Goal: Information Seeking & Learning: Learn about a topic

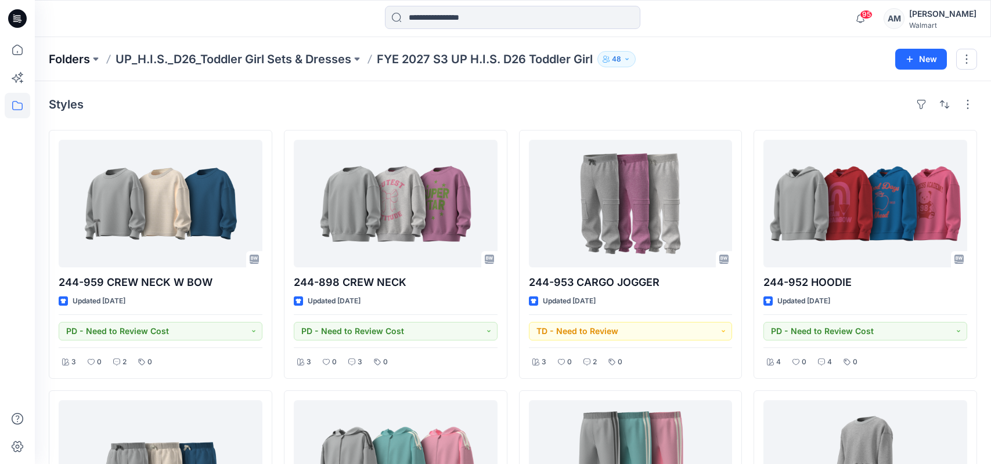
click at [67, 56] on p "Folders" at bounding box center [69, 59] width 41 height 16
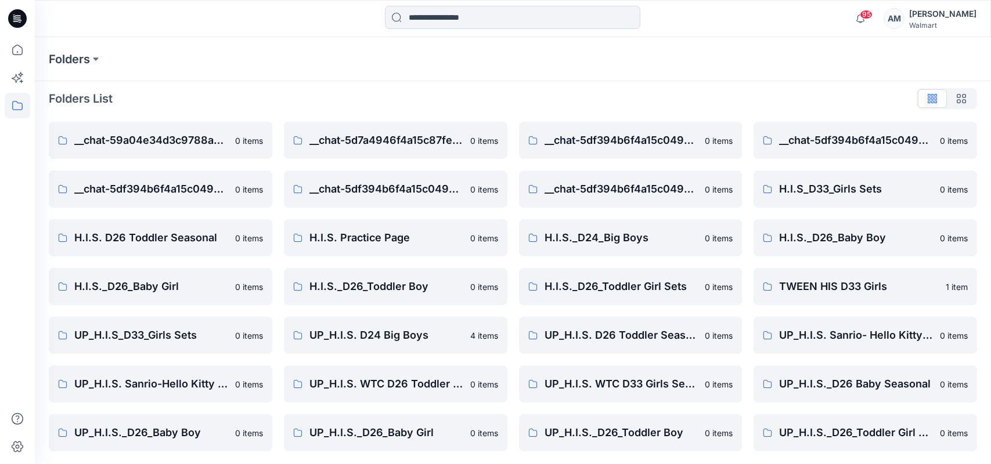
scroll to position [7, 0]
click at [651, 430] on p "UP_H.I.S._D26_Toddler Boy" at bounding box center [622, 432] width 154 height 16
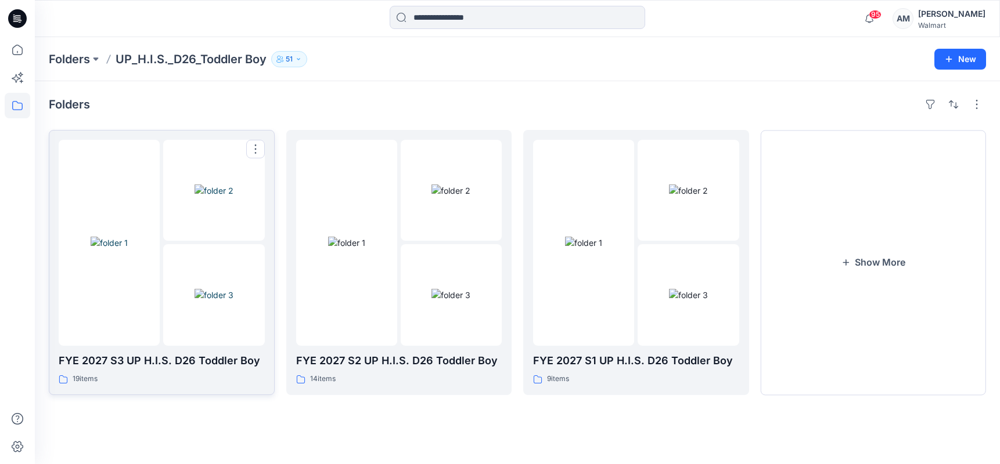
click at [194, 289] on img at bounding box center [213, 295] width 39 height 12
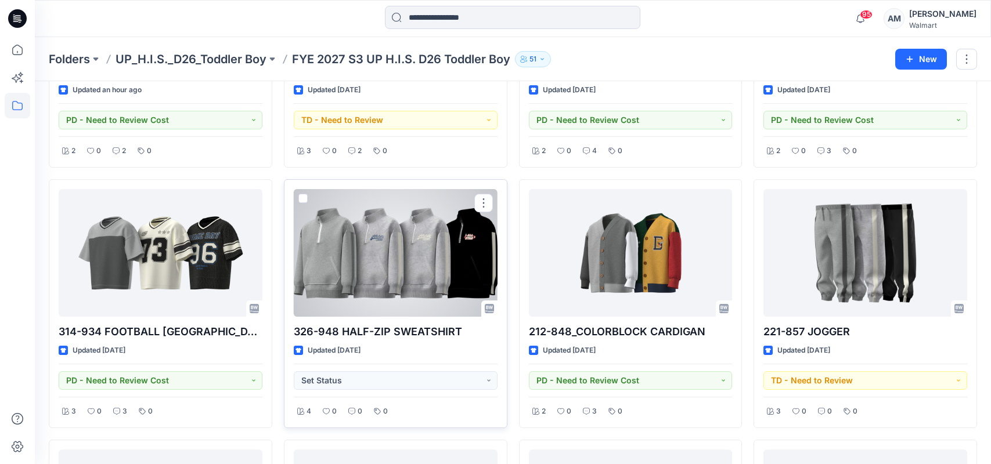
scroll to position [232, 0]
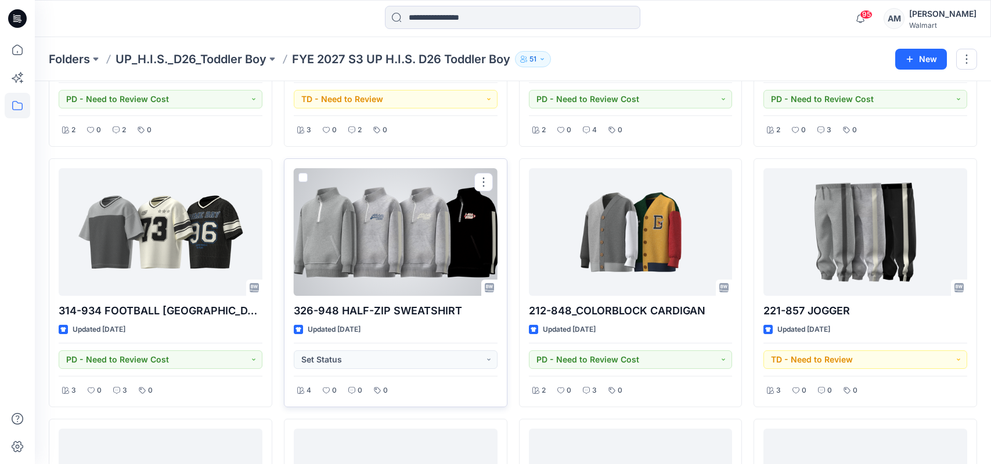
click at [403, 261] on div at bounding box center [396, 232] width 204 height 128
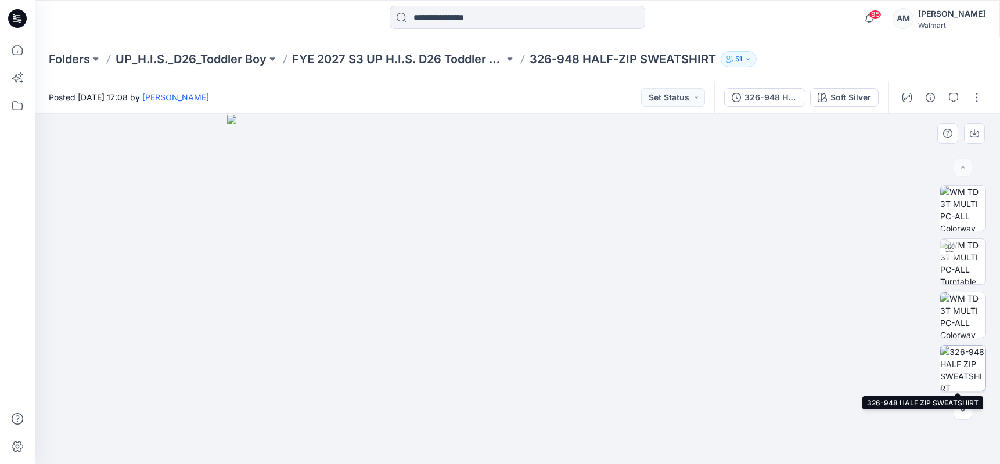
click at [960, 369] on img at bounding box center [962, 368] width 45 height 45
drag, startPoint x: 500, startPoint y: 284, endPoint x: 477, endPoint y: 301, distance: 28.2
click at [477, 301] on img at bounding box center [506, 168] width 987 height 593
click at [793, 16] on div "95 Notifications Candice D'auria shared 244-959 CREW NECK W BOW in FYE 2027 S3 …" at bounding box center [517, 19] width 964 height 26
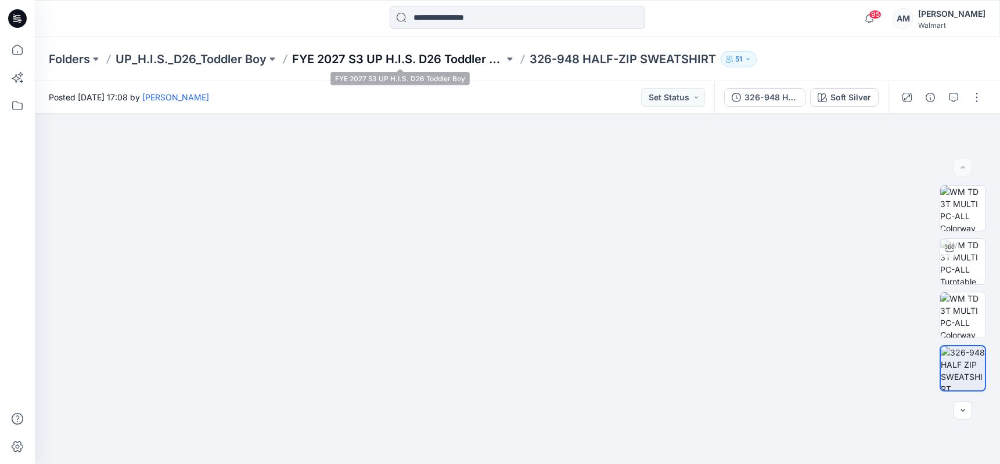
click at [423, 57] on p "FYE 2027 S3 UP H.I.S. D26 Toddler Boy" at bounding box center [398, 59] width 212 height 16
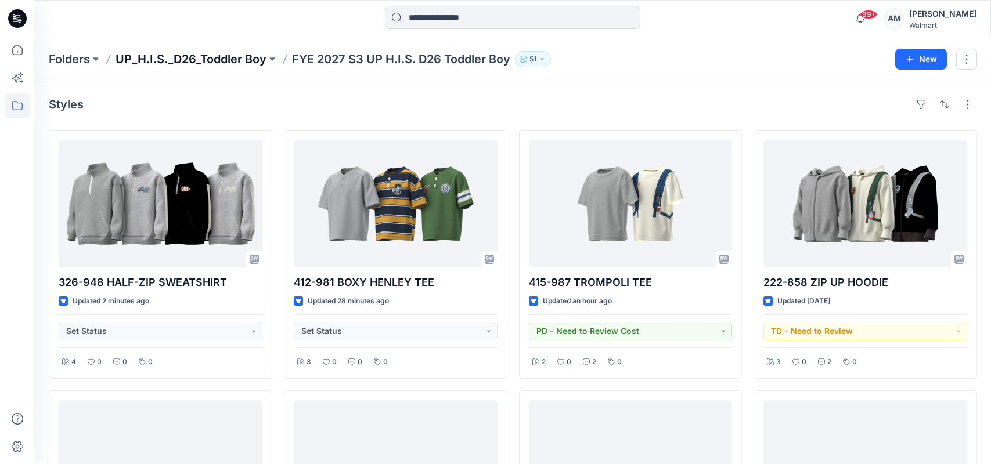
click at [220, 59] on p "UP_H.I.S._D26_Toddler Boy" at bounding box center [191, 59] width 151 height 16
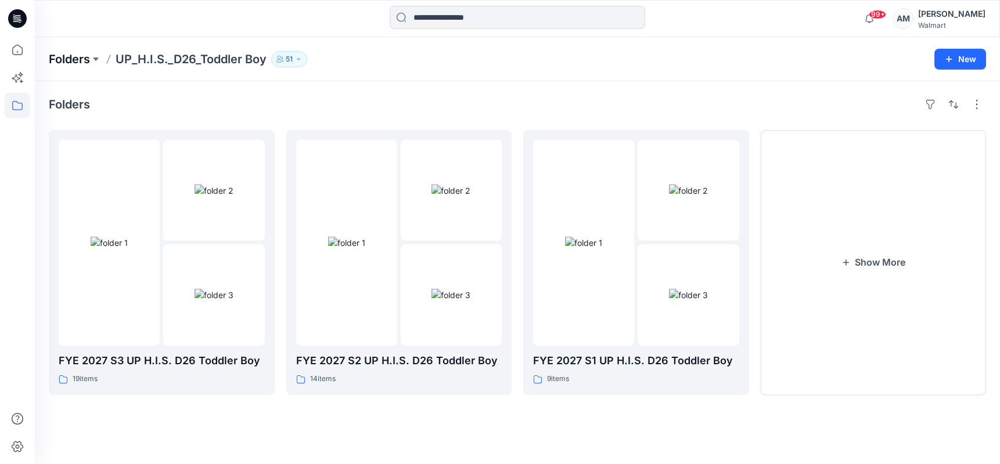
click at [74, 53] on p "Folders" at bounding box center [69, 59] width 41 height 16
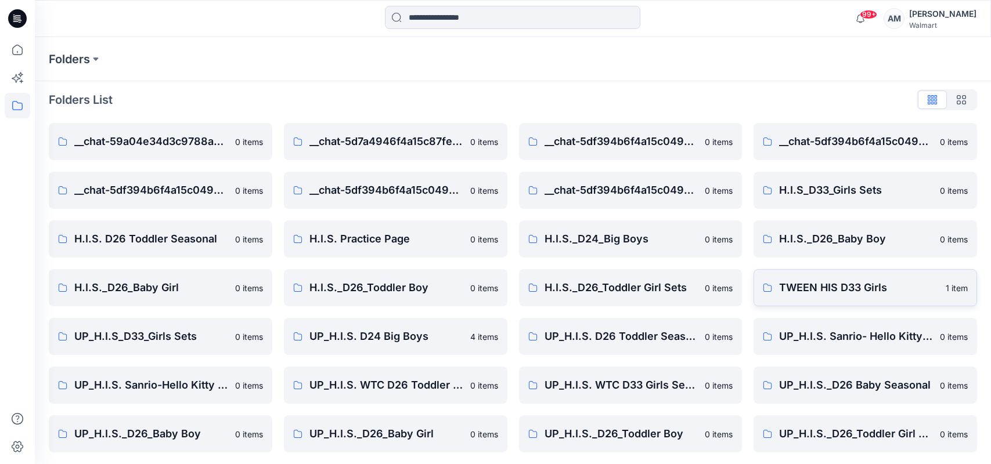
scroll to position [7, 0]
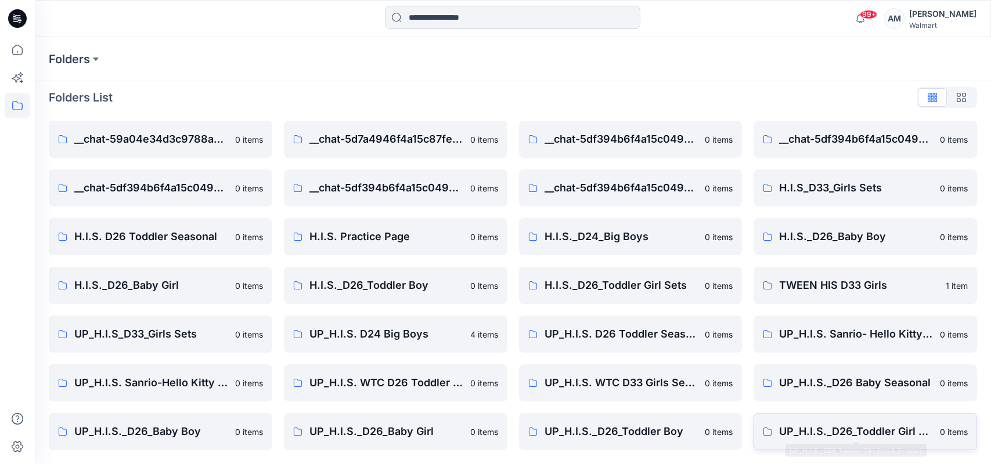
click at [875, 426] on p "UP_H.I.S._D26_Toddler Girl Sets & Dresses" at bounding box center [856, 432] width 154 height 16
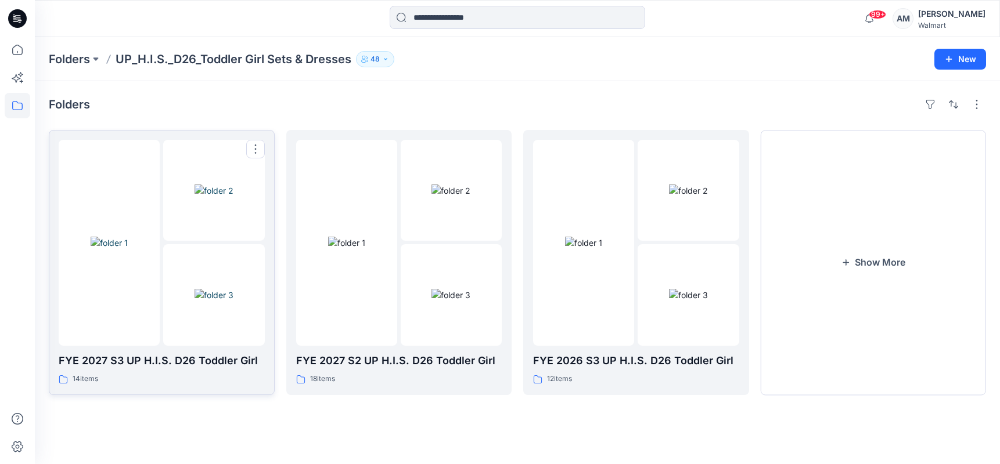
click at [194, 289] on img at bounding box center [213, 295] width 39 height 12
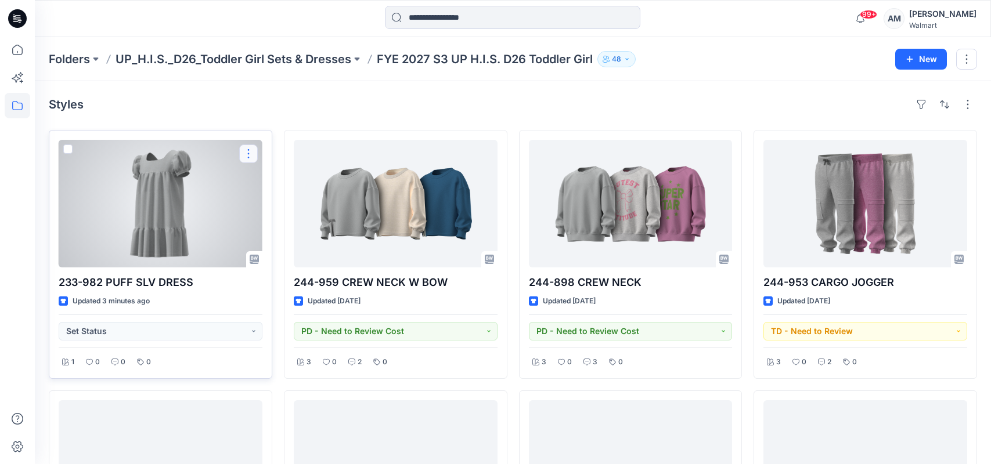
click at [243, 156] on button "button" at bounding box center [248, 154] width 19 height 19
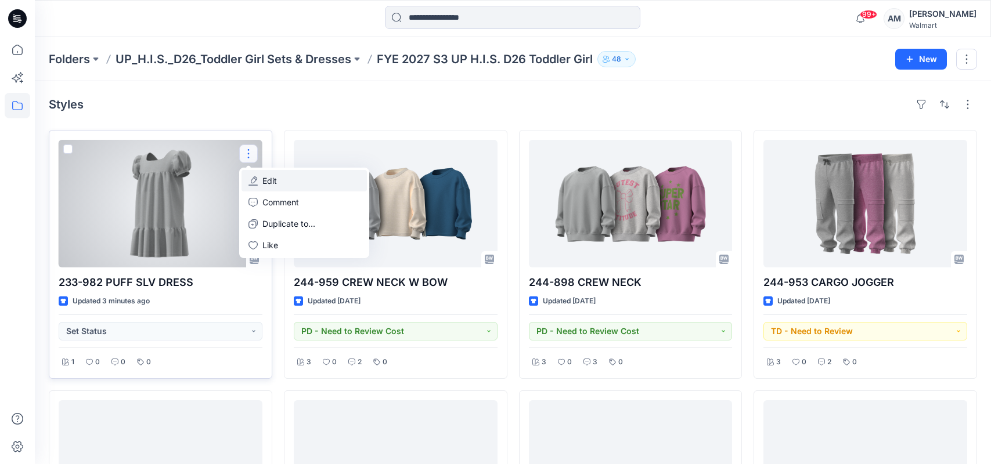
click at [284, 185] on button "Edit" at bounding box center [304, 180] width 125 height 21
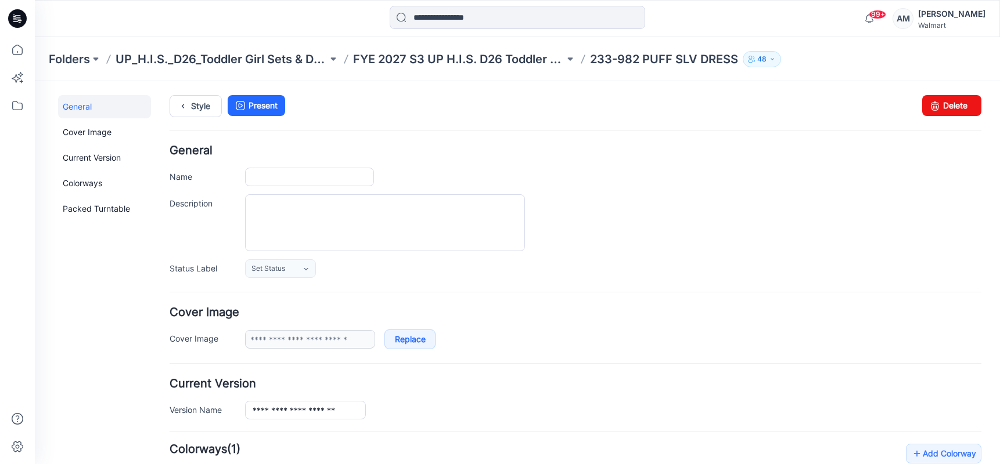
type input "**********"
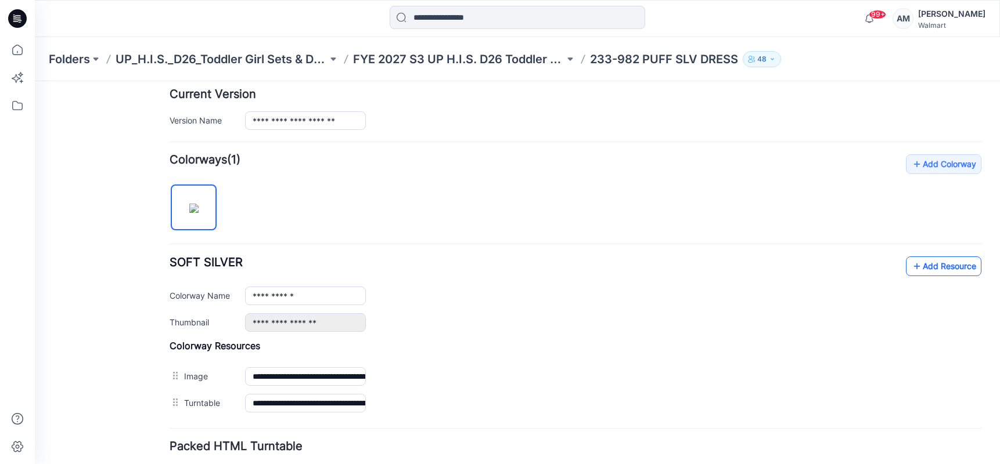
scroll to position [290, 0]
click at [933, 265] on link "Add Resource" at bounding box center [943, 266] width 75 height 20
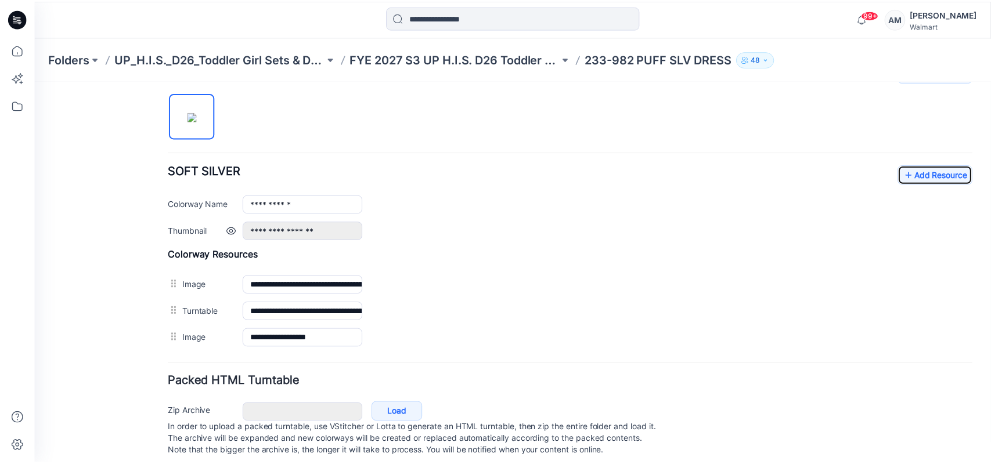
scroll to position [402, 0]
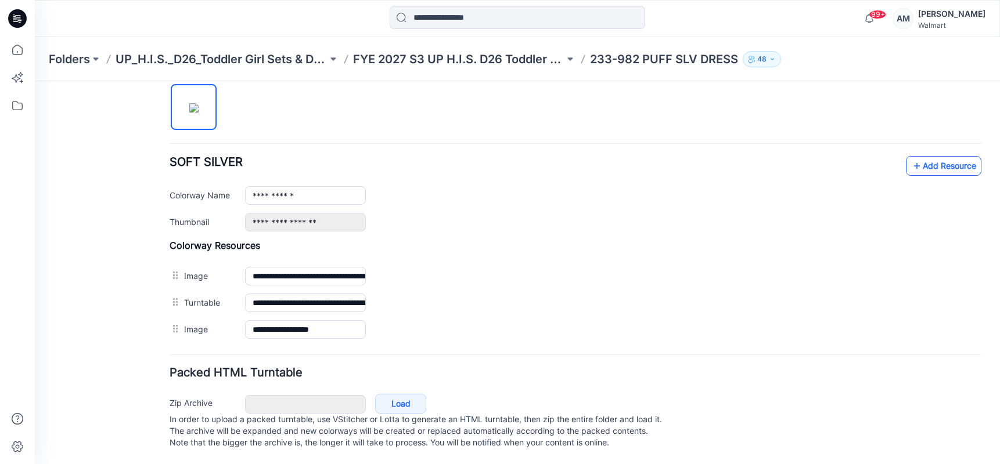
click at [928, 156] on link "Add Resource" at bounding box center [943, 166] width 75 height 20
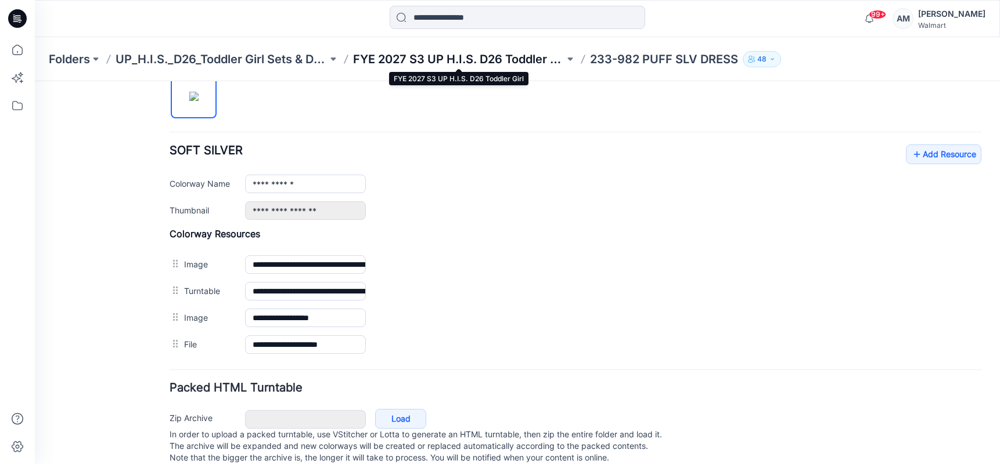
click at [406, 55] on p "FYE 2027 S3 UP H.I.S. D26 Toddler Girl" at bounding box center [459, 59] width 212 height 16
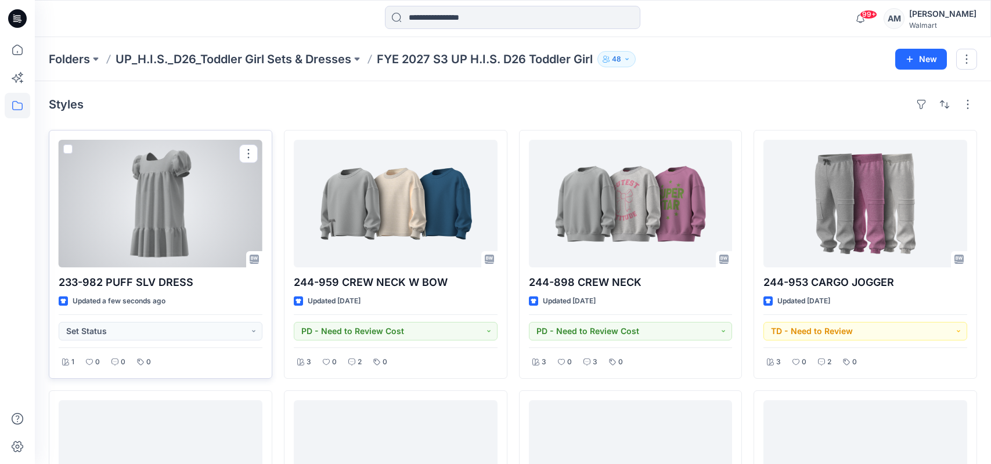
click at [188, 208] on div at bounding box center [161, 204] width 204 height 128
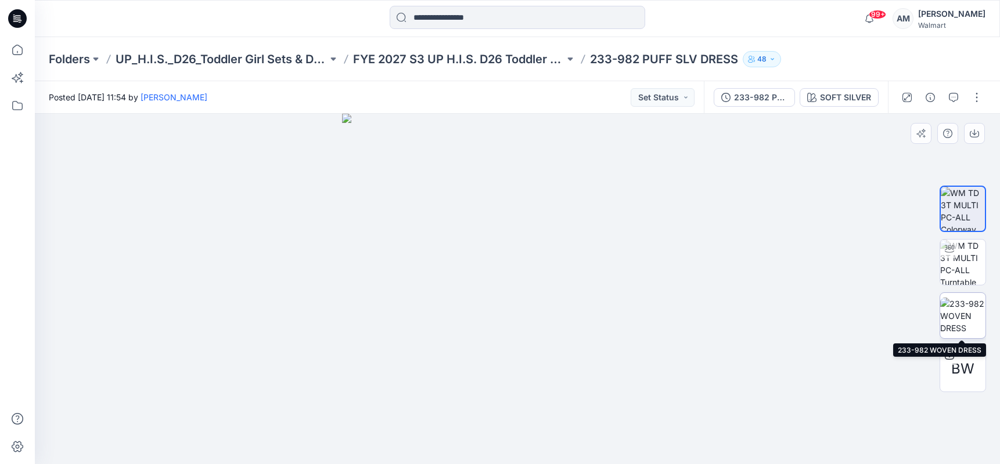
click at [960, 315] on img at bounding box center [962, 316] width 45 height 37
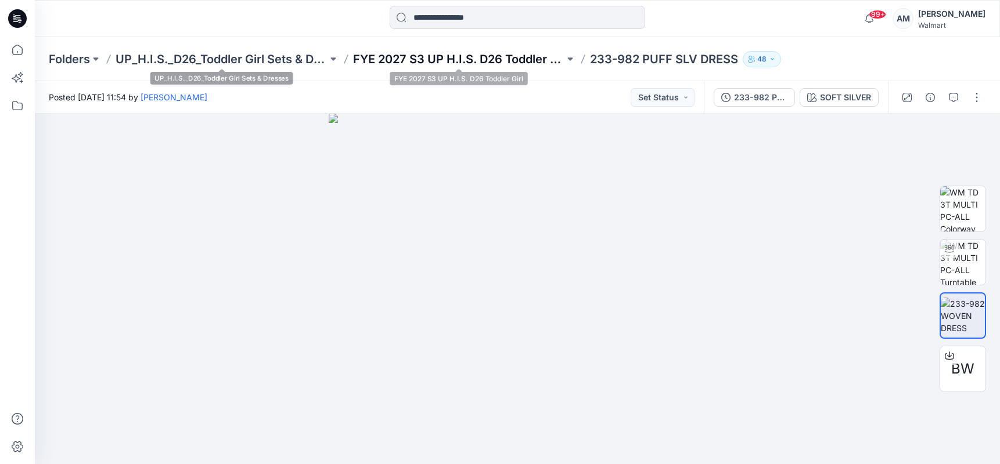
click at [386, 55] on p "FYE 2027 S3 UP H.I.S. D26 Toddler Girl" at bounding box center [459, 59] width 212 height 16
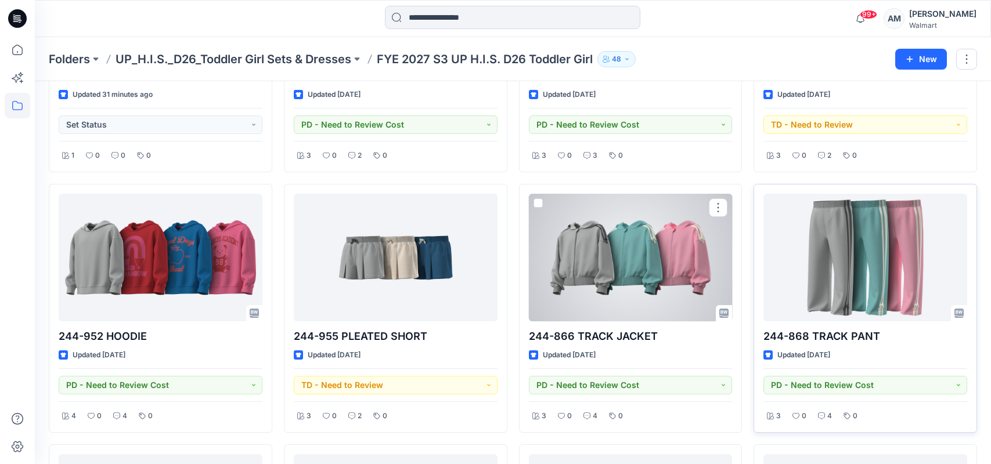
scroll to position [201, 0]
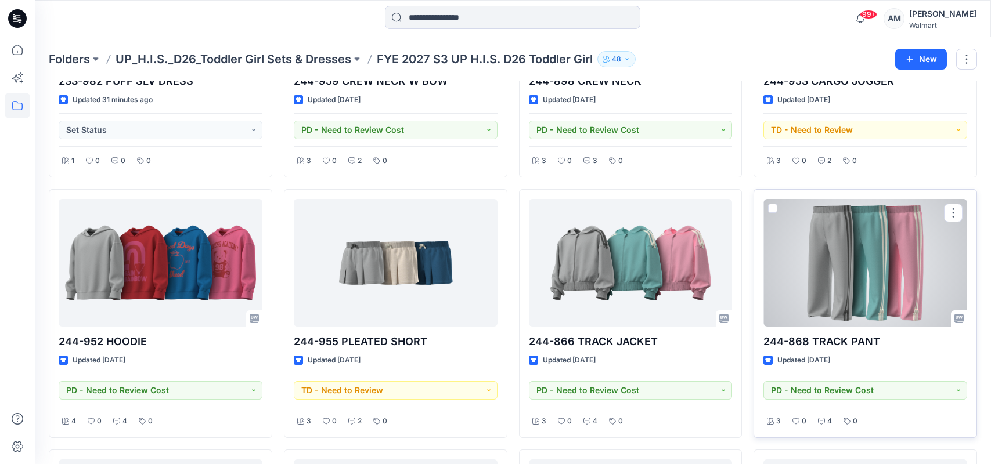
click at [910, 293] on div at bounding box center [865, 263] width 204 height 128
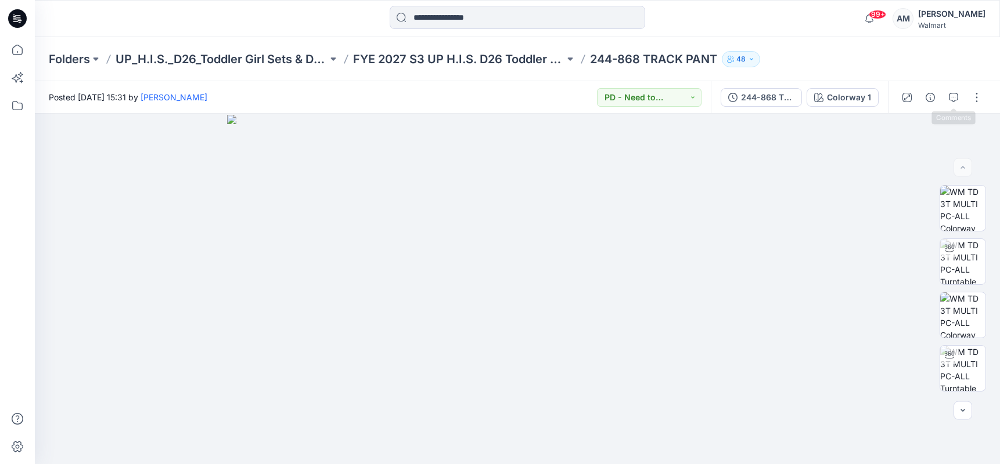
drag, startPoint x: 952, startPoint y: 100, endPoint x: 957, endPoint y: 102, distance: 6.3
click at [952, 100] on icon "button" at bounding box center [953, 97] width 9 height 9
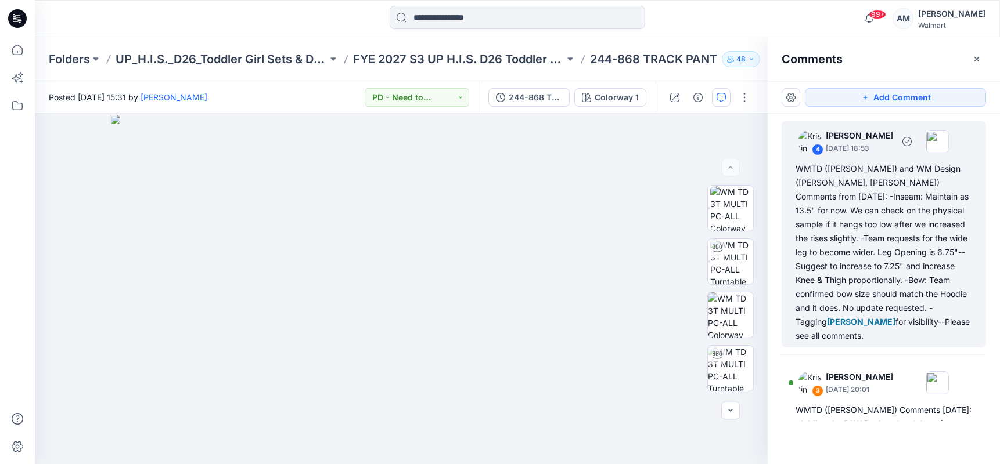
click at [844, 188] on div "WMTD ([PERSON_NAME]) and WM Design ([PERSON_NAME], [PERSON_NAME]) Comments from…" at bounding box center [883, 252] width 176 height 181
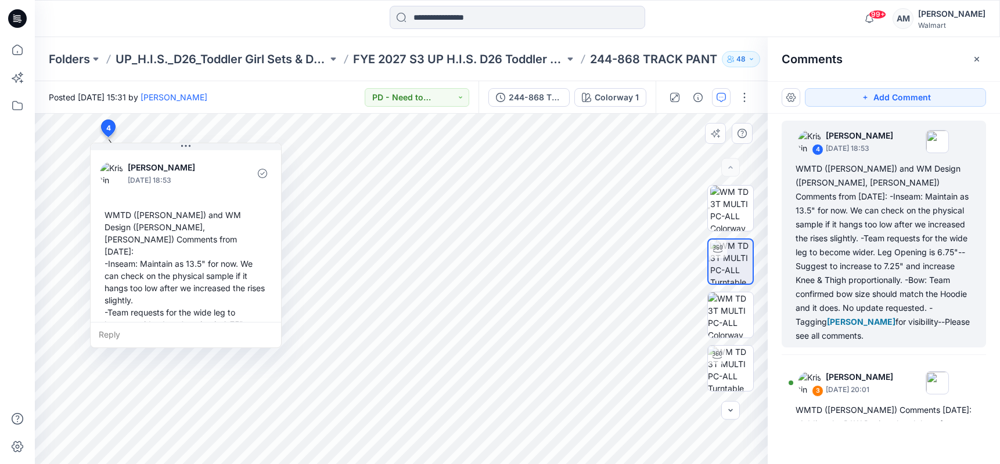
click at [113, 212] on div "WMTD ([PERSON_NAME]) and WM Design ([PERSON_NAME], [PERSON_NAME]) Comments from…" at bounding box center [186, 312] width 172 height 217
click at [115, 214] on div "WMTD ([PERSON_NAME]) and WM Design ([PERSON_NAME], [PERSON_NAME]) Comments from…" at bounding box center [186, 312] width 172 height 217
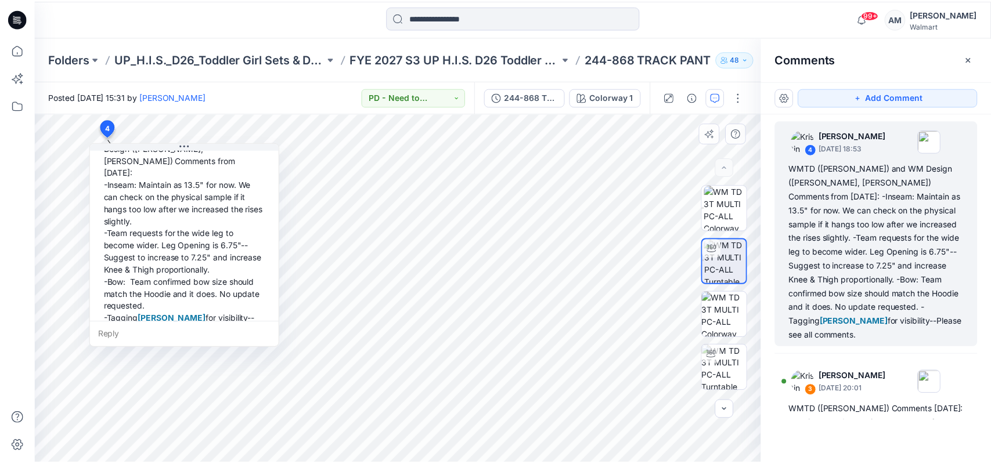
scroll to position [81, 0]
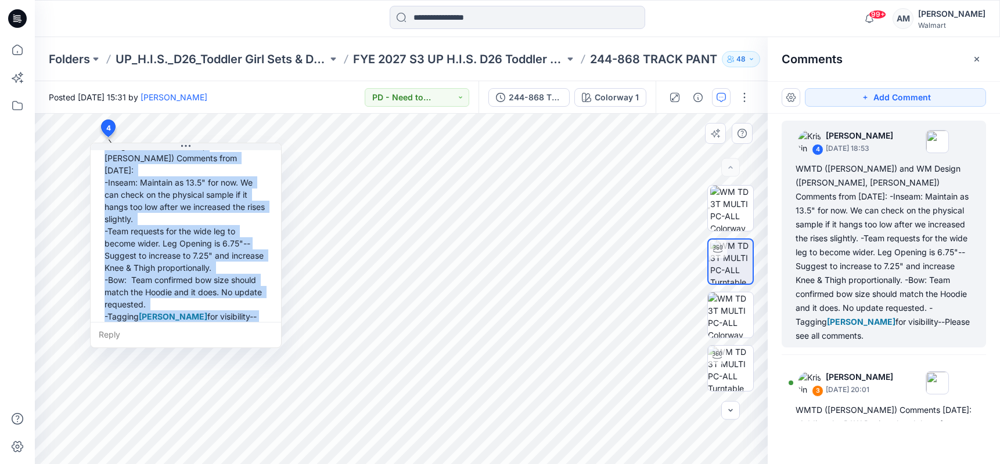
click at [207, 307] on div "WMTD ([PERSON_NAME]) and WM Design ([PERSON_NAME], [PERSON_NAME]) Comments from…" at bounding box center [186, 231] width 172 height 217
copy div "WMTD ([PERSON_NAME]) and WM Design ([PERSON_NAME], [PERSON_NAME]) Comments from…"
click at [525, 59] on p "FYE 2027 S3 UP H.I.S. D26 Toddler Girl" at bounding box center [459, 59] width 212 height 16
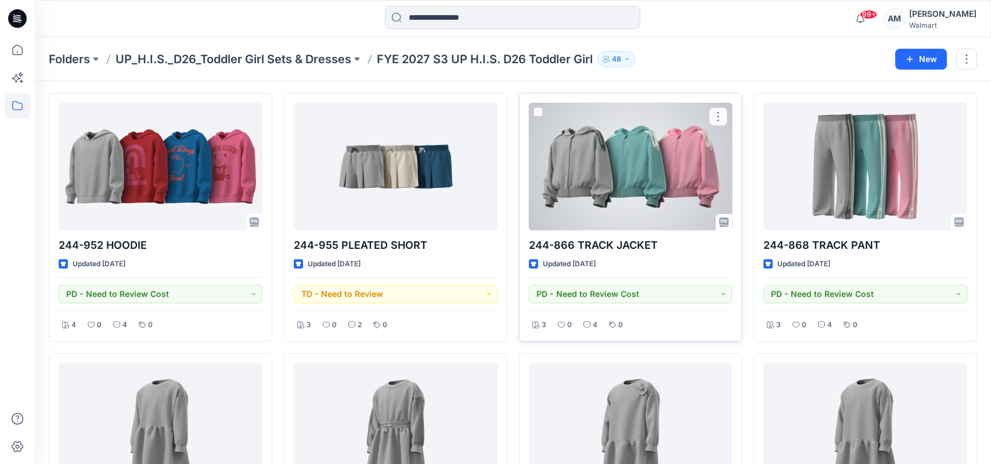
scroll to position [290, 0]
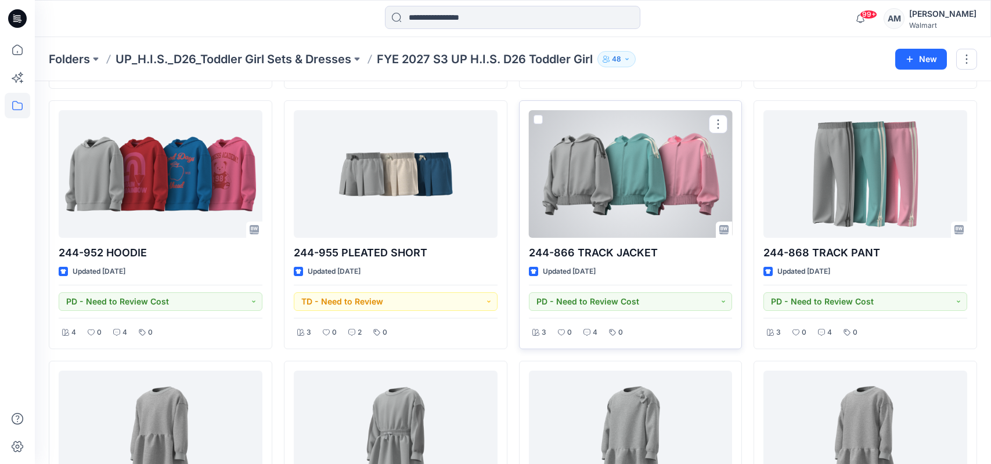
click at [628, 190] on div at bounding box center [631, 174] width 204 height 128
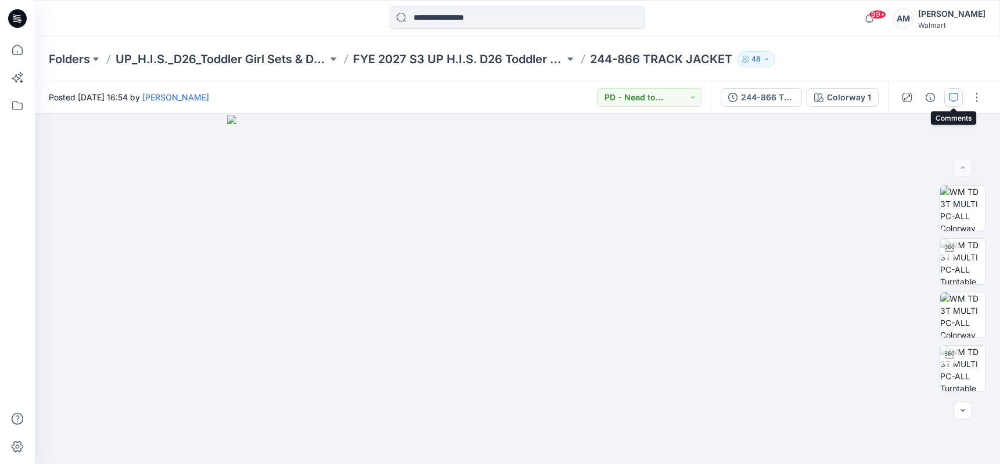
click at [950, 96] on icon "button" at bounding box center [953, 97] width 9 height 9
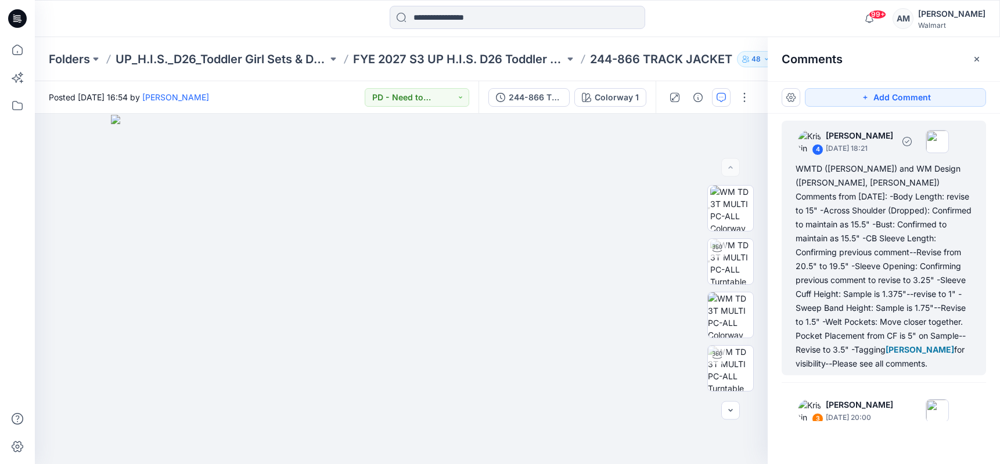
click at [802, 170] on div "WMTD ([PERSON_NAME]) and WM Design ([PERSON_NAME], [PERSON_NAME]) Comments from…" at bounding box center [883, 266] width 176 height 209
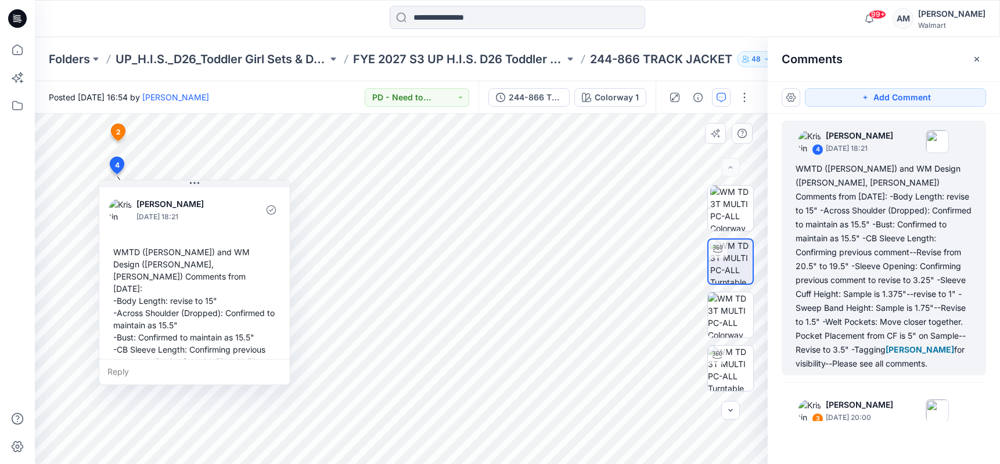
click at [128, 251] on div "WMTD ([PERSON_NAME]) and WM Design ([PERSON_NAME], [PERSON_NAME]) Comments from…" at bounding box center [195, 374] width 172 height 265
click at [129, 250] on div "WMTD ([PERSON_NAME]) and WM Design ([PERSON_NAME], [PERSON_NAME]) Comments from…" at bounding box center [195, 374] width 172 height 265
click at [128, 253] on div "WMTD ([PERSON_NAME]) and WM Design ([PERSON_NAME], [PERSON_NAME]) Comments from…" at bounding box center [195, 374] width 172 height 265
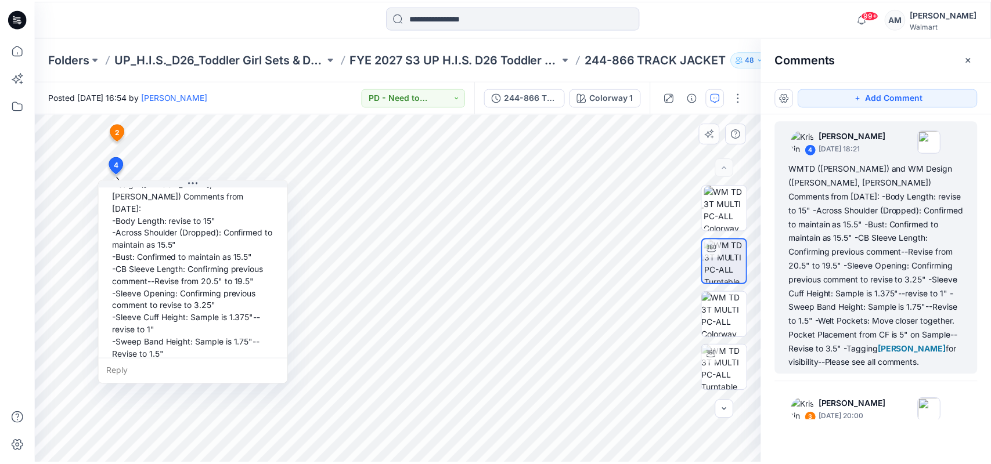
scroll to position [130, 0]
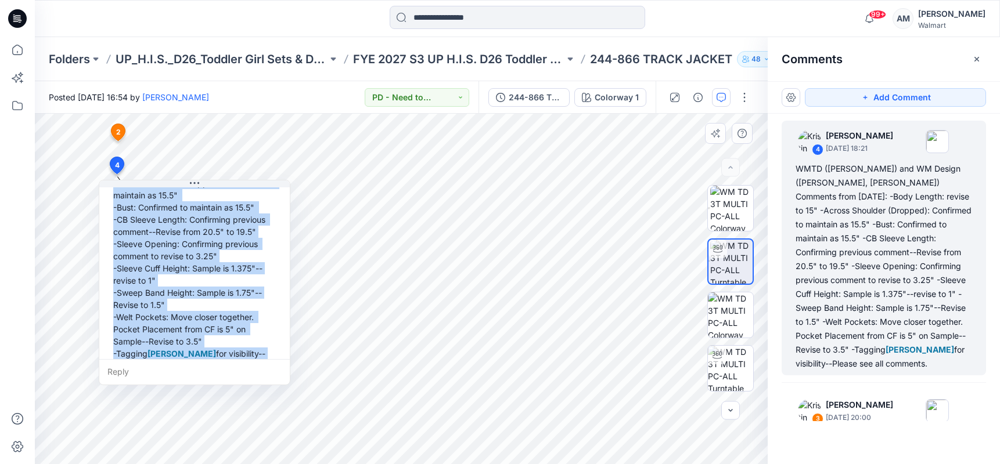
click at [190, 348] on div "WMTD ([PERSON_NAME]) and WM Design ([PERSON_NAME], [PERSON_NAME]) Comments from…" at bounding box center [195, 243] width 172 height 265
copy div "WMTD ([PERSON_NAME]) and WM Design ([PERSON_NAME], [PERSON_NAME]) Comments from…"
click at [442, 60] on p "FYE 2027 S3 UP H.I.S. D26 Toddler Girl" at bounding box center [459, 59] width 212 height 16
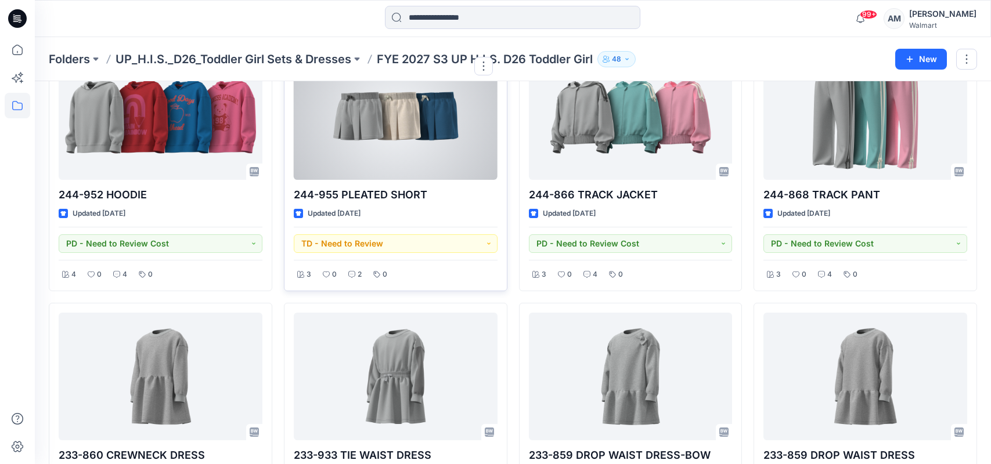
scroll to position [290, 0]
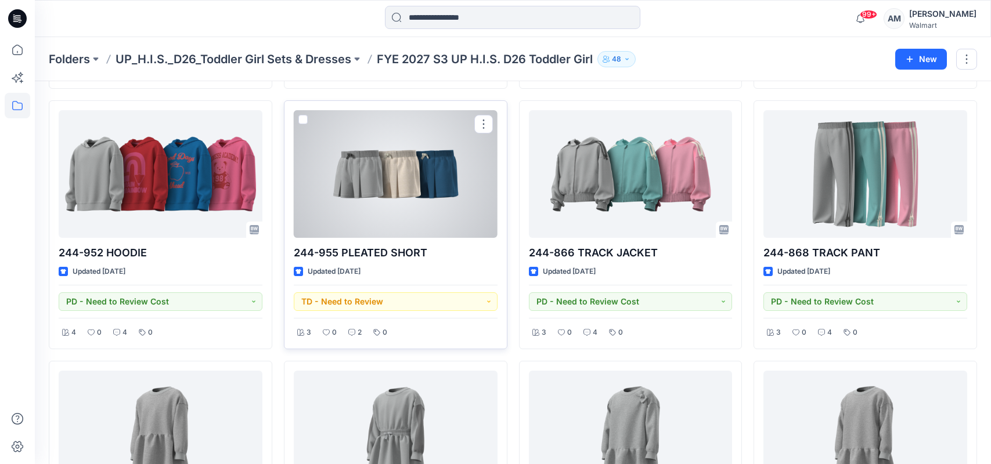
click at [452, 183] on div at bounding box center [396, 174] width 204 height 128
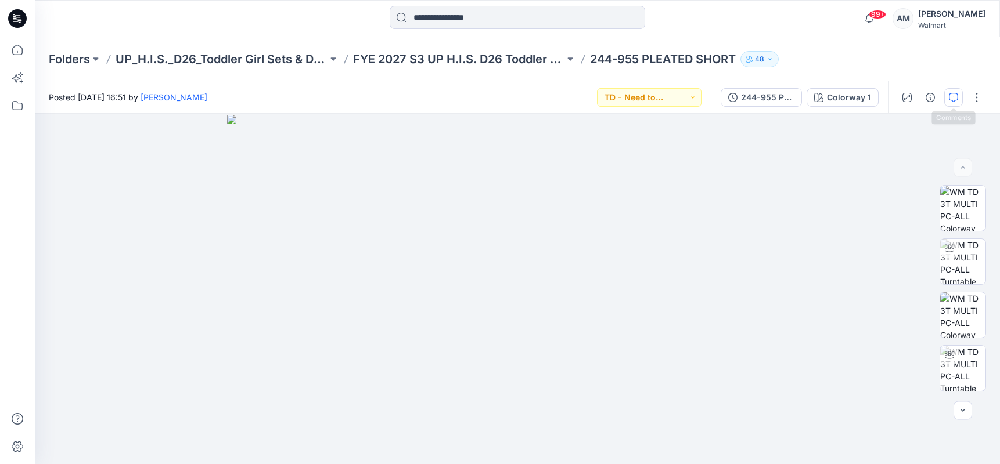
click at [948, 99] on button "button" at bounding box center [953, 97] width 19 height 19
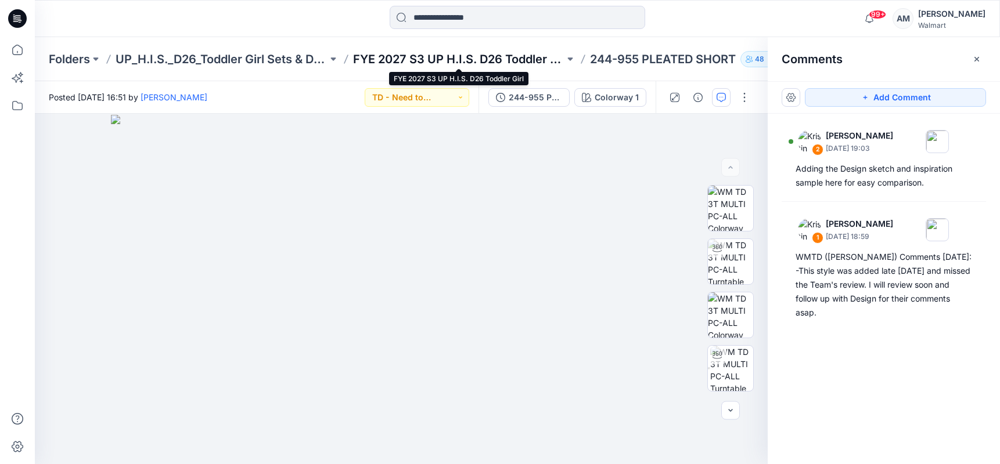
click at [526, 62] on p "FYE 2027 S3 UP H.I.S. D26 Toddler Girl" at bounding box center [459, 59] width 212 height 16
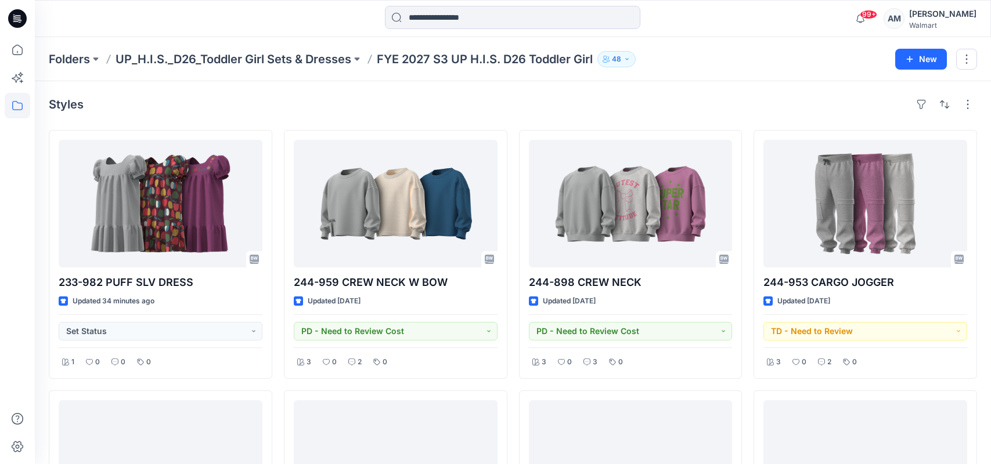
click at [369, 109] on div "Styles" at bounding box center [513, 104] width 928 height 19
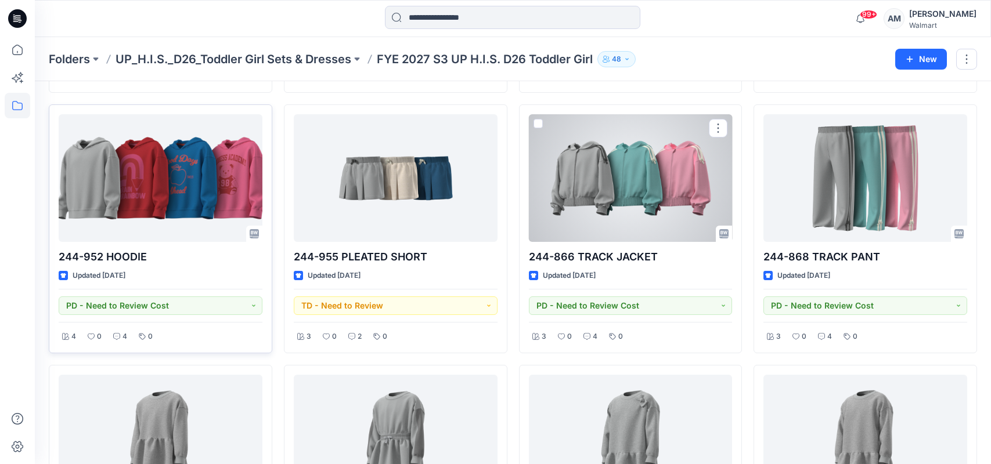
scroll to position [290, 0]
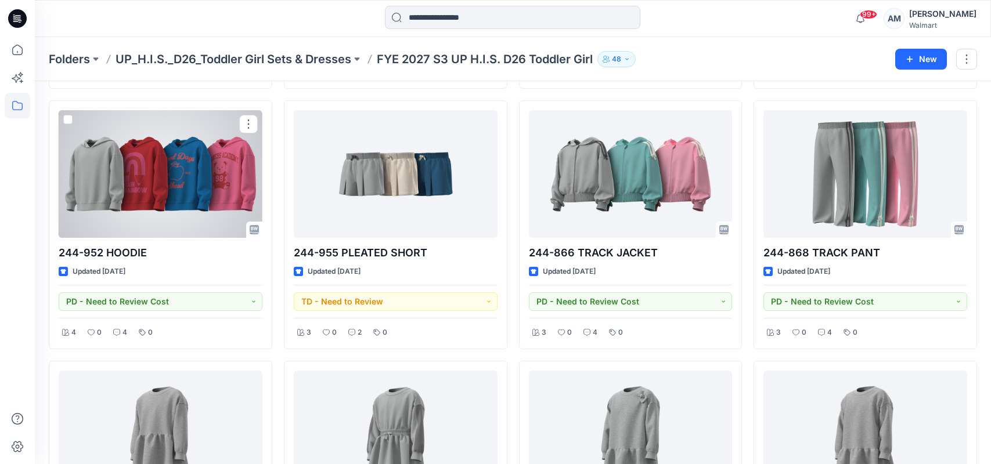
click at [166, 224] on div at bounding box center [161, 174] width 204 height 128
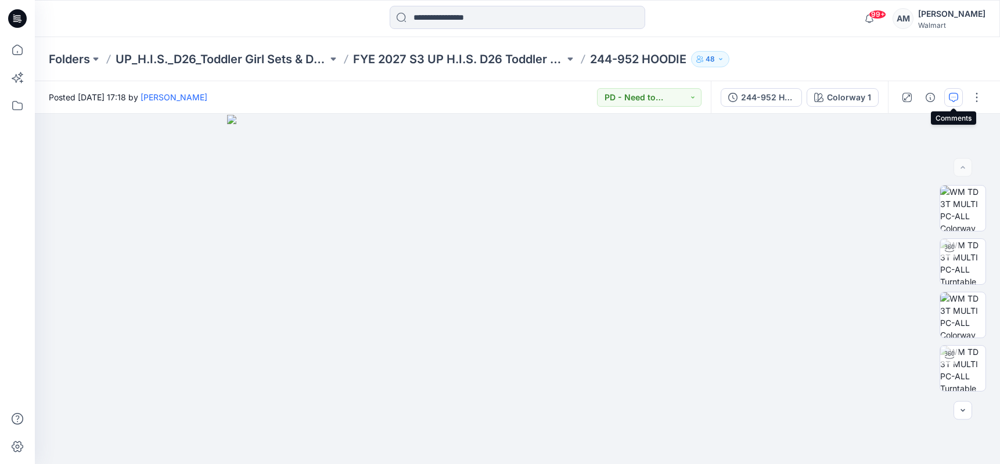
click at [954, 98] on icon "button" at bounding box center [953, 97] width 9 height 9
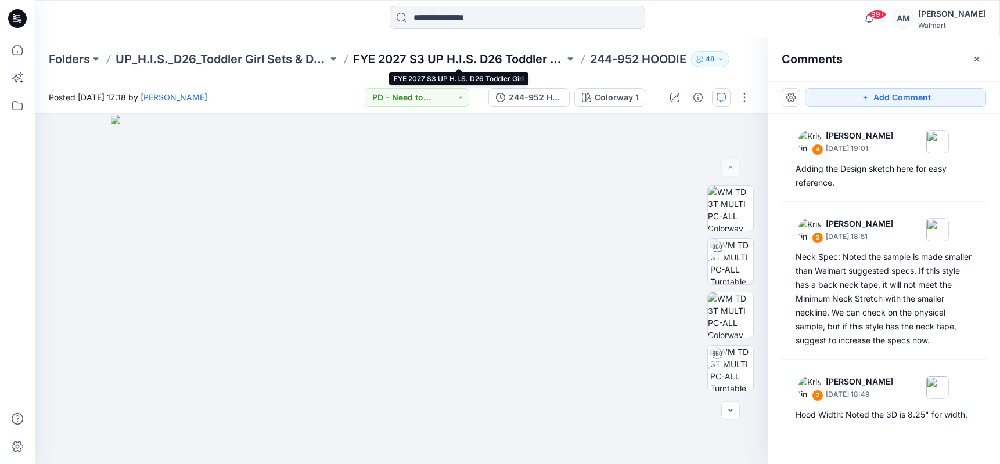
click at [534, 56] on p "FYE 2027 S3 UP H.I.S. D26 Toddler Girl" at bounding box center [459, 59] width 212 height 16
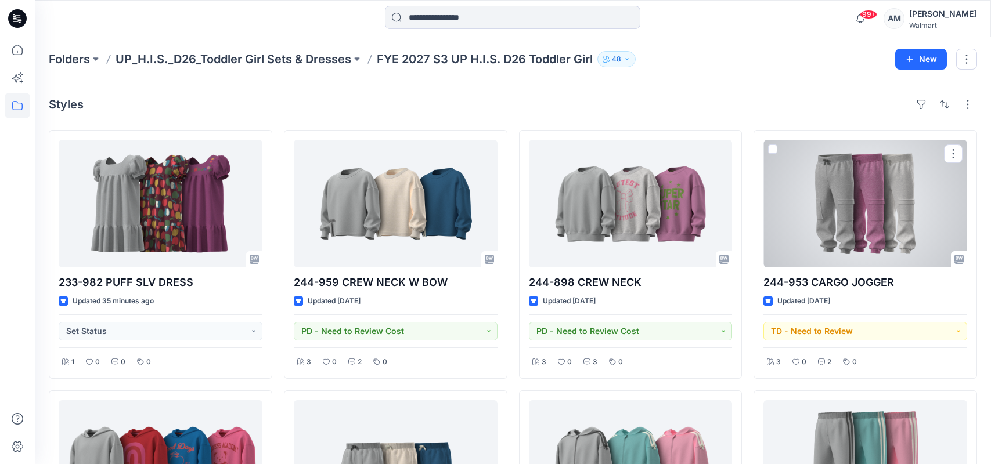
click at [903, 204] on div at bounding box center [865, 204] width 204 height 128
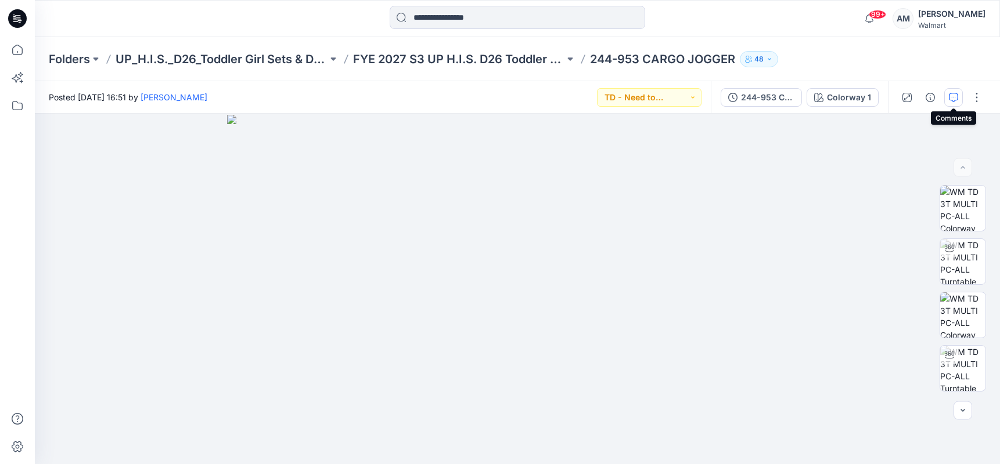
click at [953, 99] on icon "button" at bounding box center [953, 97] width 9 height 9
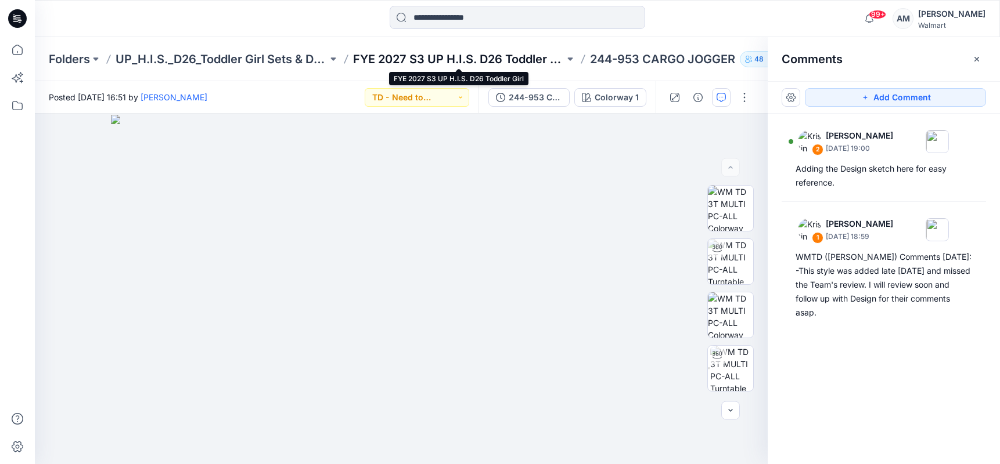
click at [498, 57] on p "FYE 2027 S3 UP H.I.S. D26 Toddler Girl" at bounding box center [459, 59] width 212 height 16
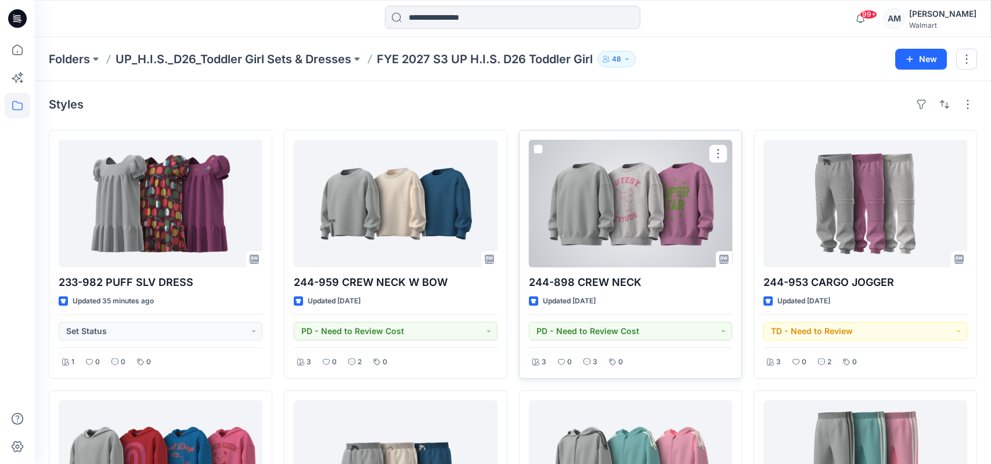
click at [658, 219] on div at bounding box center [631, 204] width 204 height 128
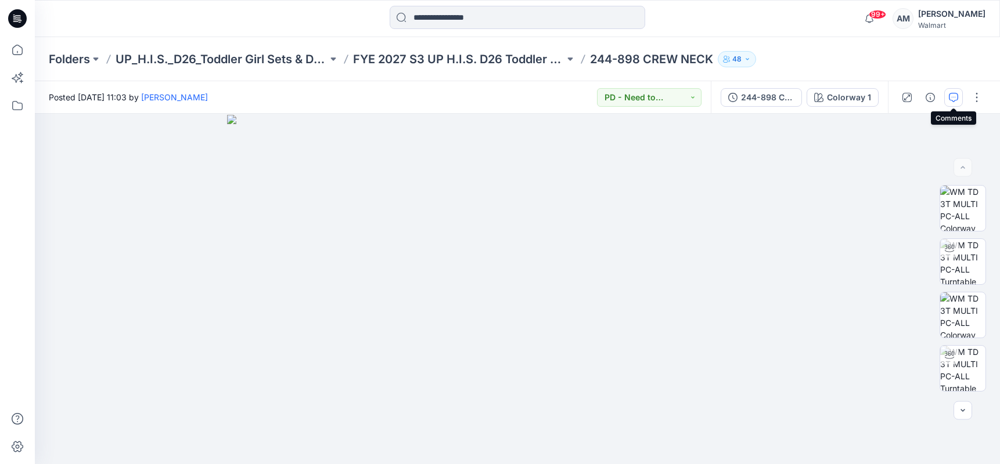
click at [953, 102] on button "button" at bounding box center [953, 97] width 19 height 19
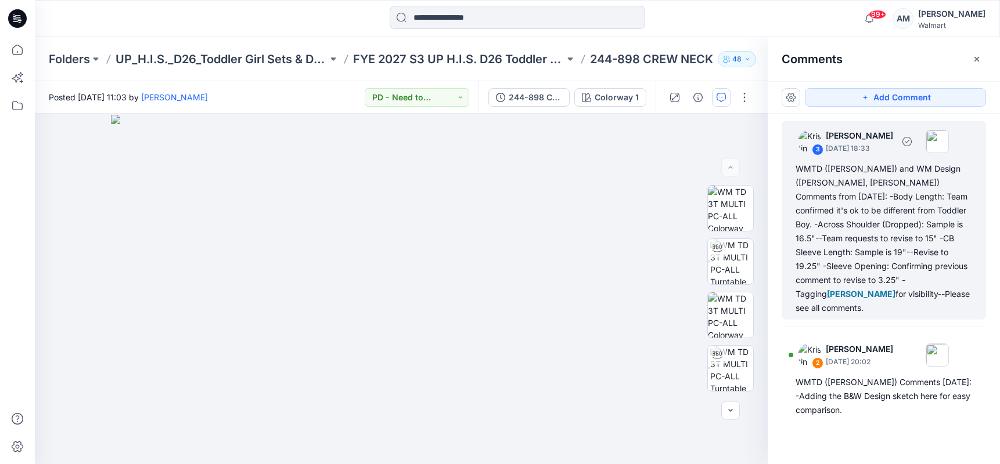
click at [808, 170] on div "WMTD ([PERSON_NAME]) and WM Design ([PERSON_NAME], [PERSON_NAME]) Comments from…" at bounding box center [883, 238] width 176 height 153
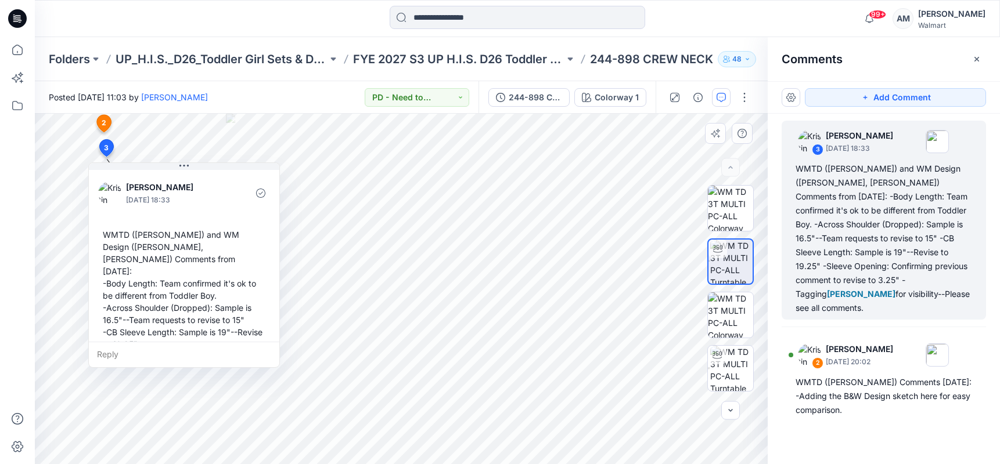
click at [114, 231] on div "WMTD ([PERSON_NAME]) and WM Design ([PERSON_NAME], [PERSON_NAME]) Comments from…" at bounding box center [184, 314] width 172 height 180
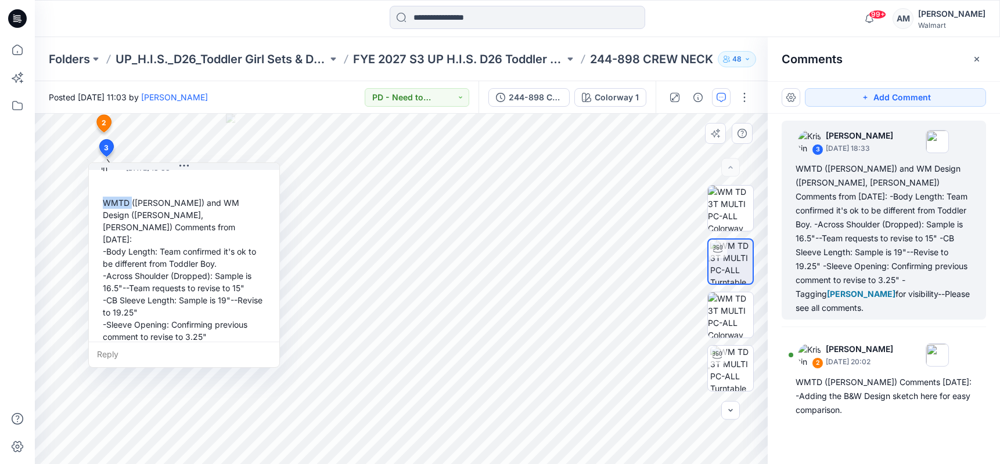
scroll to position [45, 0]
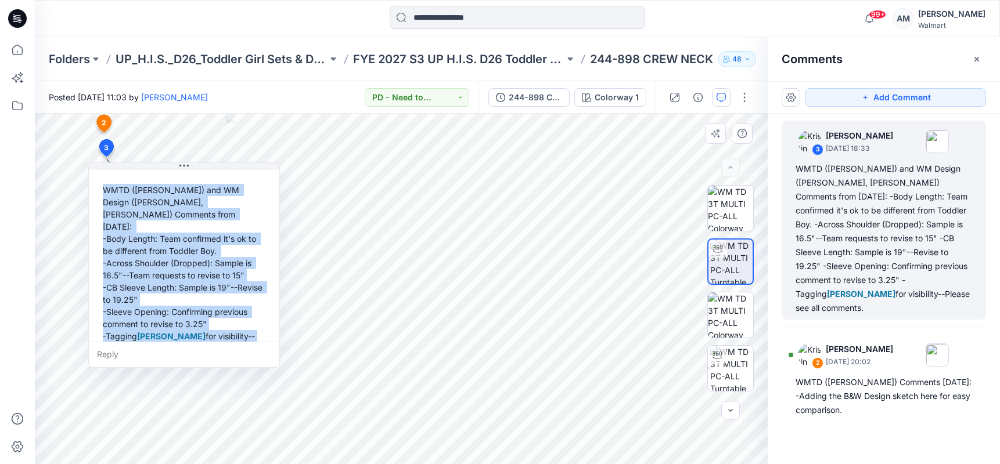
click at [191, 325] on div "WMTD ([PERSON_NAME]) and WM Design ([PERSON_NAME], [PERSON_NAME]) Comments from…" at bounding box center [184, 269] width 172 height 180
copy div "WMTD ([PERSON_NAME]) and WM Design ([PERSON_NAME], [PERSON_NAME]) Comments from…"
click at [505, 63] on p "FYE 2027 S3 UP H.I.S. D26 Toddler Girl" at bounding box center [459, 59] width 212 height 16
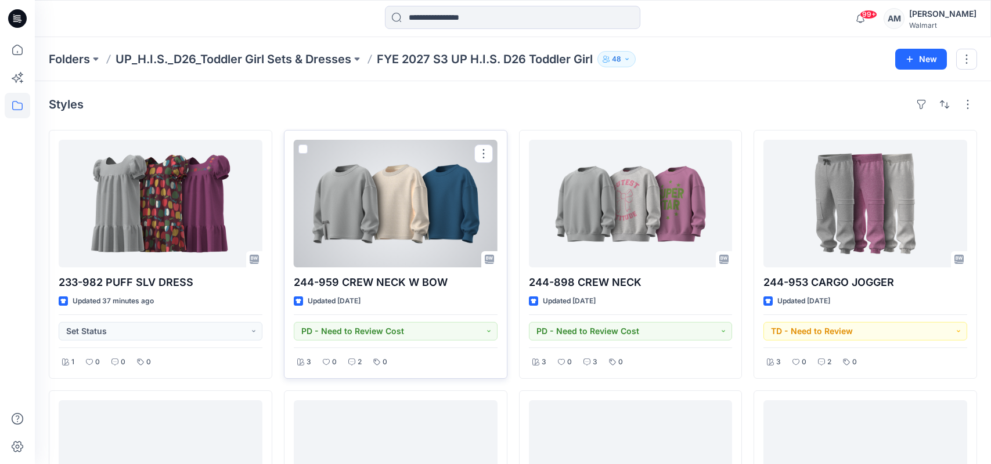
click at [426, 234] on div at bounding box center [396, 204] width 204 height 128
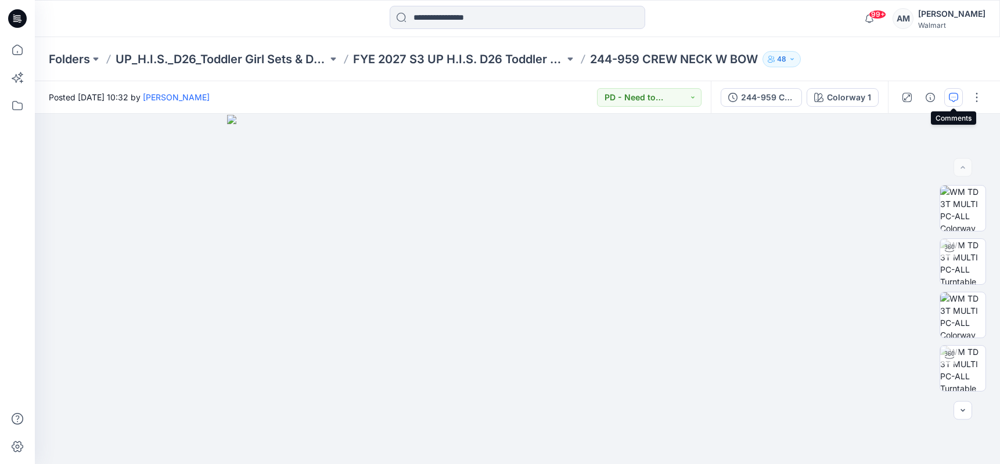
click at [952, 93] on icon "button" at bounding box center [953, 97] width 9 height 9
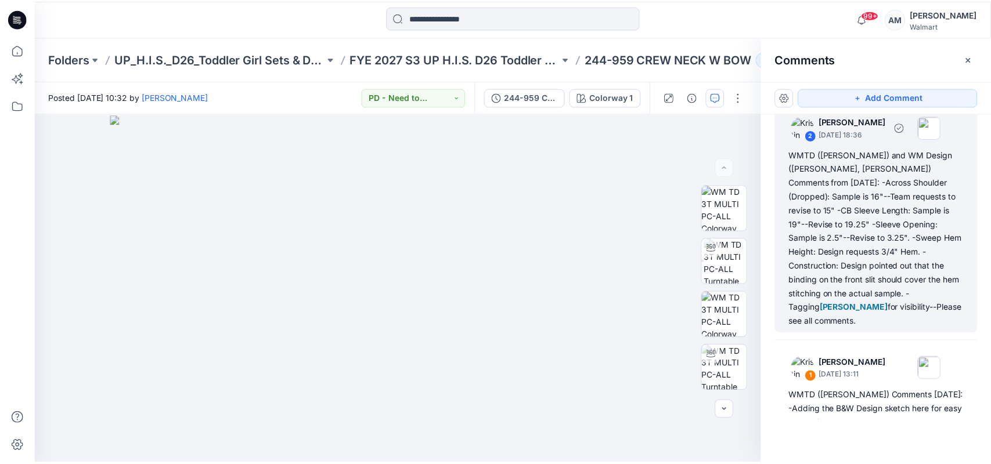
scroll to position [21, 0]
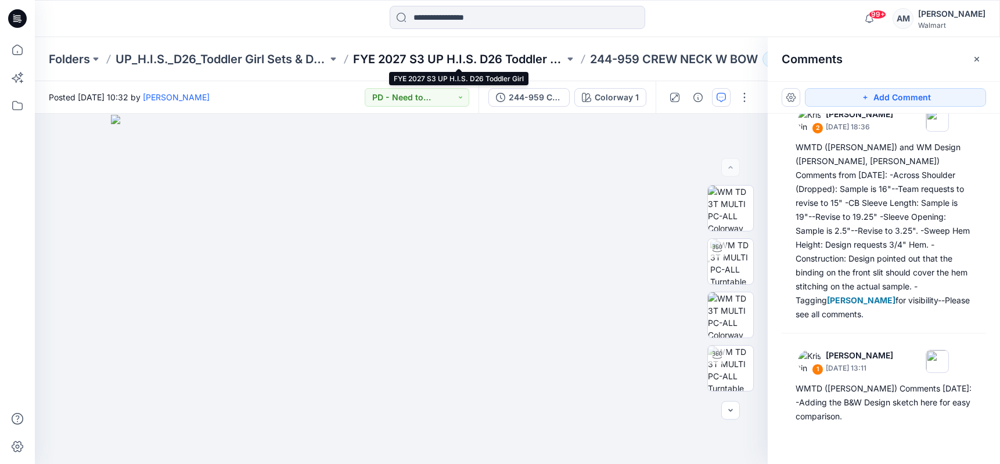
click at [428, 61] on p "FYE 2027 S3 UP H.I.S. D26 Toddler Girl" at bounding box center [459, 59] width 212 height 16
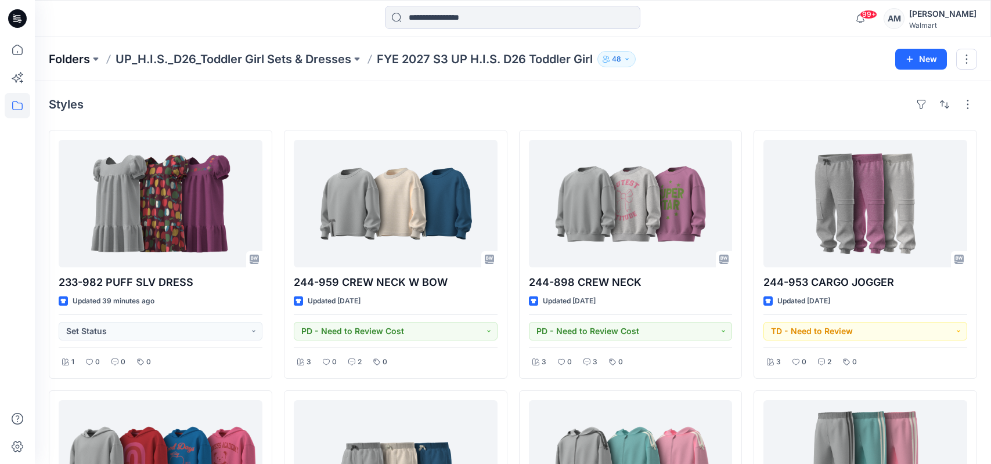
click at [81, 60] on p "Folders" at bounding box center [69, 59] width 41 height 16
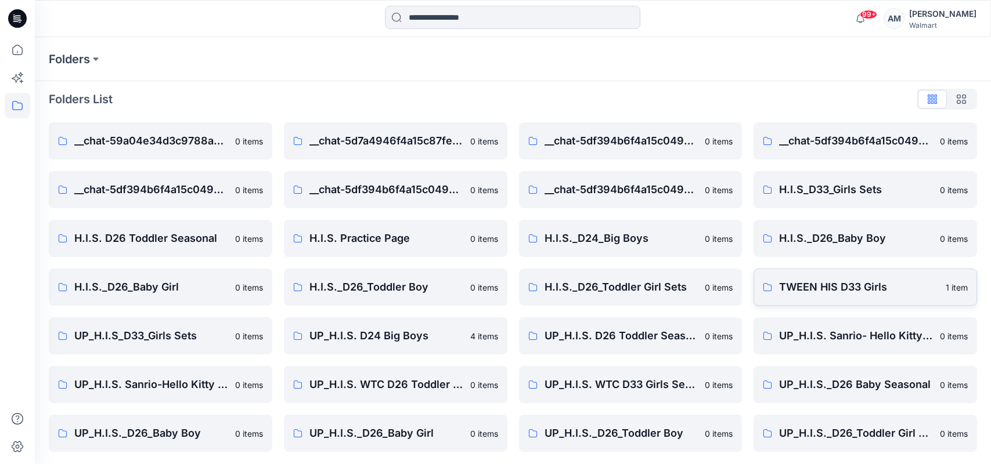
scroll to position [7, 0]
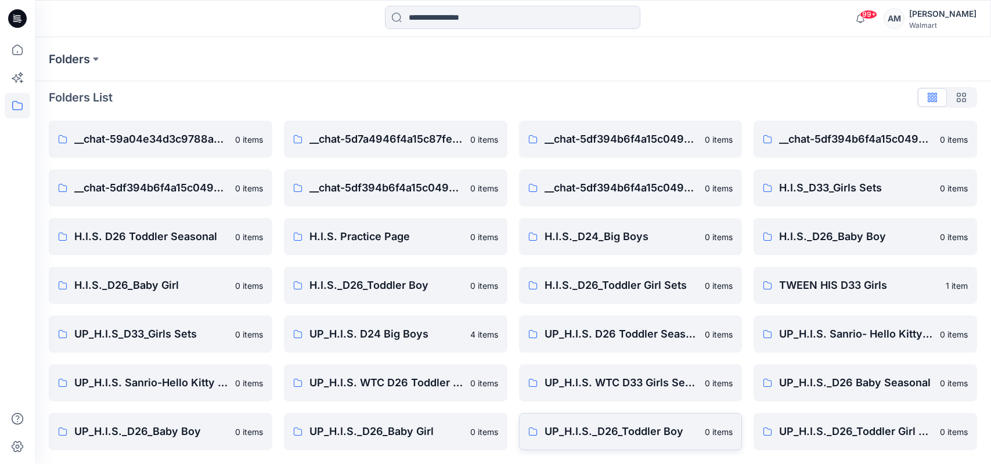
click at [625, 428] on p "UP_H.I.S._D26_Toddler Boy" at bounding box center [622, 432] width 154 height 16
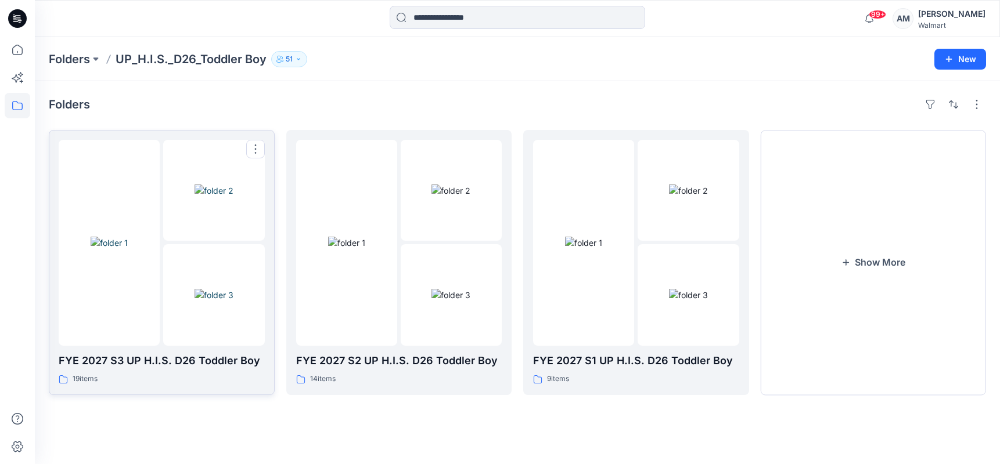
click at [194, 289] on img at bounding box center [213, 295] width 39 height 12
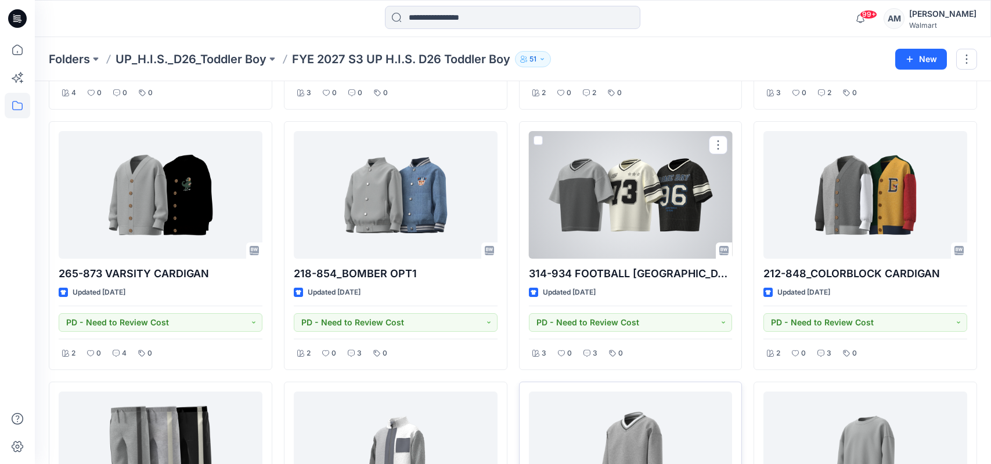
scroll to position [290, 0]
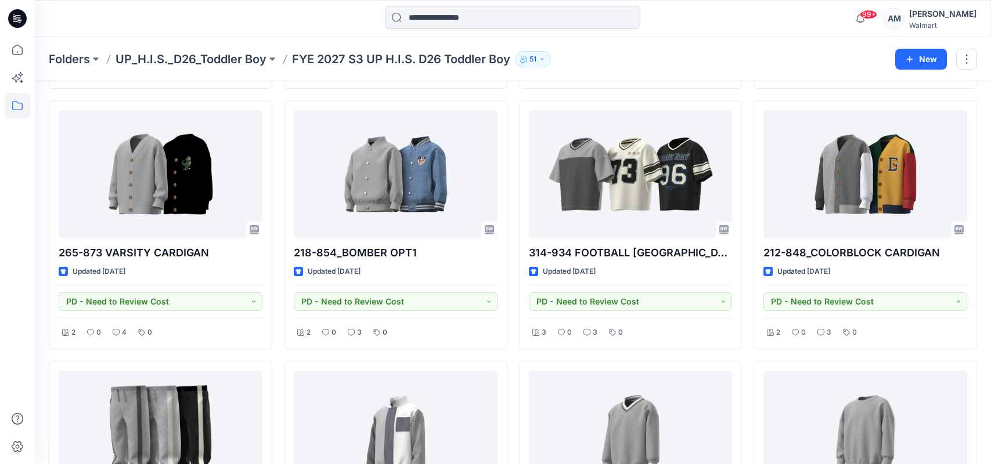
click at [729, 66] on div "Folders UP_H.I.S._D26_Toddler Boy FYE 2027 S3 UP H.I.S. D26 Toddler Boy [DEMOGR…" at bounding box center [468, 59] width 838 height 16
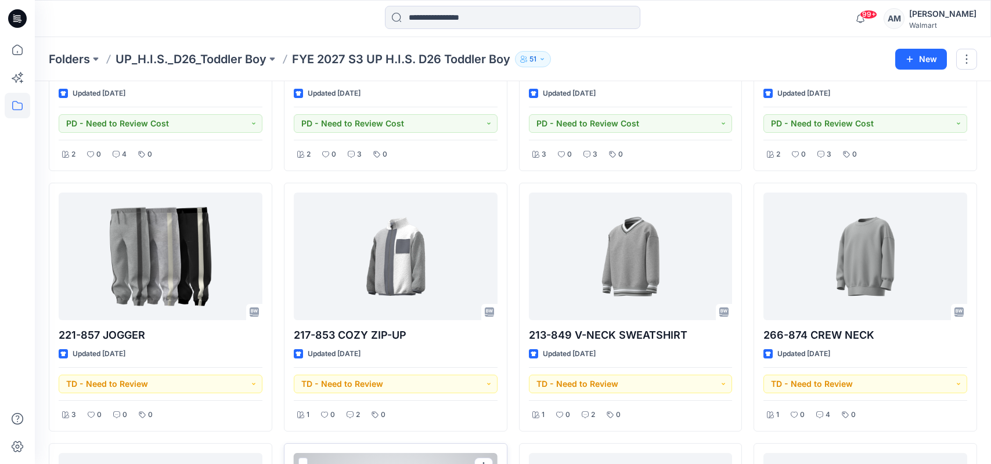
scroll to position [464, 0]
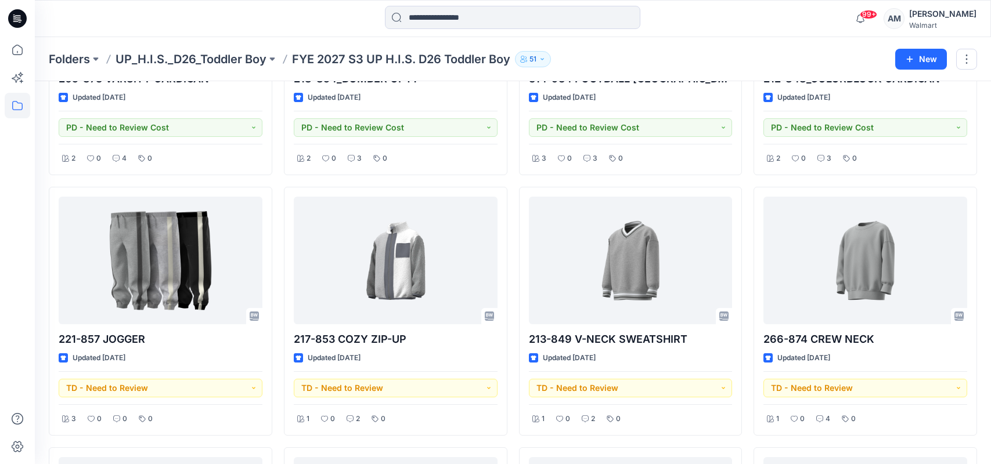
click at [811, 17] on div "99+ Notifications [PERSON_NAME] has updated 326-948 HALF-ZIP SWEATSHIRT with 32…" at bounding box center [513, 19] width 956 height 26
click at [702, 30] on div at bounding box center [513, 19] width 478 height 26
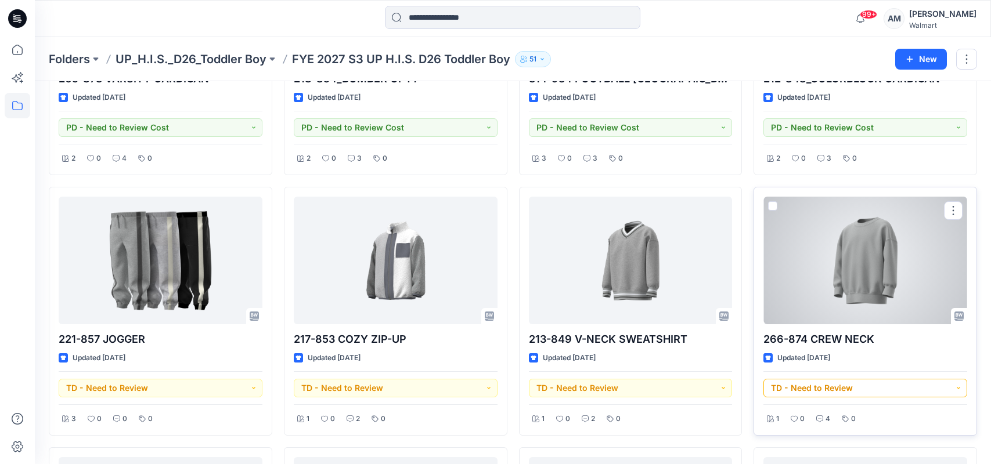
click at [853, 389] on button "TD - Need to Review" at bounding box center [865, 388] width 204 height 19
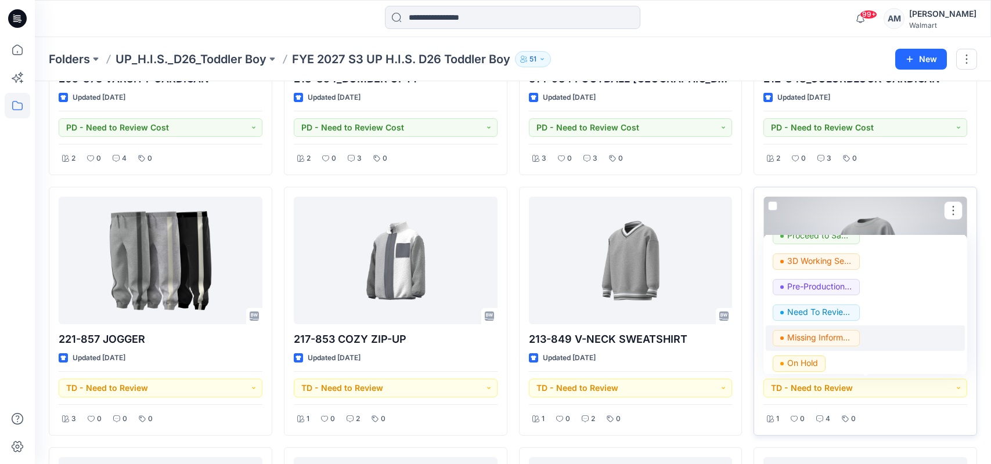
scroll to position [146, 0]
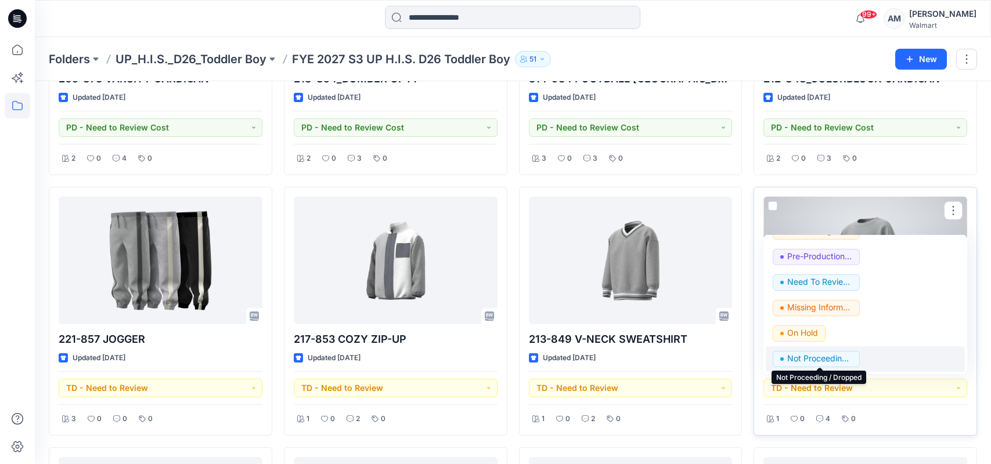
click at [820, 359] on p "Not Proceeding / Dropped" at bounding box center [819, 358] width 65 height 15
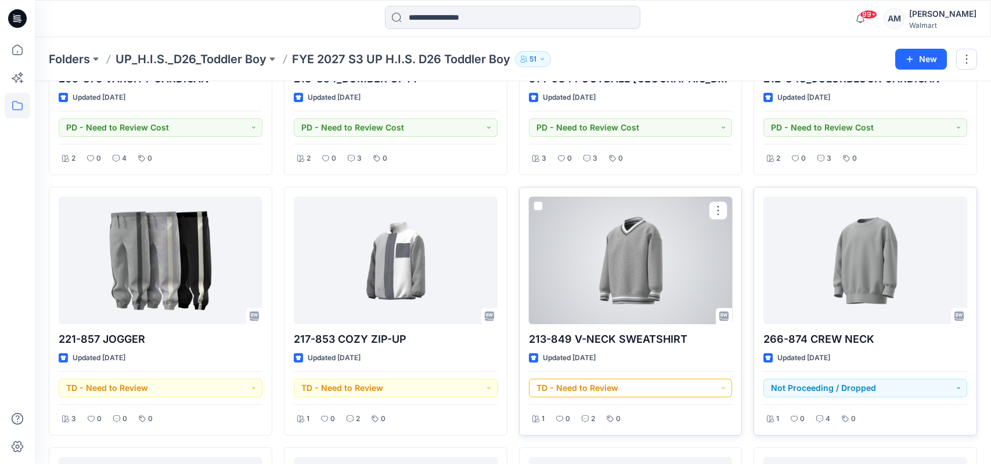
click at [655, 386] on button "TD - Need to Review" at bounding box center [631, 388] width 204 height 19
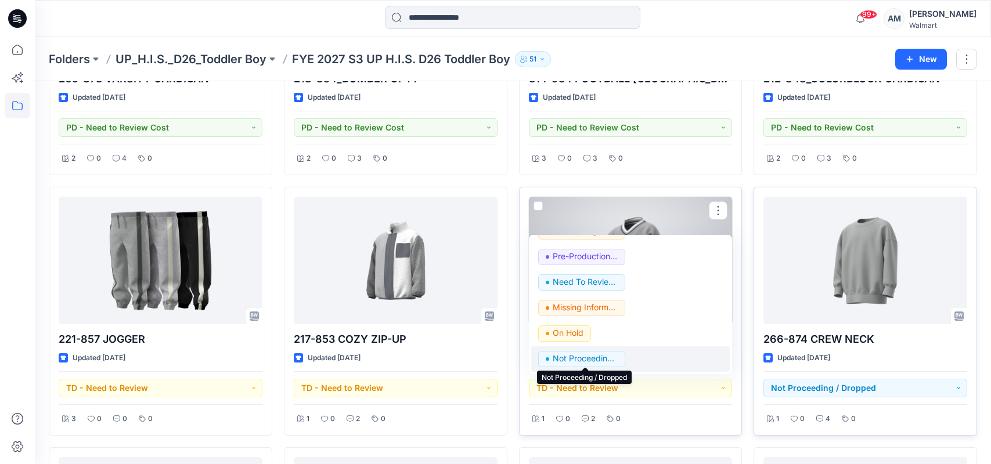
click at [598, 361] on p "Not Proceeding / Dropped" at bounding box center [585, 358] width 65 height 15
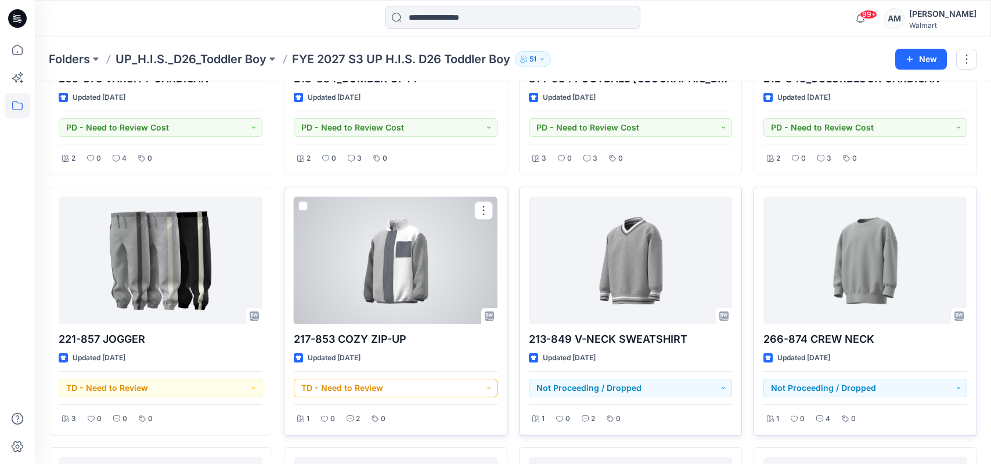
click at [376, 388] on button "TD - Need to Review" at bounding box center [396, 388] width 204 height 19
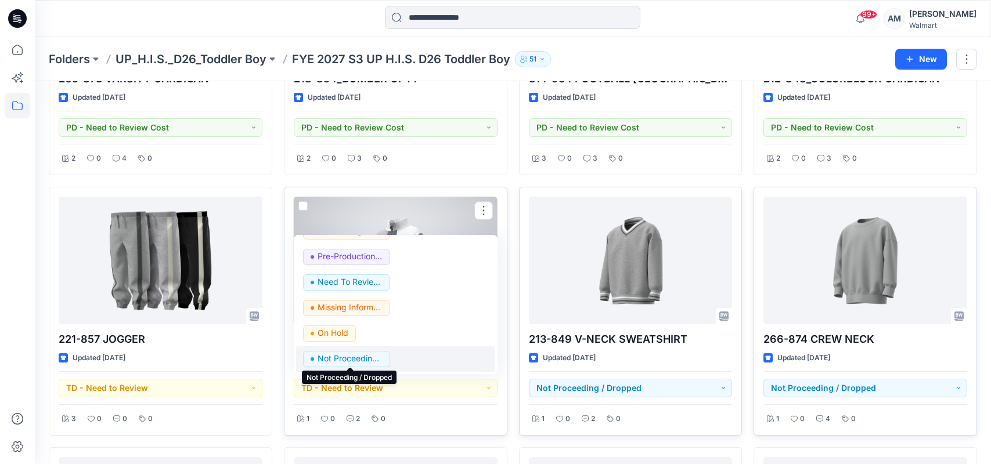
click at [362, 362] on p "Not Proceeding / Dropped" at bounding box center [350, 358] width 65 height 15
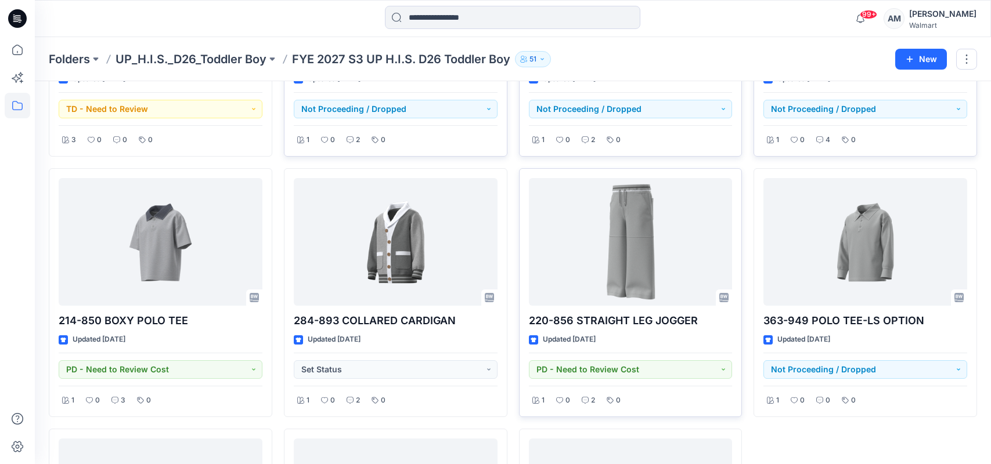
scroll to position [740, 0]
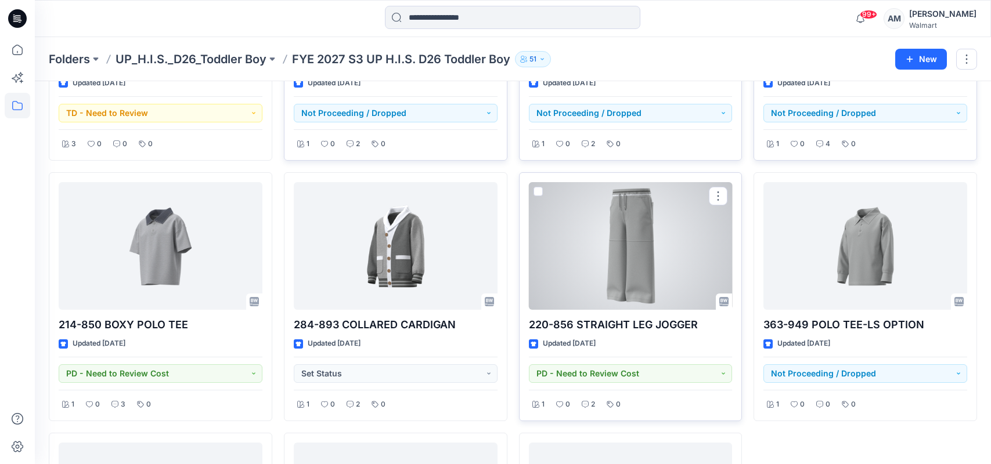
click at [678, 239] on div at bounding box center [631, 246] width 204 height 128
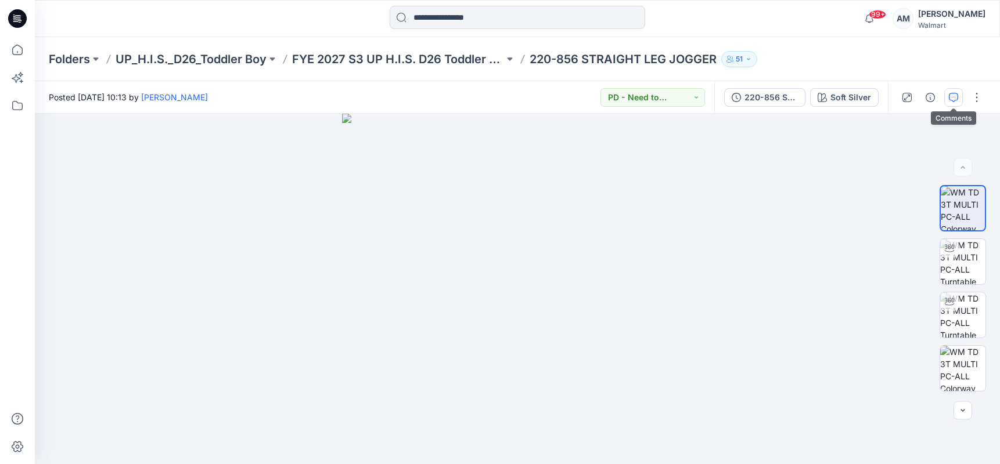
click at [954, 95] on icon "button" at bounding box center [953, 97] width 9 height 9
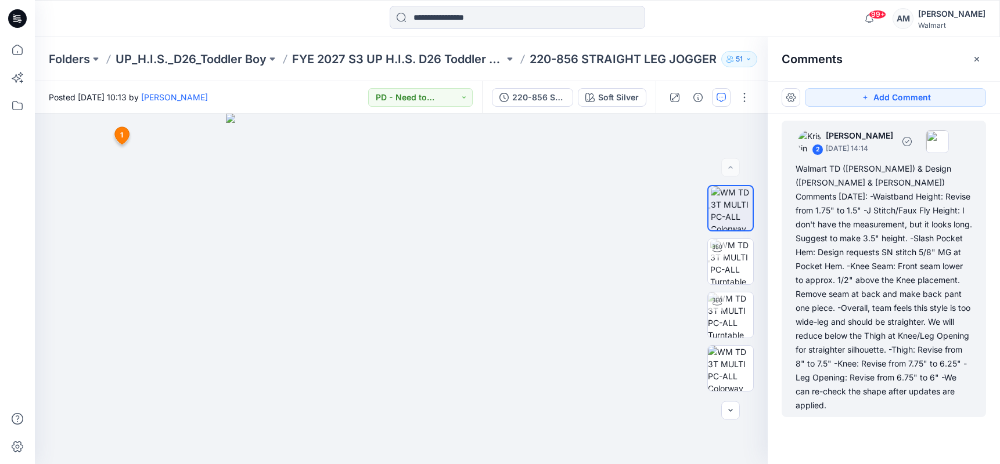
click at [867, 175] on div "Walmart TD ([PERSON_NAME]) & Design ([PERSON_NAME] & [PERSON_NAME]) Comments [D…" at bounding box center [883, 287] width 176 height 251
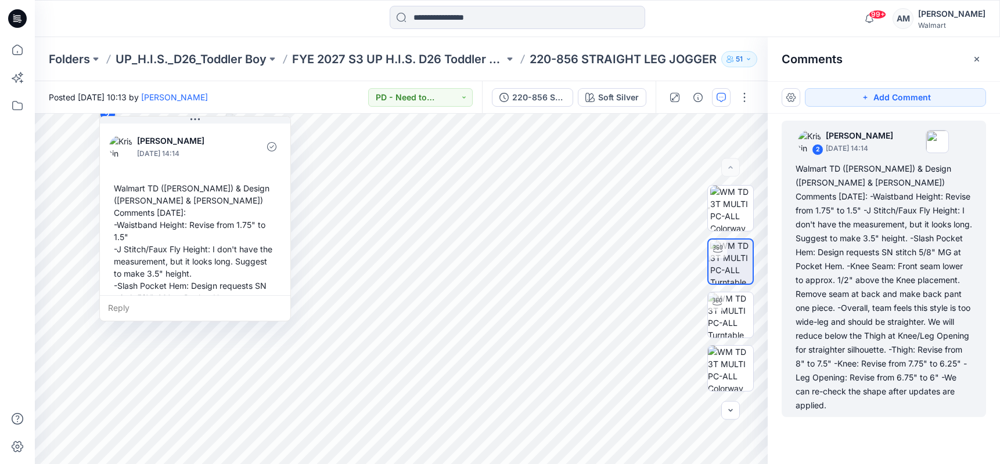
click at [820, 14] on div "99+ Notifications [PERSON_NAME] has updated 326-948 HALF-ZIP SWEATSHIRT with 32…" at bounding box center [517, 19] width 964 height 26
click at [589, 63] on p "220-856 STRAIGHT LEG JOGGER" at bounding box center [622, 59] width 187 height 16
click at [441, 51] on p "FYE 2027 S3 UP H.I.S. D26 Toddler Boy" at bounding box center [398, 59] width 212 height 16
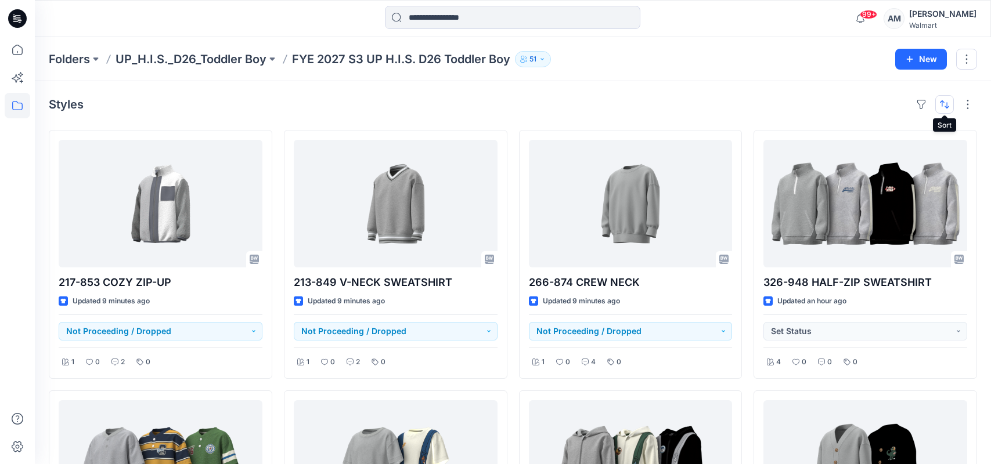
click at [948, 103] on button "button" at bounding box center [944, 104] width 19 height 19
click at [967, 106] on button "button" at bounding box center [968, 104] width 19 height 19
click at [923, 99] on button "button" at bounding box center [921, 104] width 19 height 19
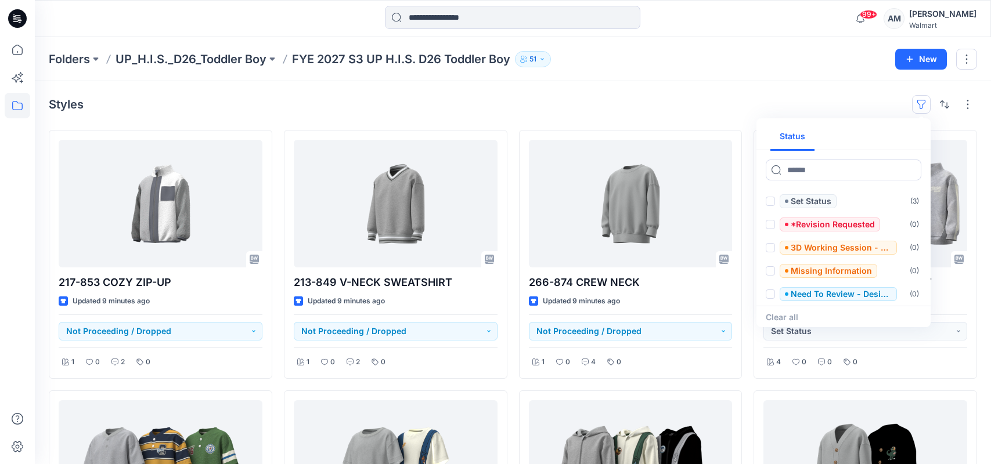
click at [852, 106] on div "Styles Status Set Status ( 3 ) *Revision Requested ( 0 ) 3D Working Session - N…" at bounding box center [513, 104] width 928 height 19
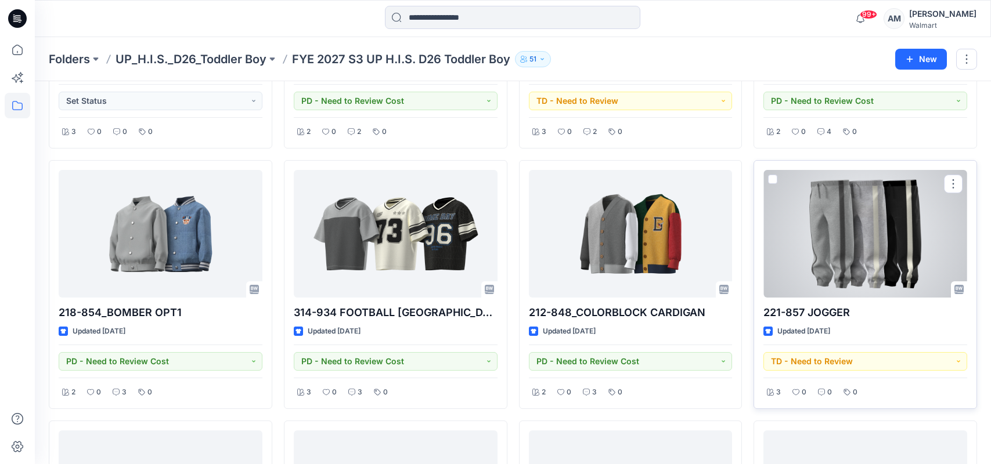
scroll to position [492, 0]
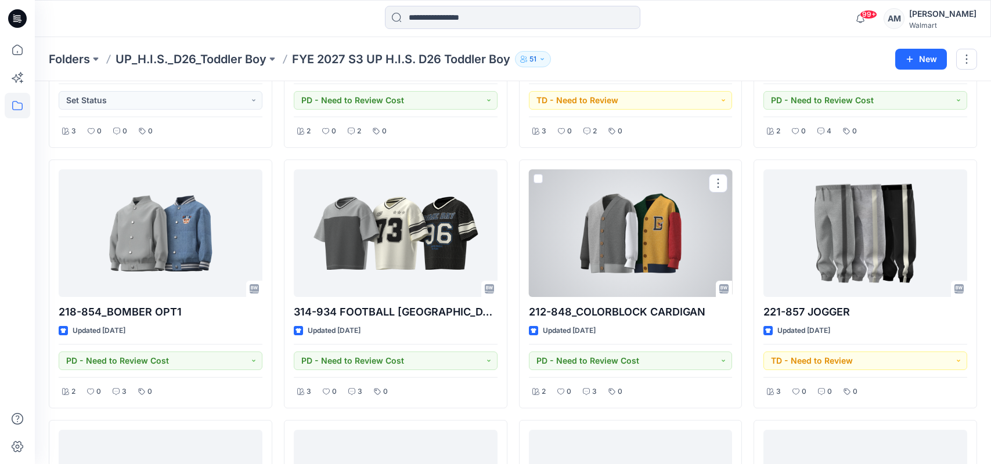
click at [642, 253] on div at bounding box center [631, 234] width 204 height 128
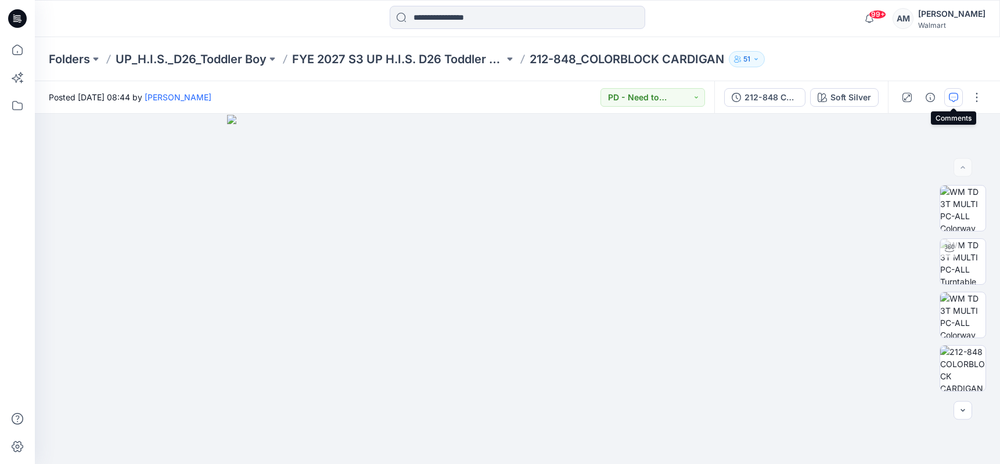
click at [956, 96] on icon "button" at bounding box center [953, 97] width 9 height 9
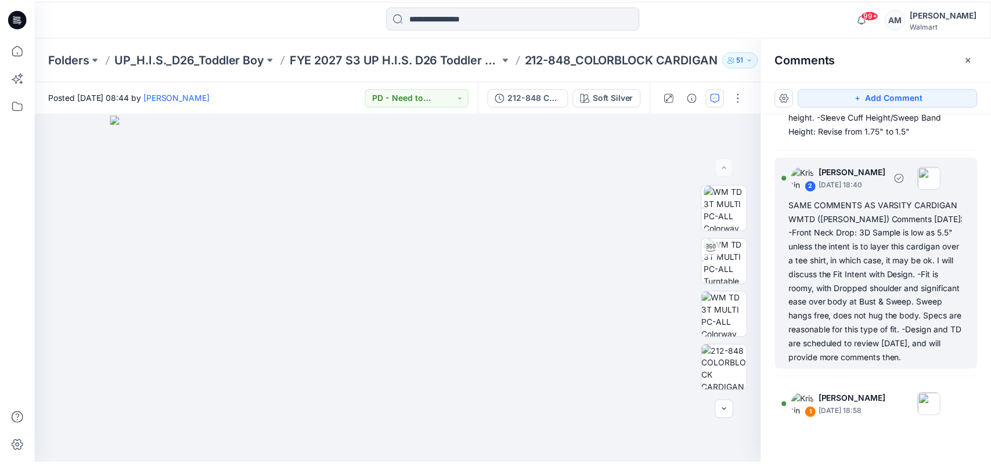
scroll to position [207, 0]
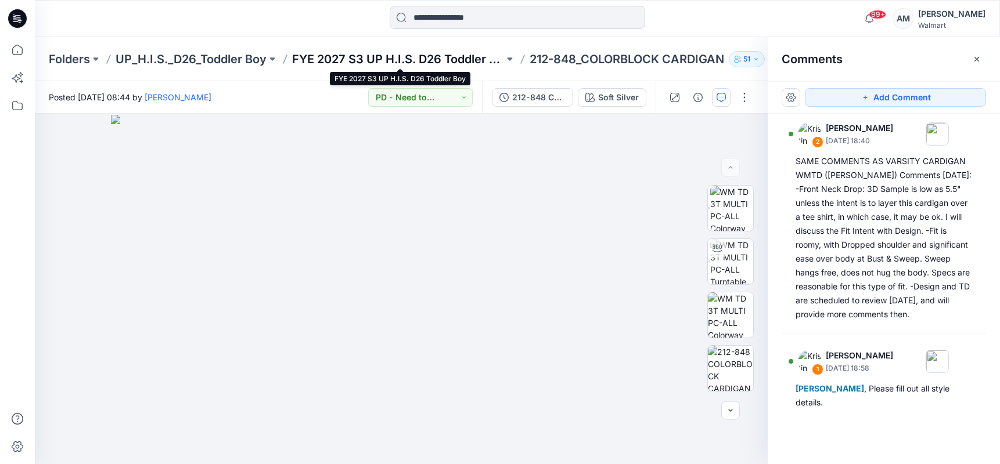
click at [455, 60] on p "FYE 2027 S3 UP H.I.S. D26 Toddler Boy" at bounding box center [398, 59] width 212 height 16
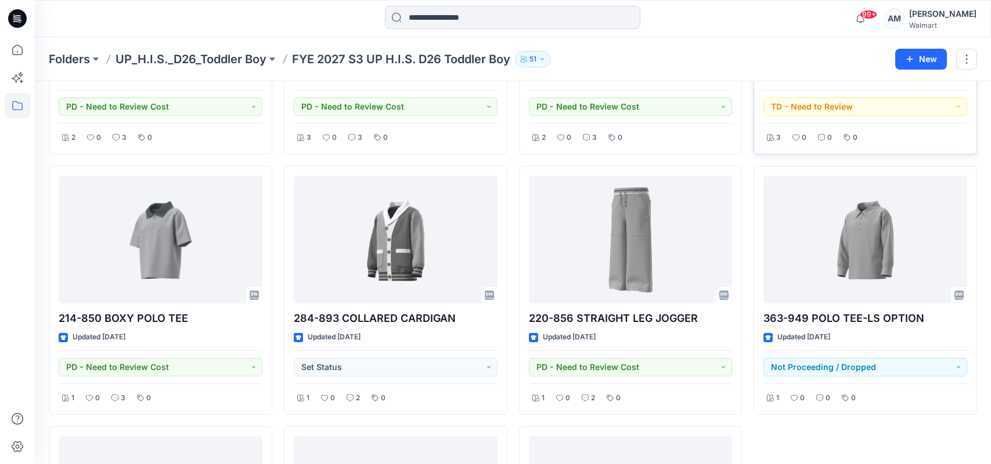
scroll to position [755, 0]
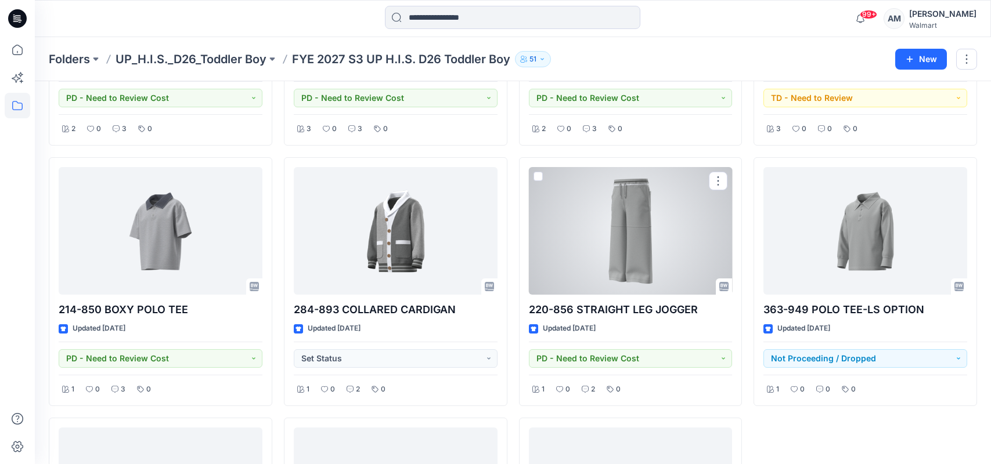
click at [646, 271] on div at bounding box center [631, 231] width 204 height 128
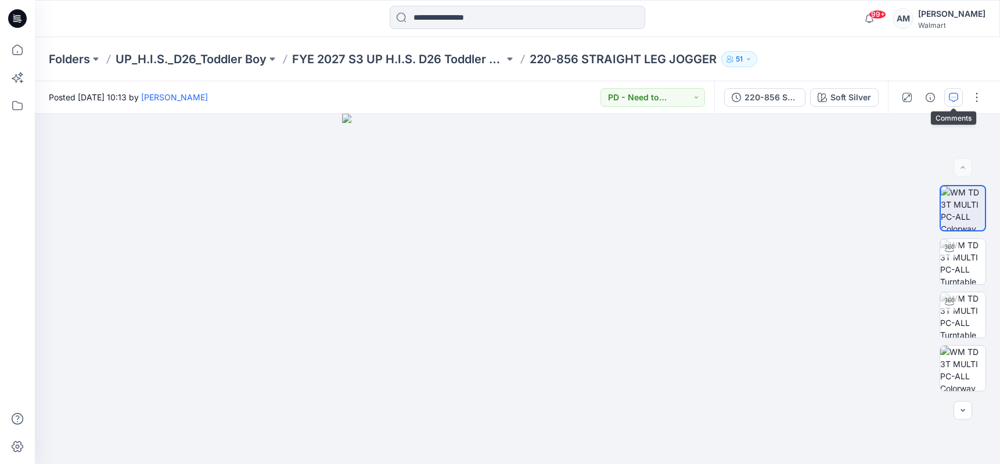
click at [954, 91] on button "button" at bounding box center [953, 97] width 19 height 19
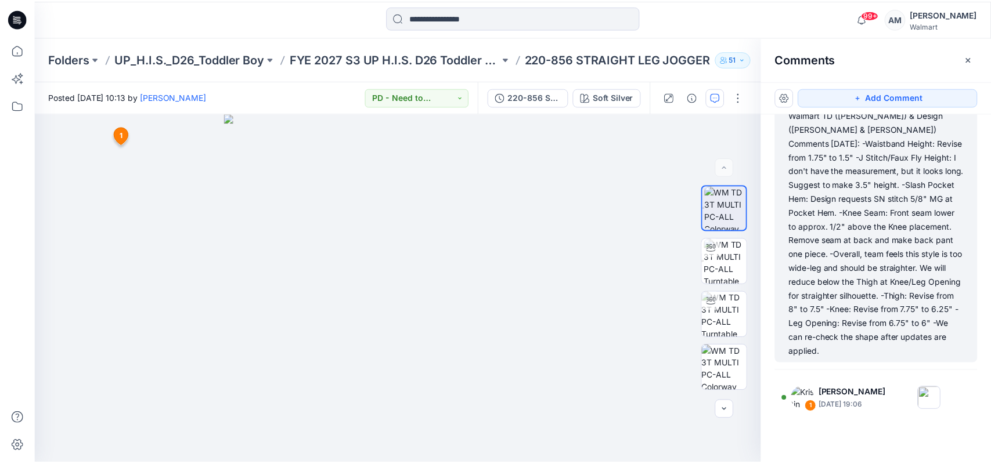
scroll to position [77, 0]
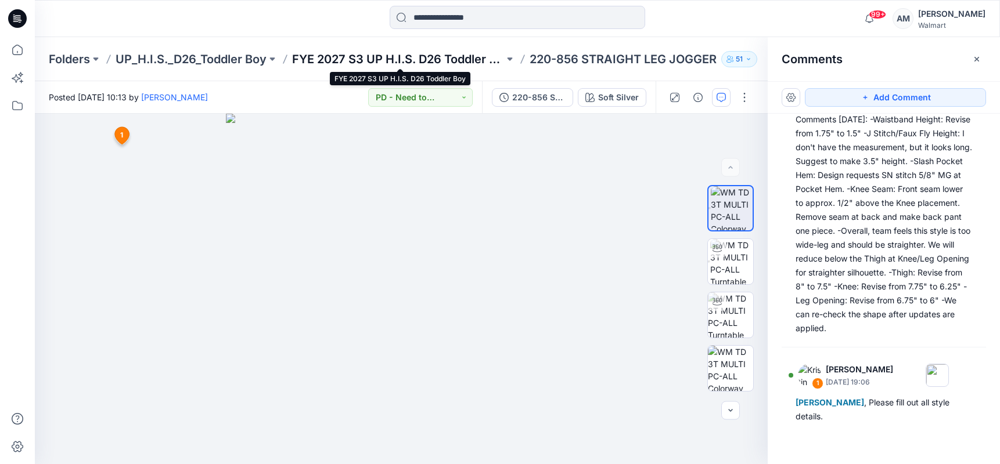
click at [415, 55] on p "FYE 2027 S3 UP H.I.S. D26 Toddler Boy" at bounding box center [398, 59] width 212 height 16
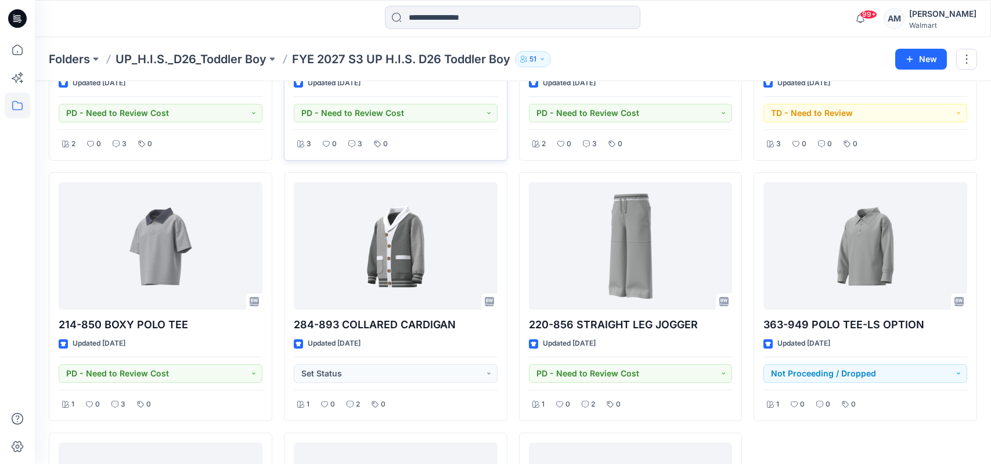
scroll to position [755, 0]
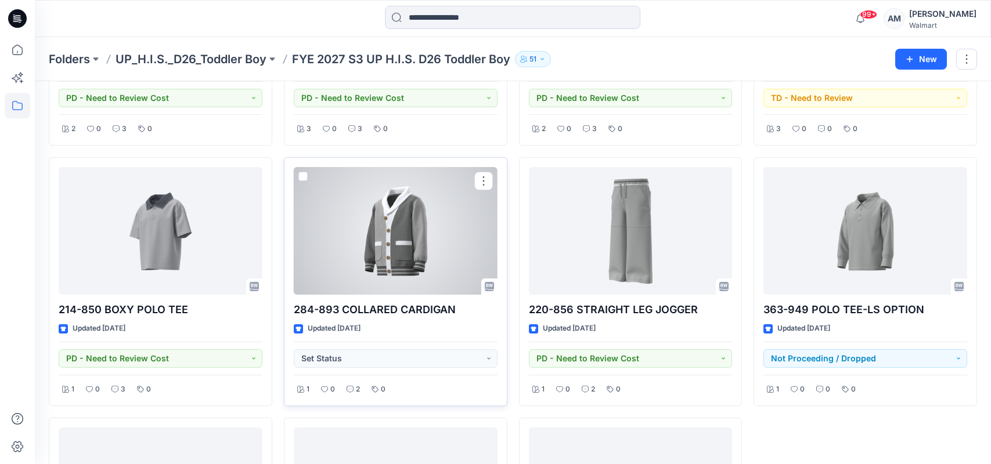
click at [418, 254] on div at bounding box center [396, 231] width 204 height 128
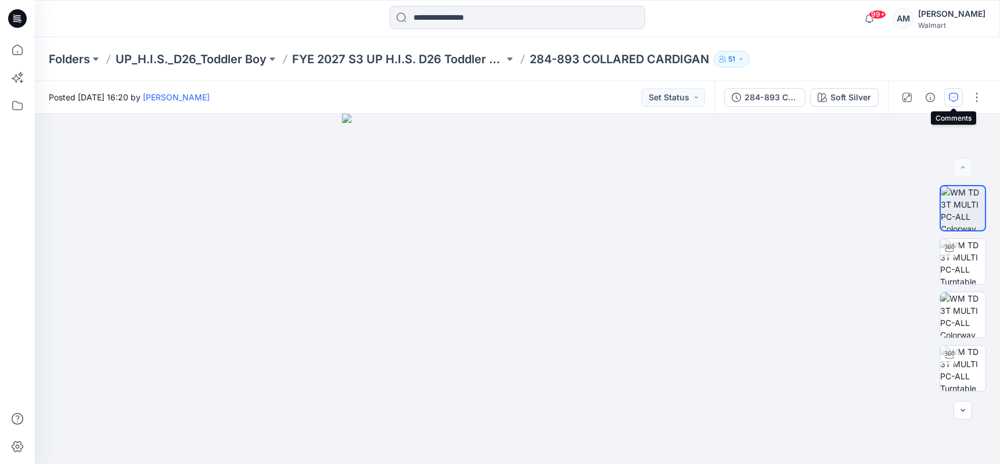
click at [953, 95] on icon "button" at bounding box center [953, 97] width 9 height 9
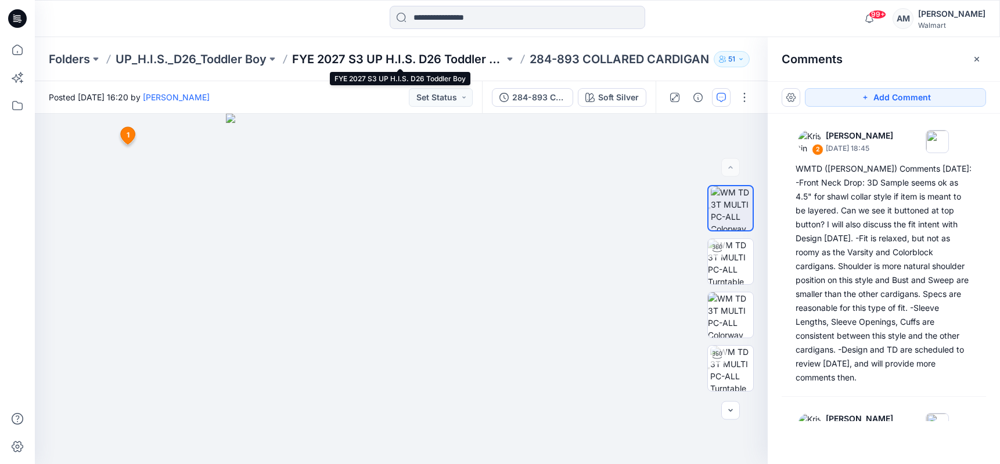
click at [444, 58] on p "FYE 2027 S3 UP H.I.S. D26 Toddler Boy" at bounding box center [398, 59] width 212 height 16
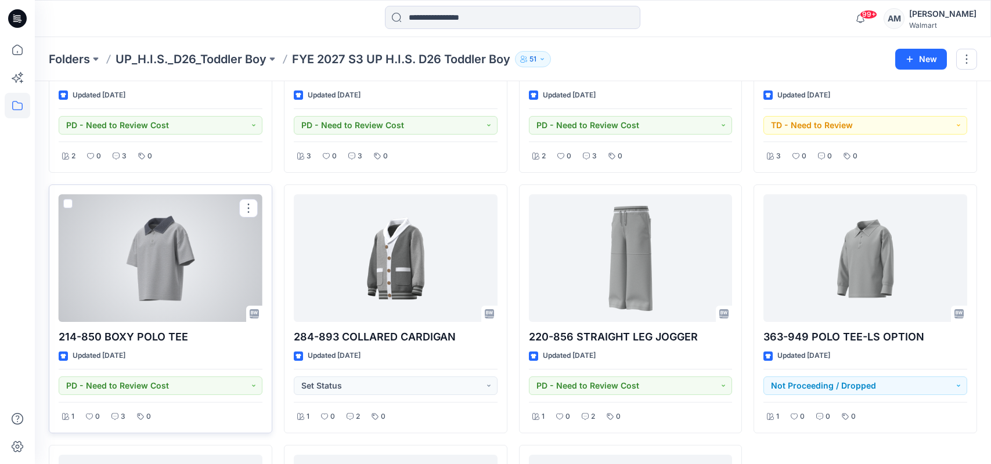
scroll to position [755, 0]
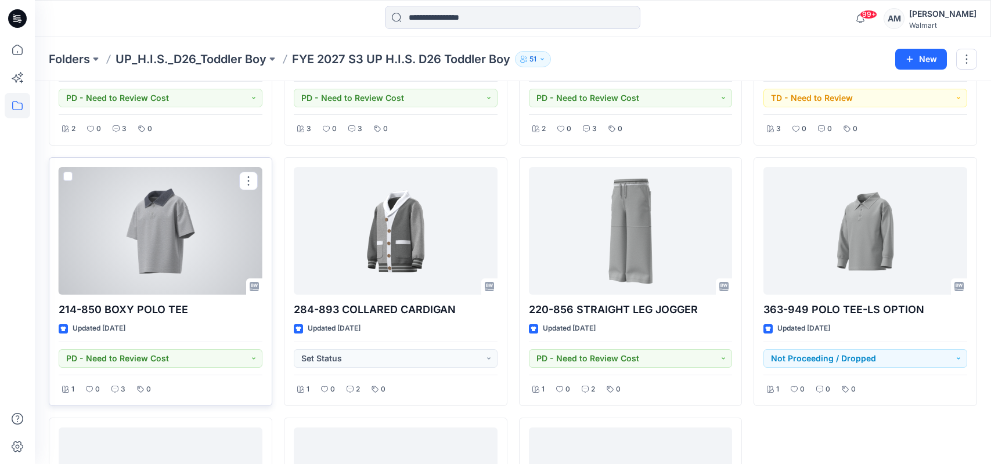
click at [157, 261] on div at bounding box center [161, 231] width 204 height 128
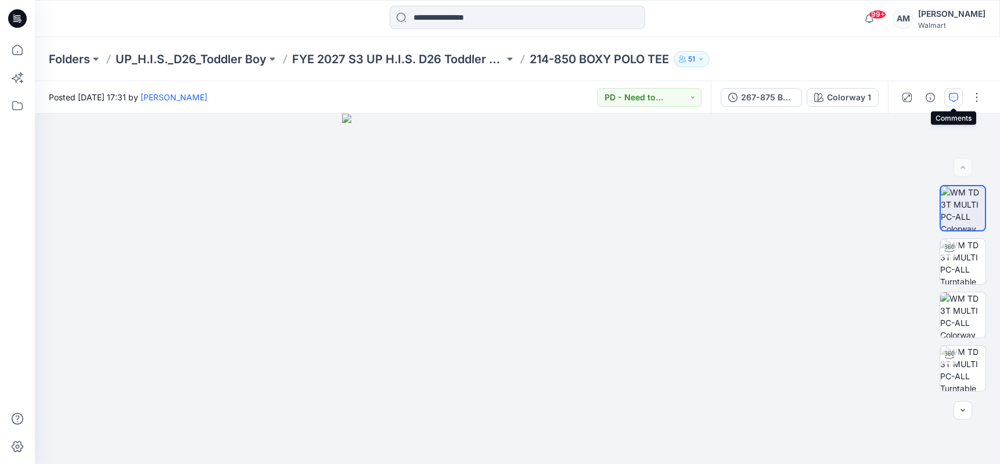
click at [956, 100] on icon "button" at bounding box center [953, 97] width 9 height 9
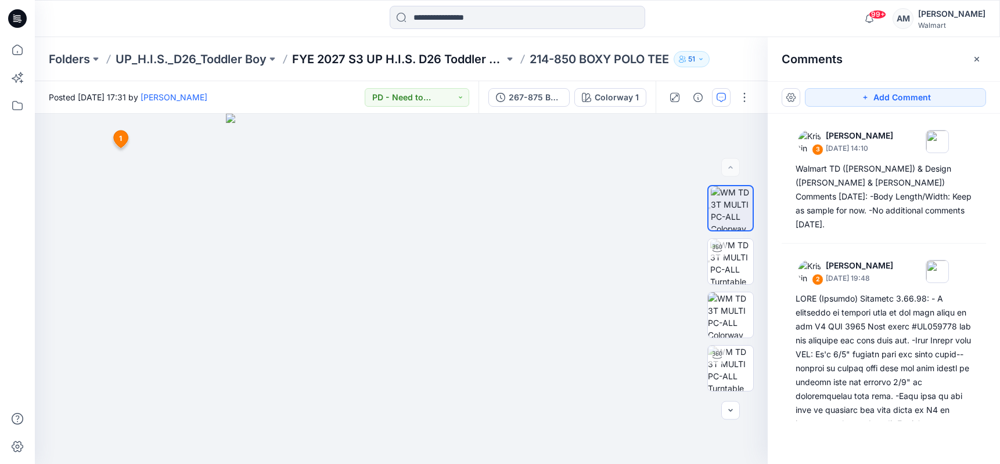
click at [446, 64] on p "FYE 2027 S3 UP H.I.S. D26 Toddler Boy" at bounding box center [398, 59] width 212 height 16
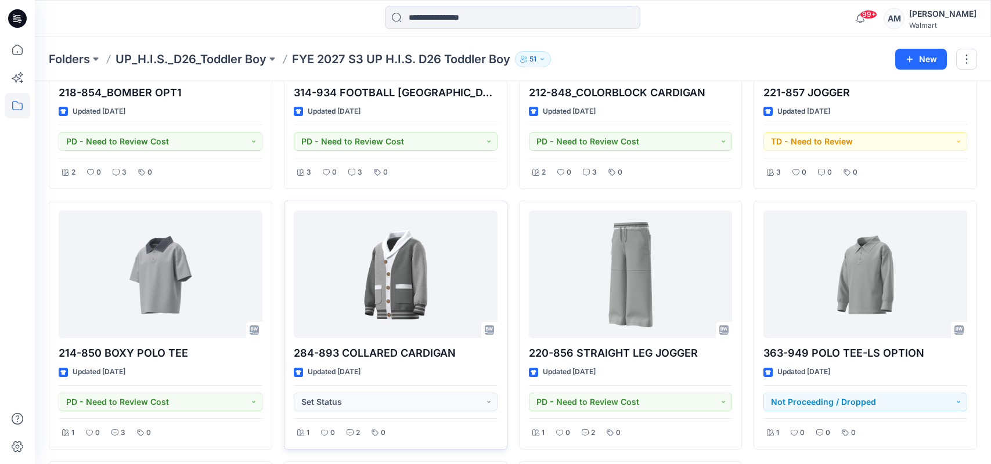
scroll to position [639, 0]
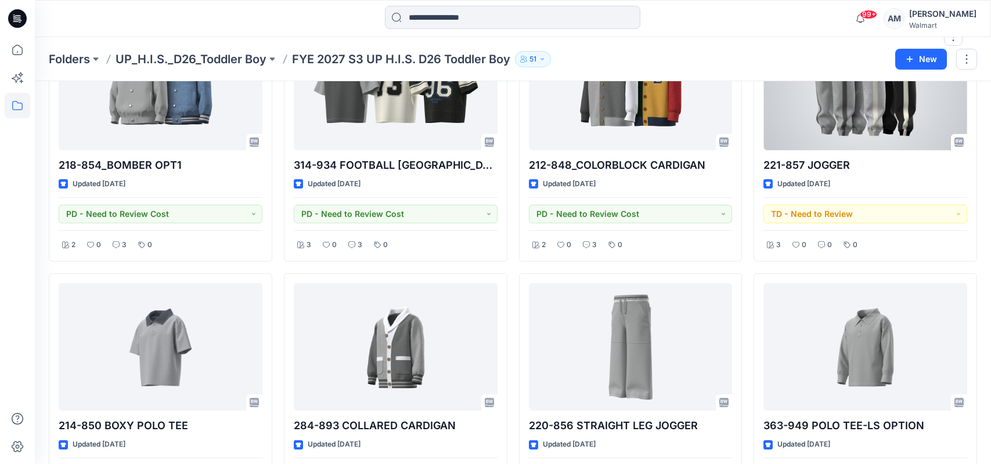
click at [876, 134] on div at bounding box center [865, 87] width 204 height 128
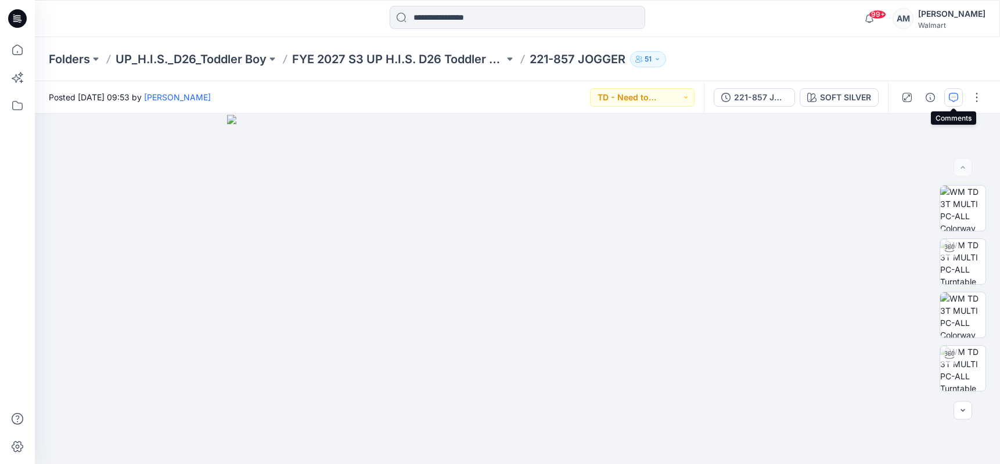
click at [953, 100] on icon "button" at bounding box center [953, 97] width 9 height 9
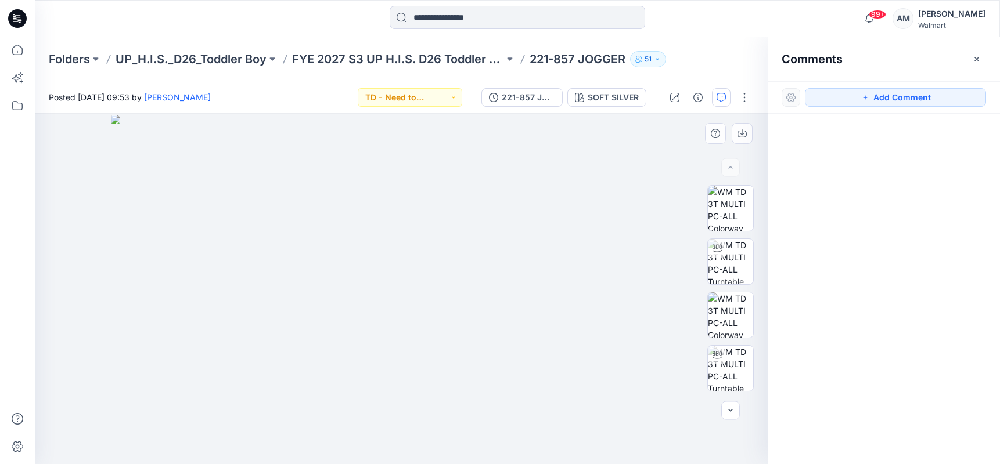
click at [616, 132] on img at bounding box center [401, 290] width 581 height 350
click at [433, 52] on p "FYE 2027 S3 UP H.I.S. D26 Toddler Boy" at bounding box center [398, 59] width 212 height 16
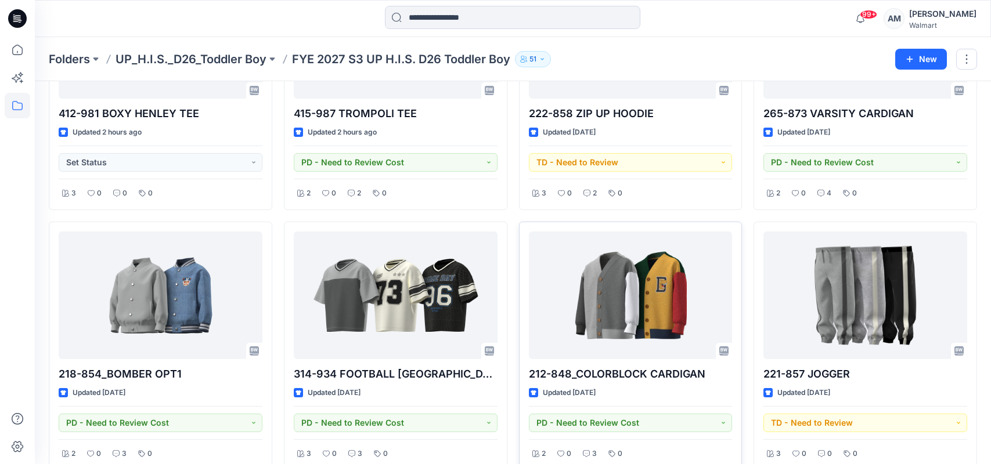
scroll to position [464, 0]
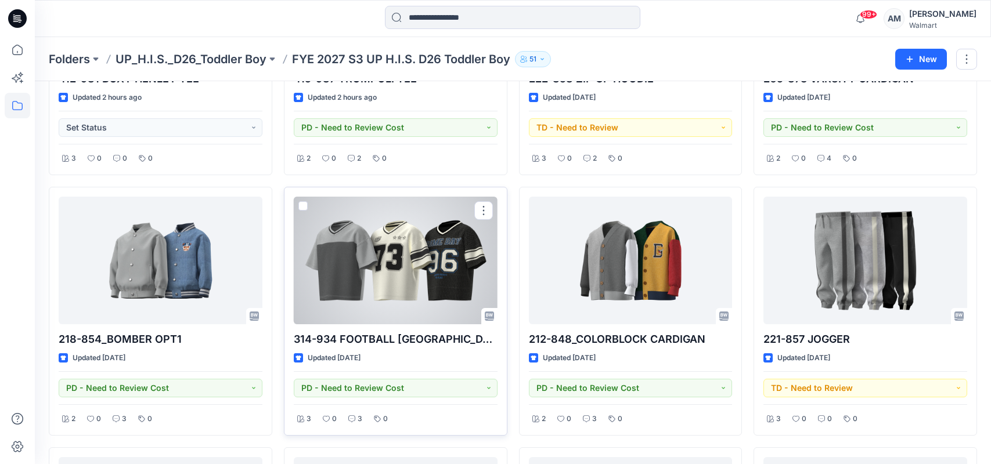
click at [392, 261] on div at bounding box center [396, 261] width 204 height 128
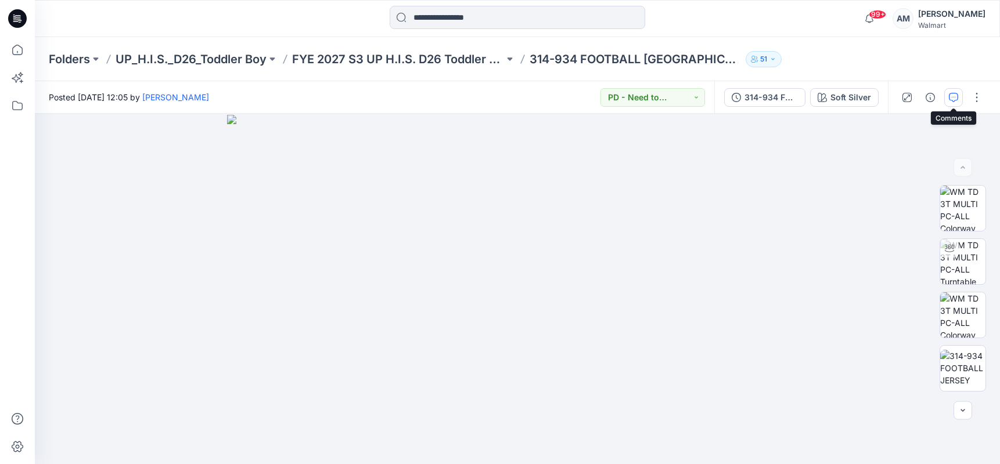
click at [949, 97] on icon "button" at bounding box center [953, 97] width 9 height 9
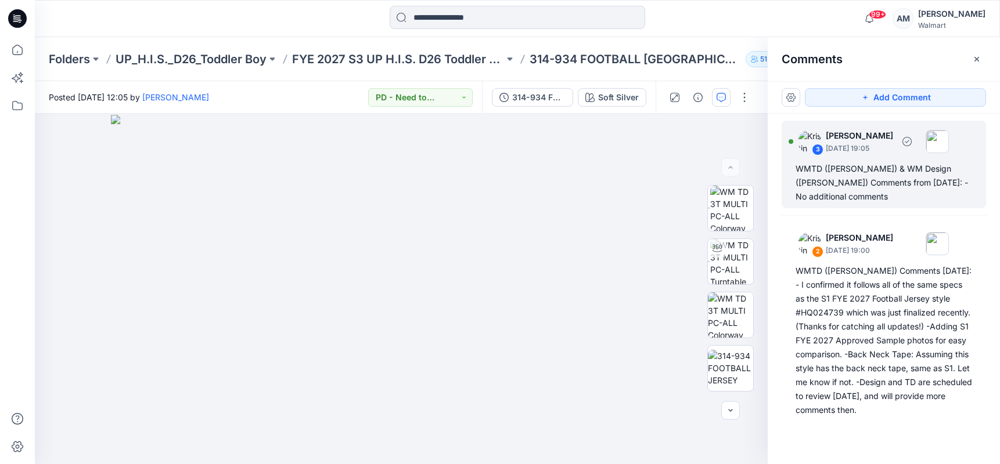
click at [899, 171] on div "WMTD ([PERSON_NAME]) & WM Design ([PERSON_NAME]) Comments from [DATE]: -No addi…" at bounding box center [883, 183] width 176 height 42
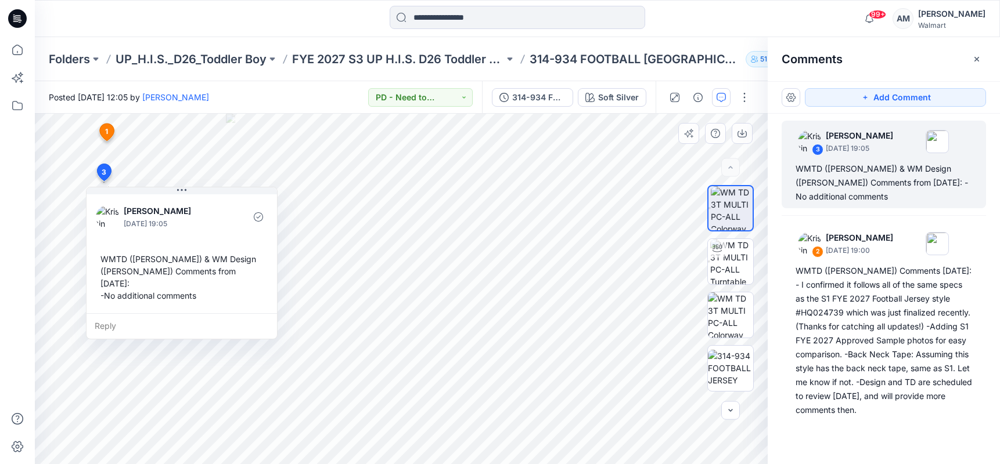
click at [115, 262] on div "WMTD ([PERSON_NAME]) & WM Design ([PERSON_NAME]) Comments from [DATE]: -No addi…" at bounding box center [182, 277] width 172 height 58
click at [221, 284] on div "WMTD ([PERSON_NAME]) & WM Design ([PERSON_NAME]) Comments from [DATE]: -No addi…" at bounding box center [182, 277] width 172 height 58
copy div "WMTD ([PERSON_NAME]) & WM Design ([PERSON_NAME]) Comments from [DATE]: -No addi…"
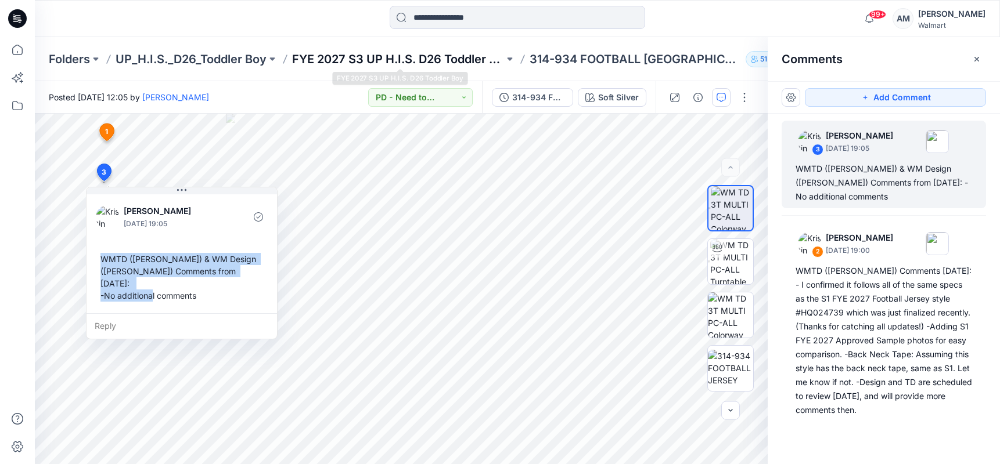
click at [448, 58] on p "FYE 2027 S3 UP H.I.S. D26 Toddler Boy" at bounding box center [398, 59] width 212 height 16
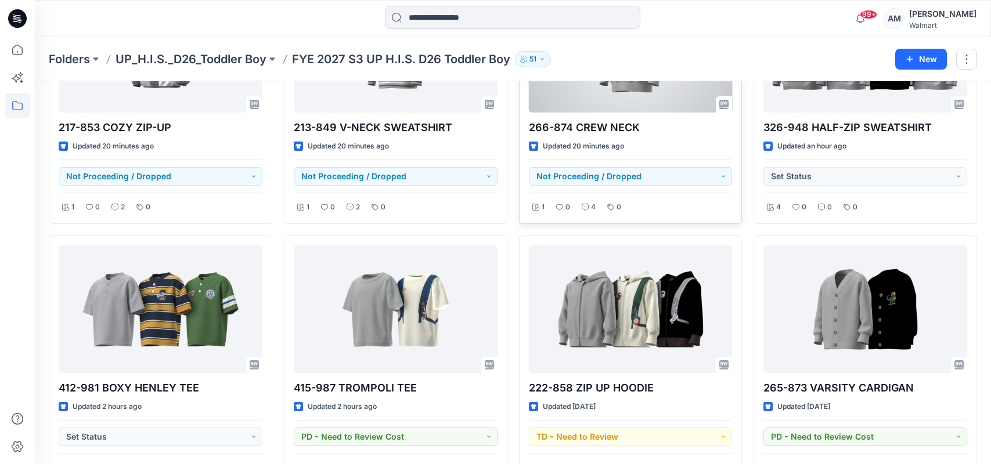
scroll to position [406, 0]
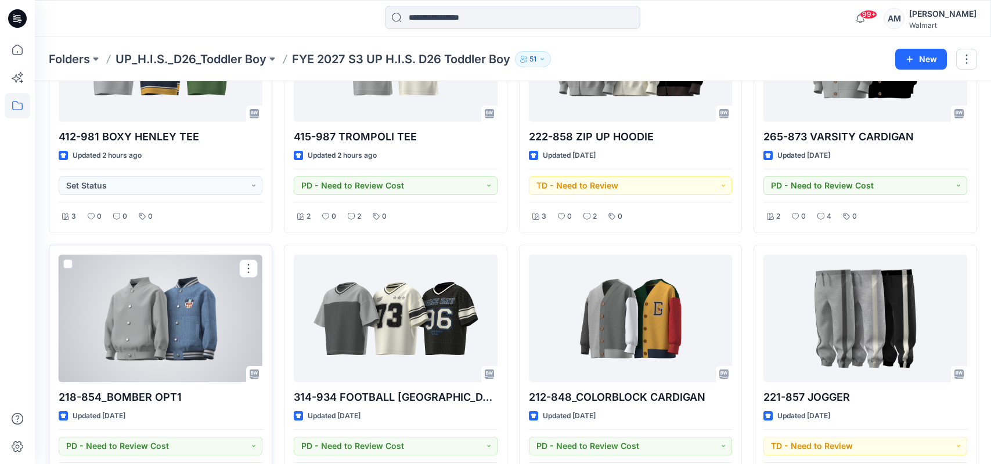
click at [171, 333] on div at bounding box center [161, 319] width 204 height 128
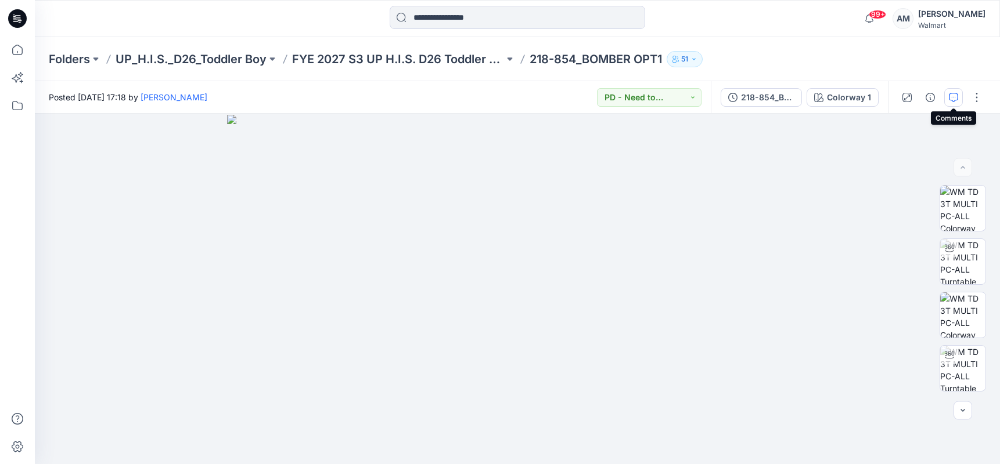
click at [952, 95] on icon "button" at bounding box center [953, 97] width 9 height 9
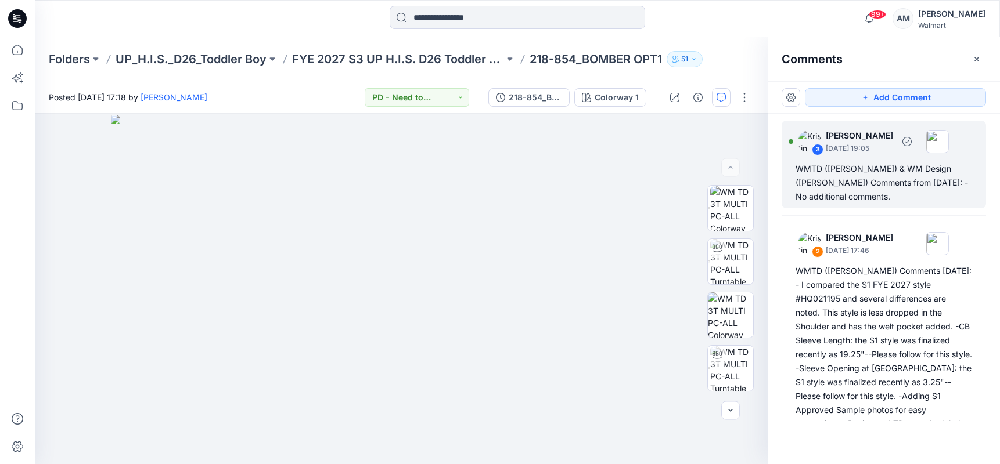
click at [881, 185] on div "WMTD ([PERSON_NAME]) & WM Design ([PERSON_NAME]) Comments from [DATE]: -No addi…" at bounding box center [883, 183] width 176 height 42
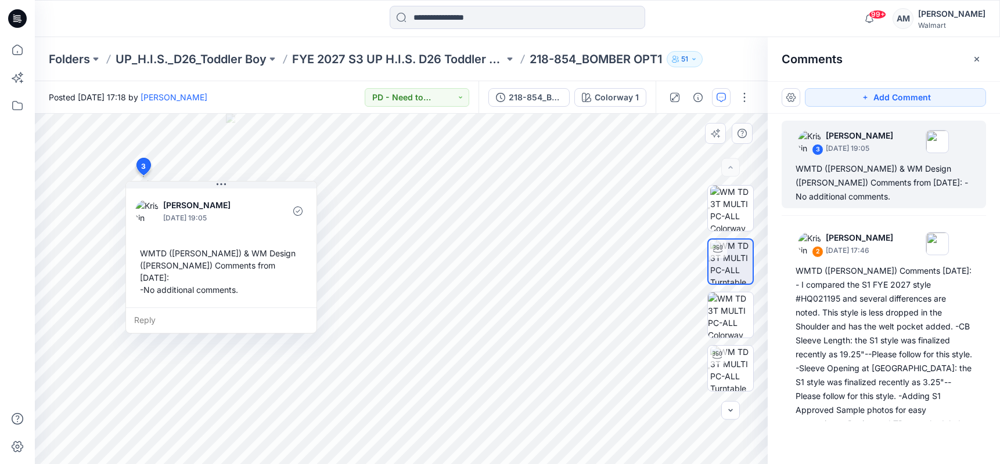
click at [147, 250] on div "WMTD ([PERSON_NAME]) & WM Design ([PERSON_NAME]) Comments from [DATE]: -No addi…" at bounding box center [221, 272] width 172 height 58
click at [147, 251] on div "WMTD ([PERSON_NAME]) & WM Design ([PERSON_NAME]) Comments from [DATE]: -No addi…" at bounding box center [221, 272] width 172 height 58
click at [149, 253] on div "WMTD ([PERSON_NAME]) & WM Design ([PERSON_NAME]) Comments from [DATE]: -No addi…" at bounding box center [221, 272] width 172 height 58
click at [150, 253] on div "WMTD ([PERSON_NAME]) & WM Design ([PERSON_NAME]) Comments from [DATE]: -No addi…" at bounding box center [221, 272] width 172 height 58
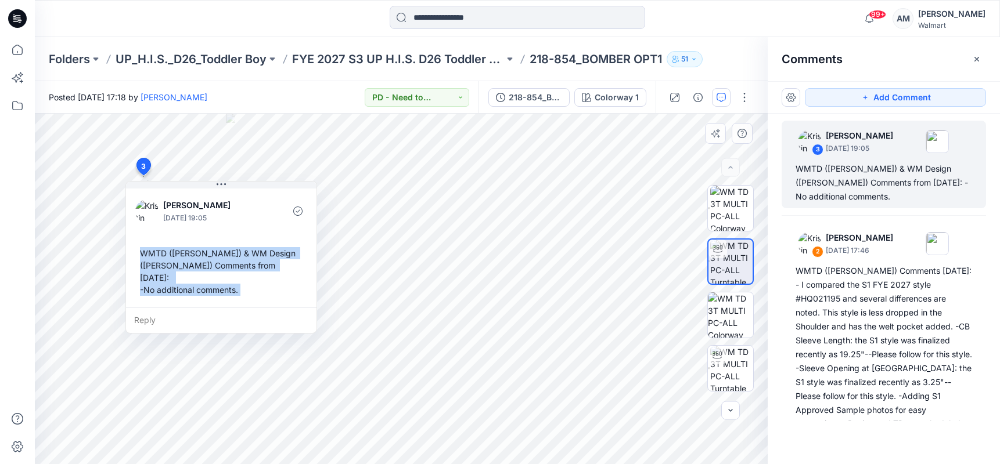
click at [250, 284] on div "WMTD ([PERSON_NAME]) & WM Design ([PERSON_NAME]) Comments from [DATE]: -No addi…" at bounding box center [221, 272] width 172 height 58
copy div "WMTD ([PERSON_NAME]) & WM Design ([PERSON_NAME]) Comments from [DATE]: -No addi…"
click at [374, 52] on p "FYE 2027 S3 UP H.I.S. D26 Toddler Boy" at bounding box center [398, 59] width 212 height 16
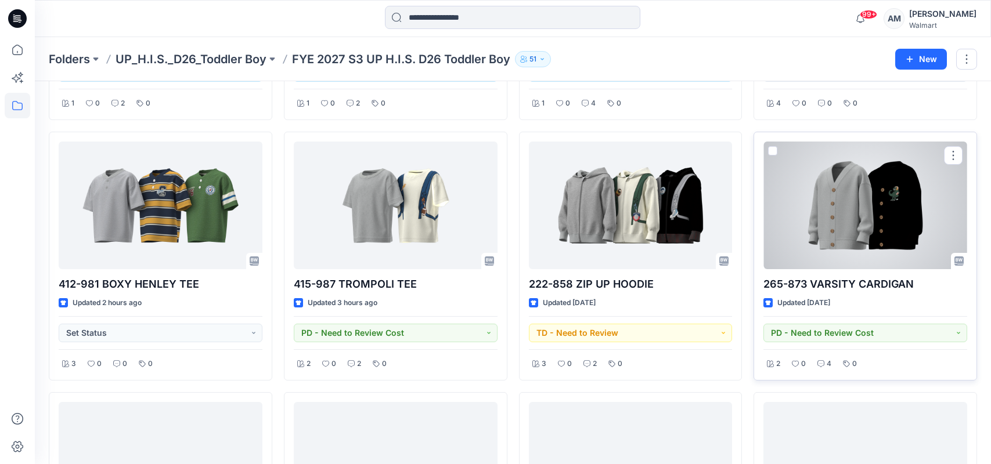
scroll to position [232, 0]
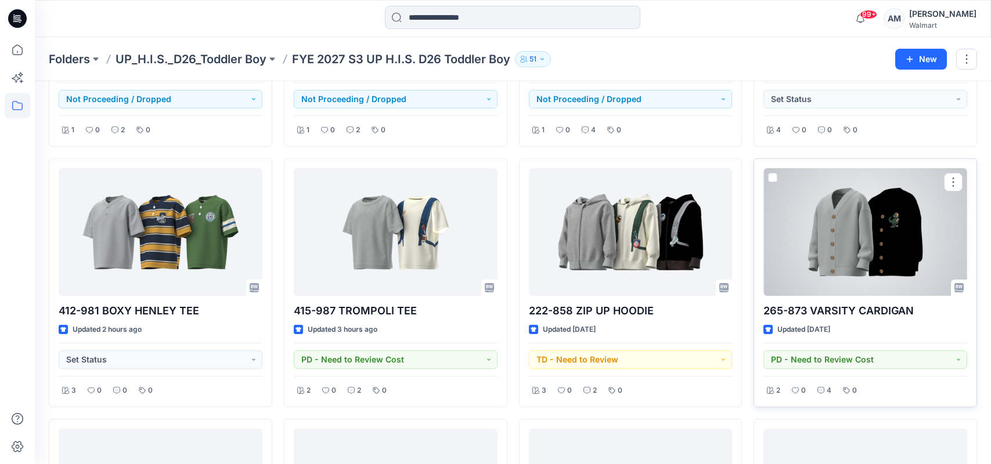
click at [875, 236] on div at bounding box center [865, 232] width 204 height 128
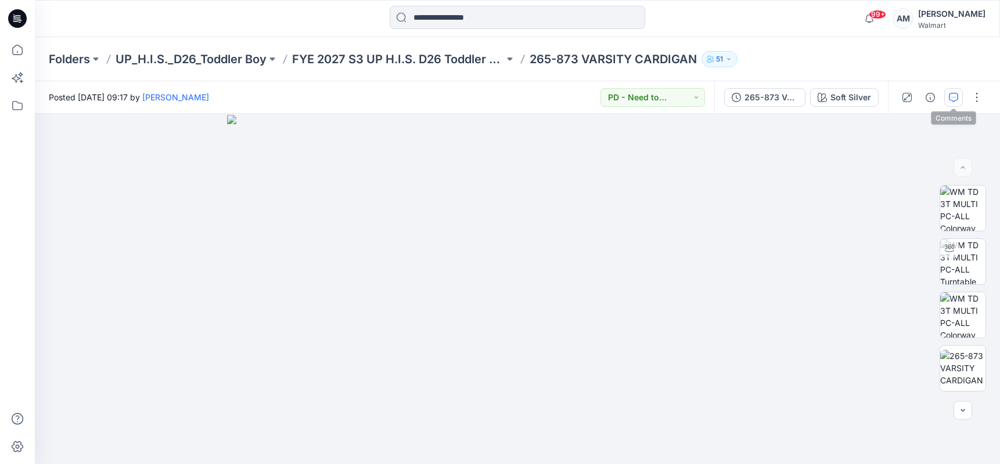
click at [952, 99] on icon "button" at bounding box center [953, 97] width 9 height 9
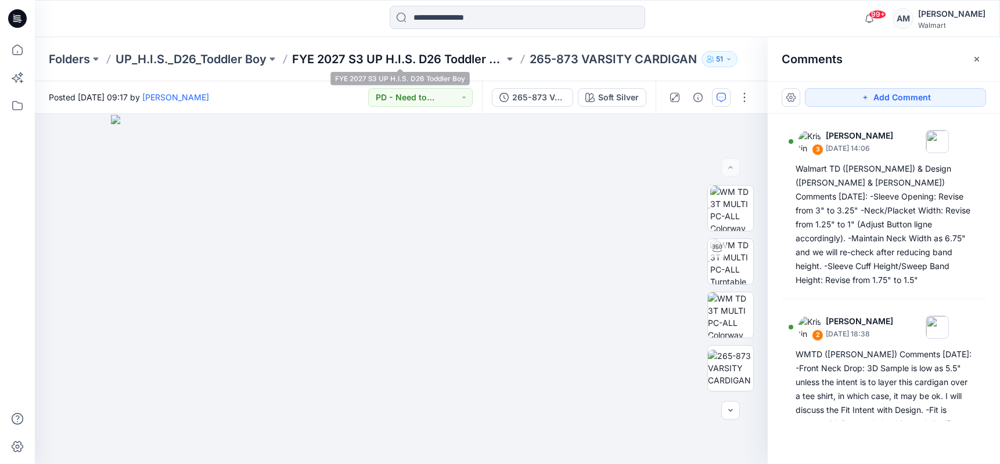
click at [402, 57] on p "FYE 2027 S3 UP H.I.S. D26 Toddler Boy" at bounding box center [398, 59] width 212 height 16
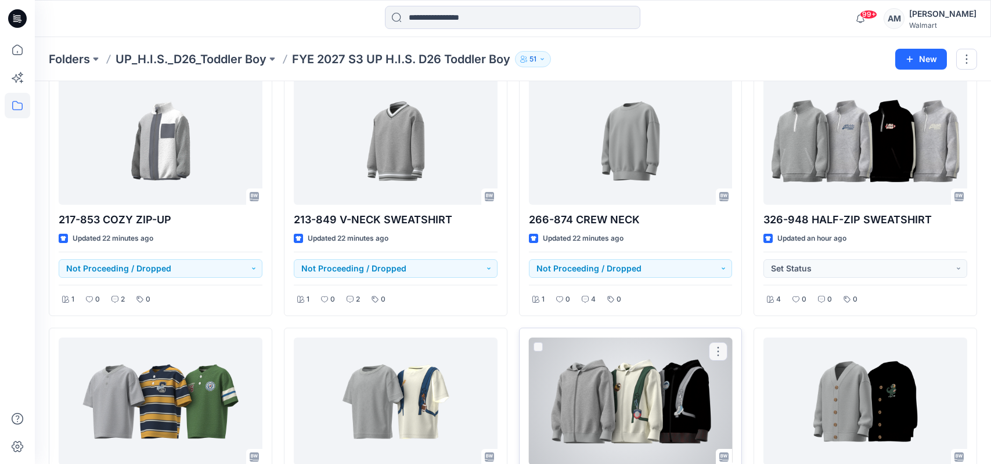
scroll to position [232, 0]
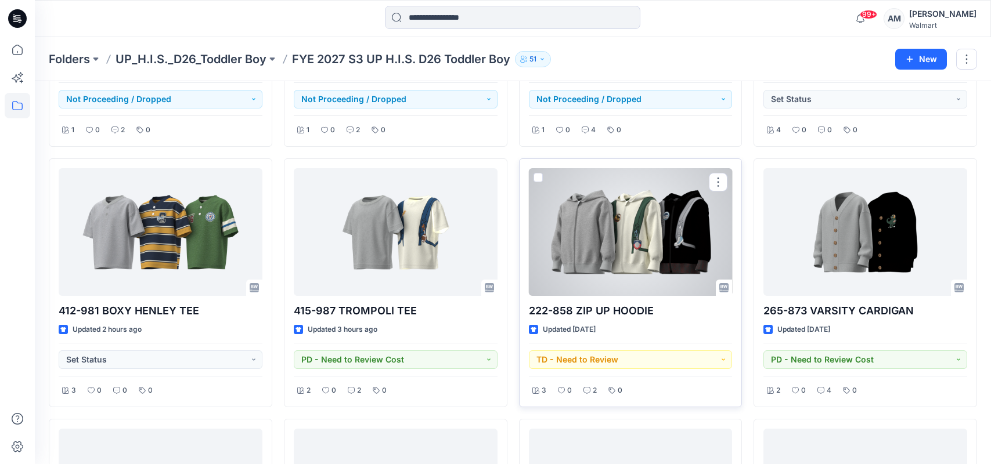
click at [632, 259] on div at bounding box center [631, 232] width 204 height 128
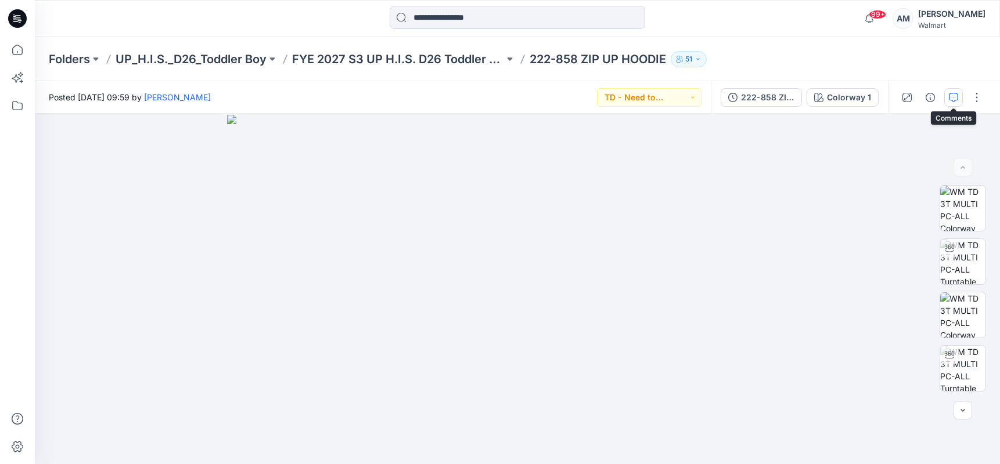
click at [951, 101] on icon "button" at bounding box center [953, 97] width 9 height 9
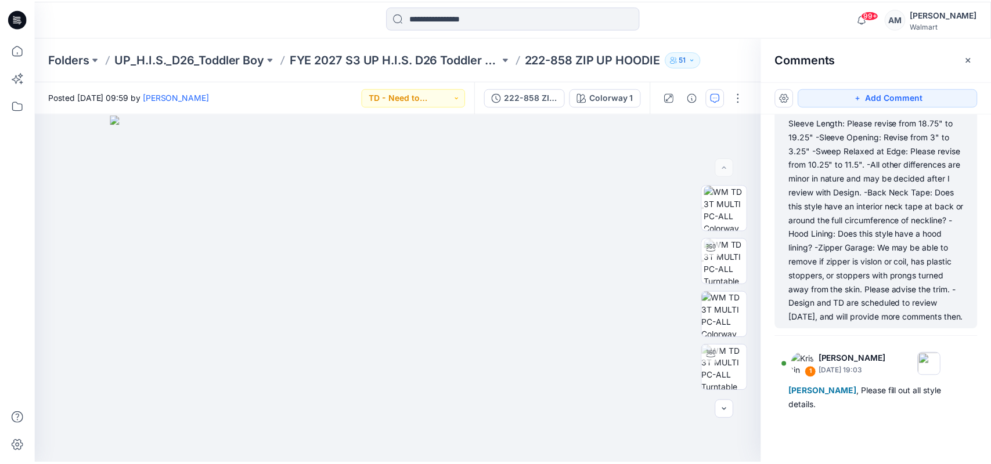
scroll to position [105, 0]
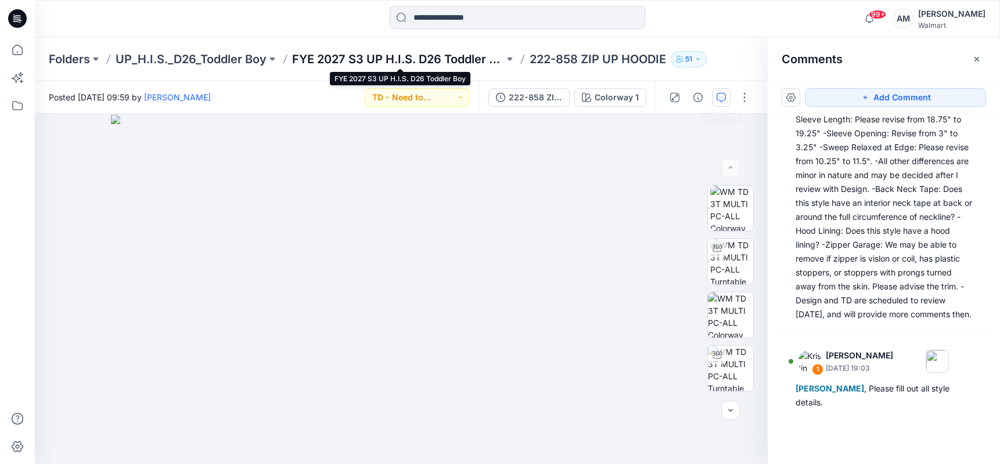
click at [439, 59] on p "FYE 2027 S3 UP H.I.S. D26 Toddler Boy" at bounding box center [398, 59] width 212 height 16
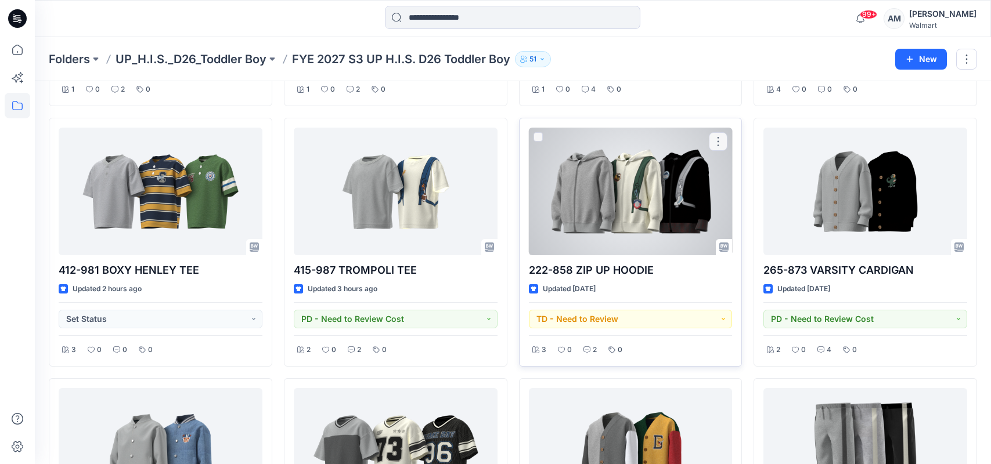
scroll to position [290, 0]
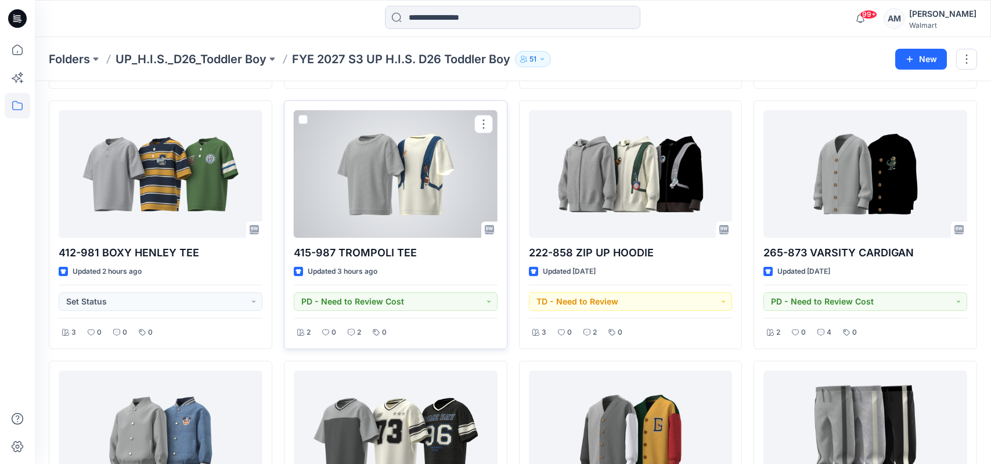
click at [429, 197] on div at bounding box center [396, 174] width 204 height 128
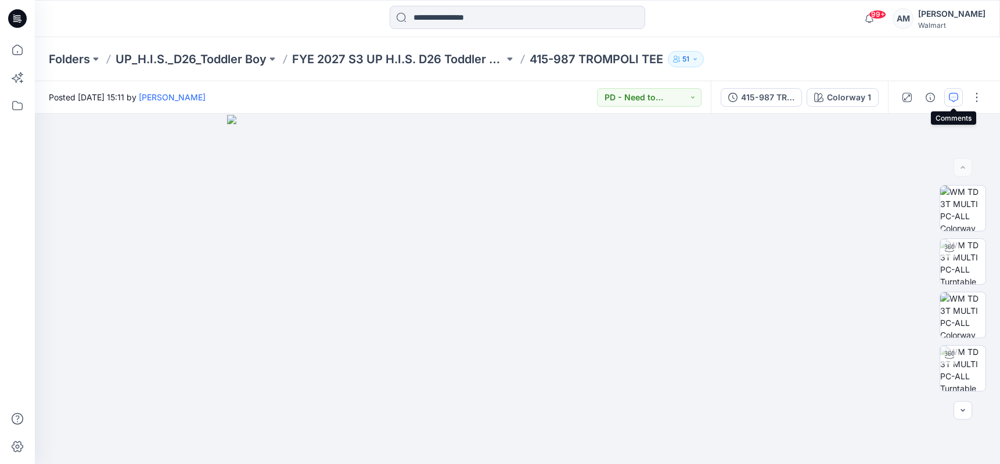
click at [953, 93] on icon "button" at bounding box center [953, 97] width 9 height 9
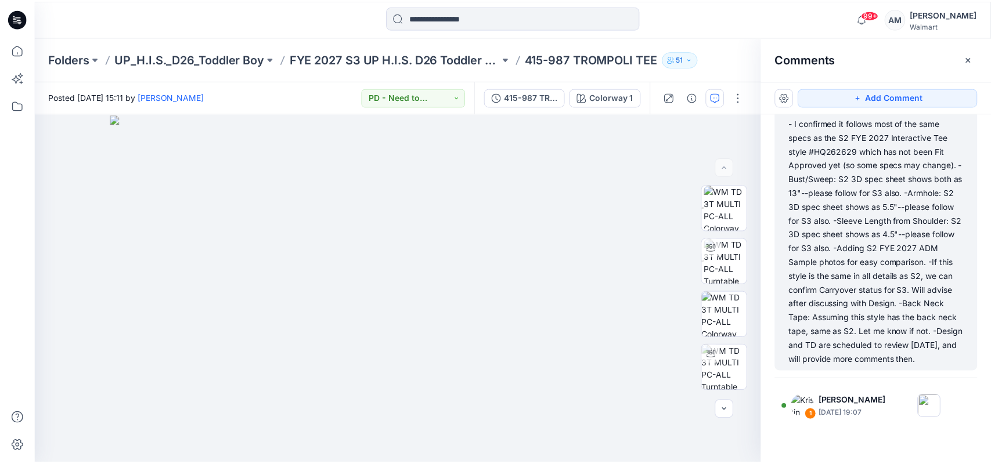
scroll to position [105, 0]
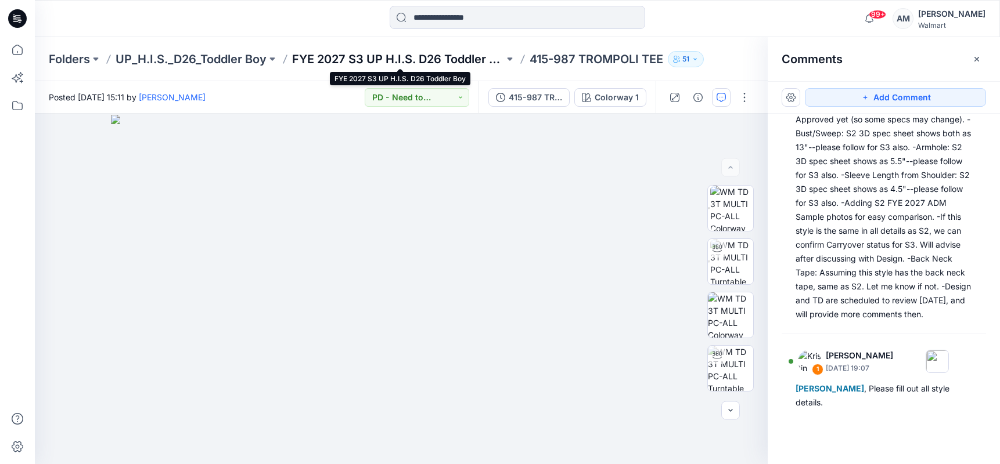
click at [424, 60] on p "FYE 2027 S3 UP H.I.S. D26 Toddler Boy" at bounding box center [398, 59] width 212 height 16
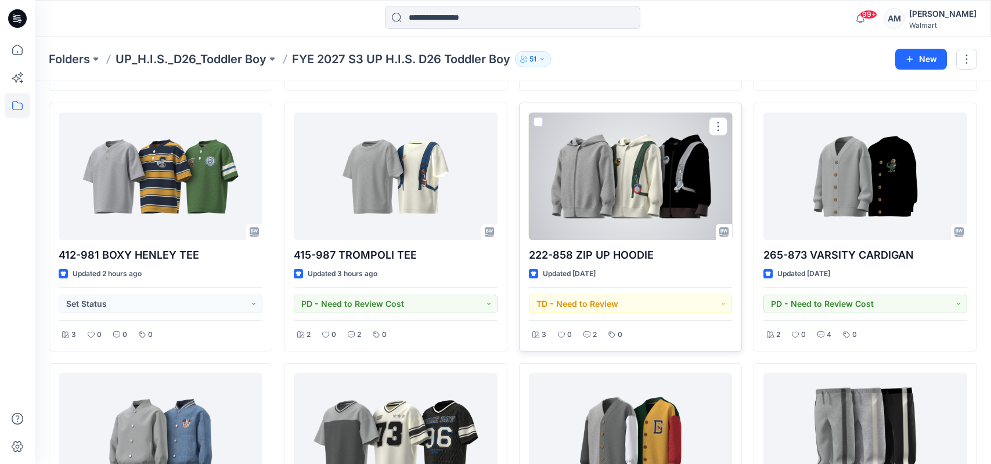
scroll to position [290, 0]
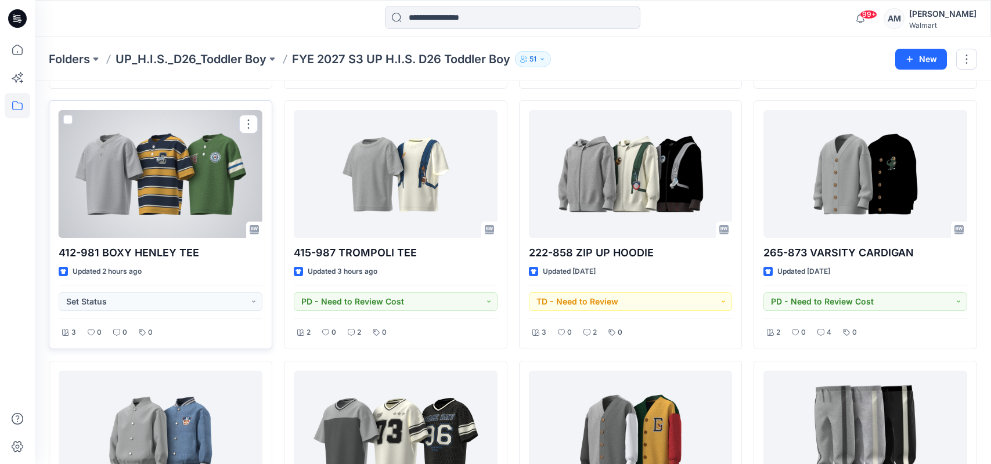
click at [161, 213] on div at bounding box center [161, 174] width 204 height 128
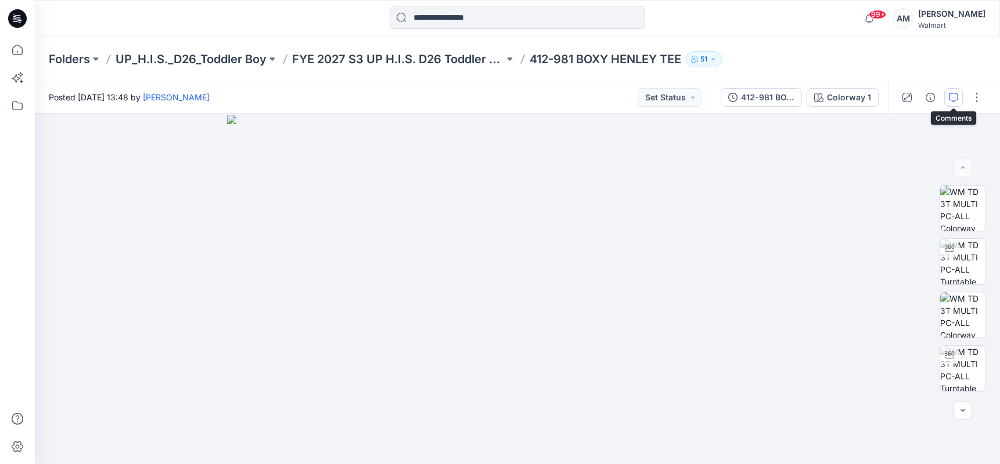
click at [951, 95] on icon "button" at bounding box center [953, 97] width 9 height 9
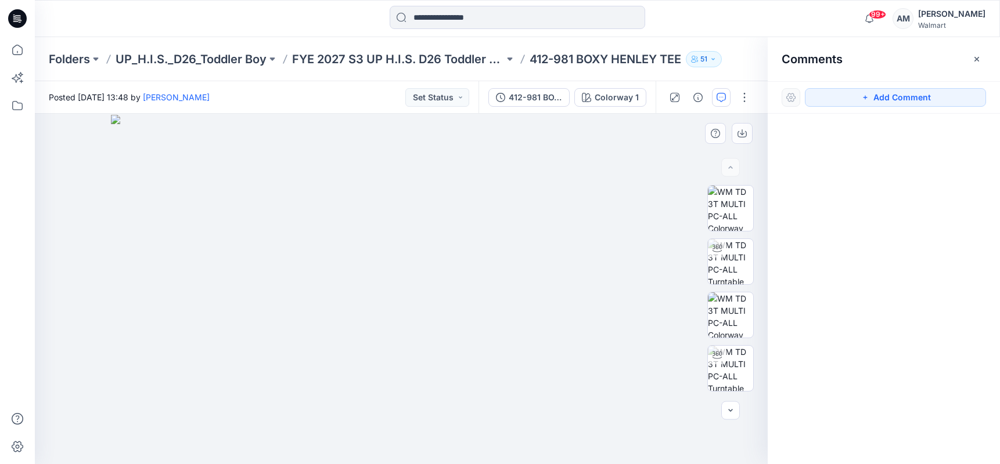
click at [601, 143] on img at bounding box center [401, 290] width 581 height 350
click at [979, 59] on icon "button" at bounding box center [976, 59] width 9 height 9
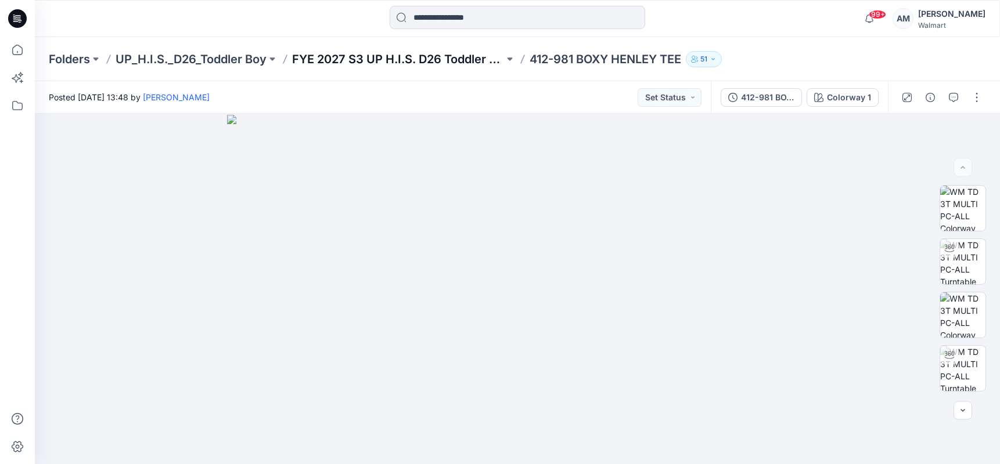
click at [443, 52] on p "FYE 2027 S3 UP H.I.S. D26 Toddler Boy" at bounding box center [398, 59] width 212 height 16
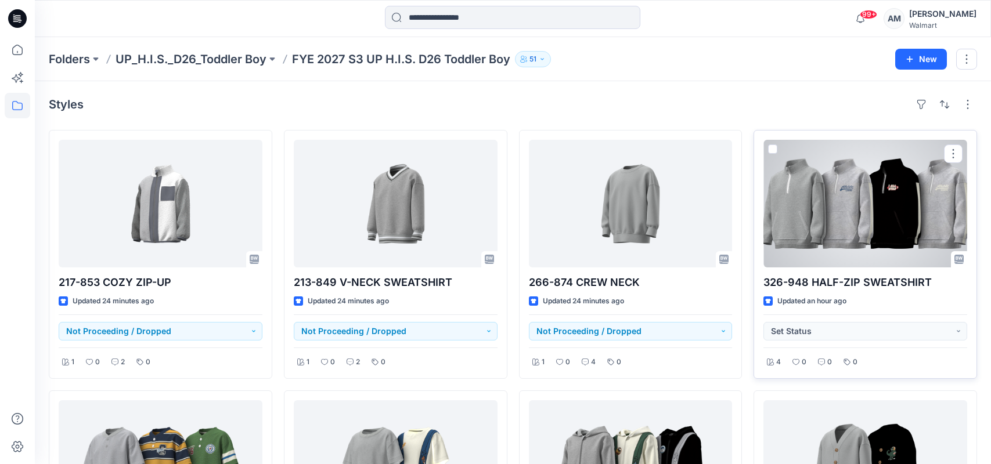
click at [868, 203] on div at bounding box center [865, 204] width 204 height 128
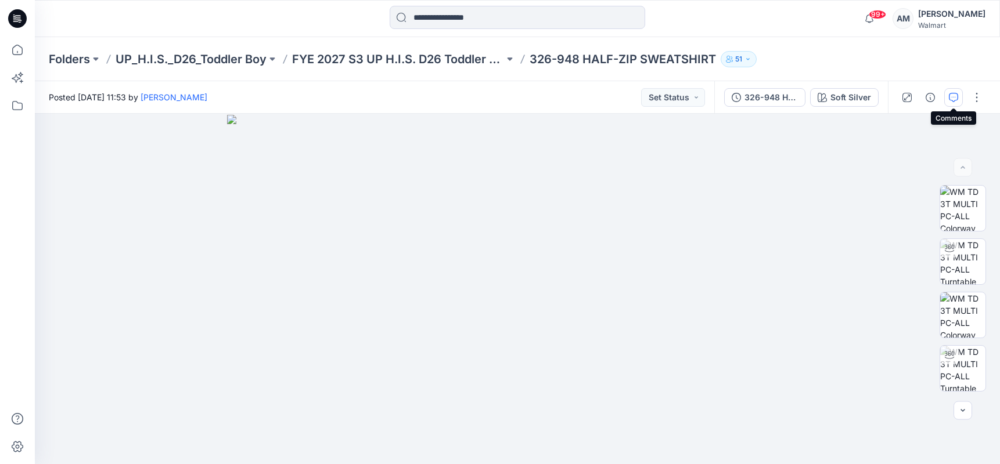
click at [950, 93] on icon "button" at bounding box center [953, 97] width 9 height 9
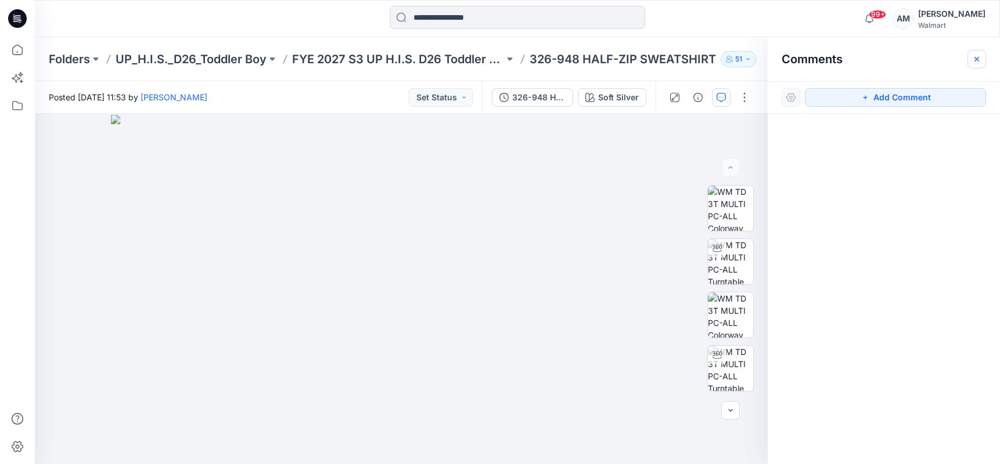
click at [977, 63] on icon "button" at bounding box center [976, 59] width 9 height 9
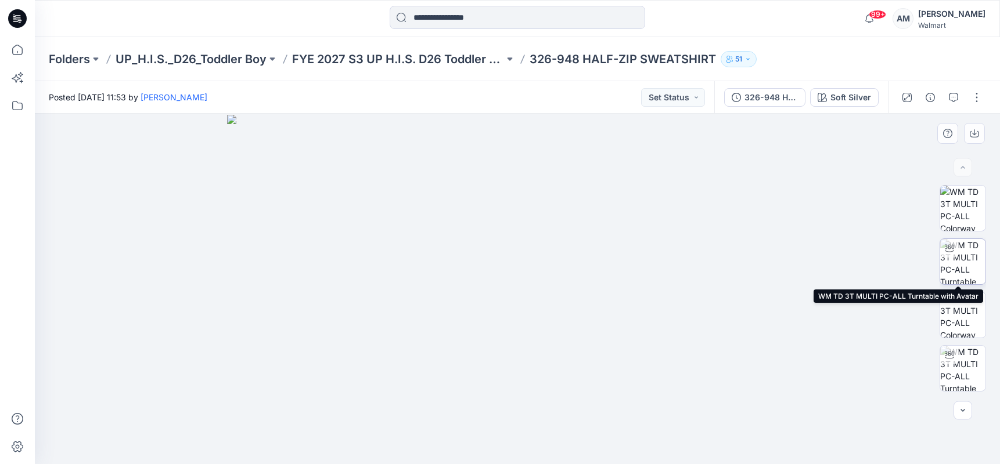
click at [970, 266] on img at bounding box center [962, 261] width 45 height 45
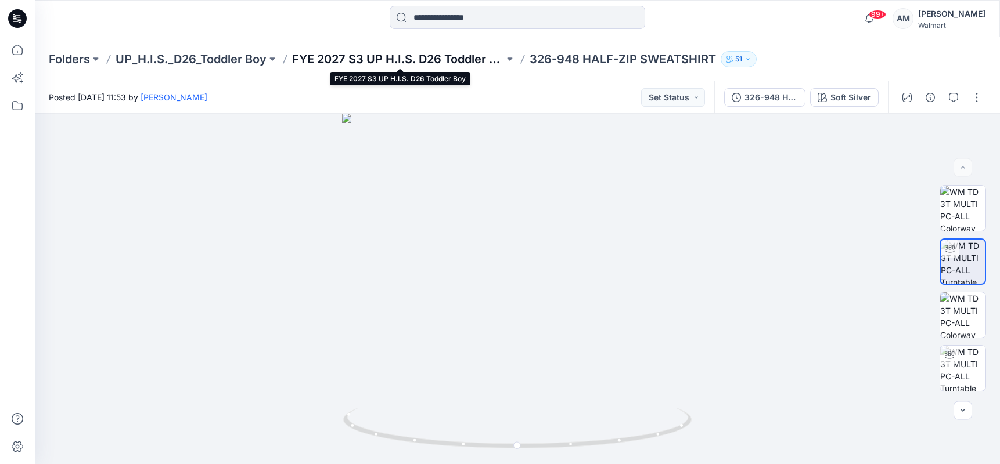
click at [374, 56] on p "FYE 2027 S3 UP H.I.S. D26 Toddler Boy" at bounding box center [398, 59] width 212 height 16
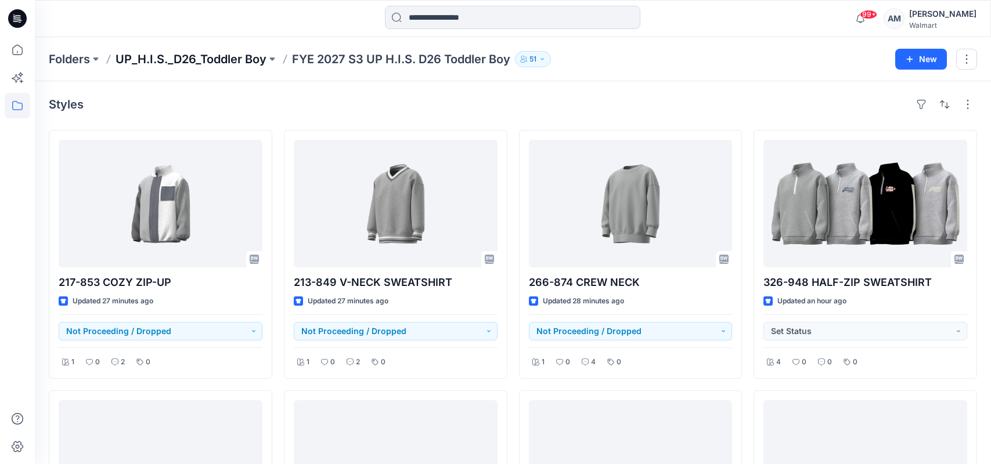
click at [206, 57] on p "UP_H.I.S._D26_Toddler Boy" at bounding box center [191, 59] width 151 height 16
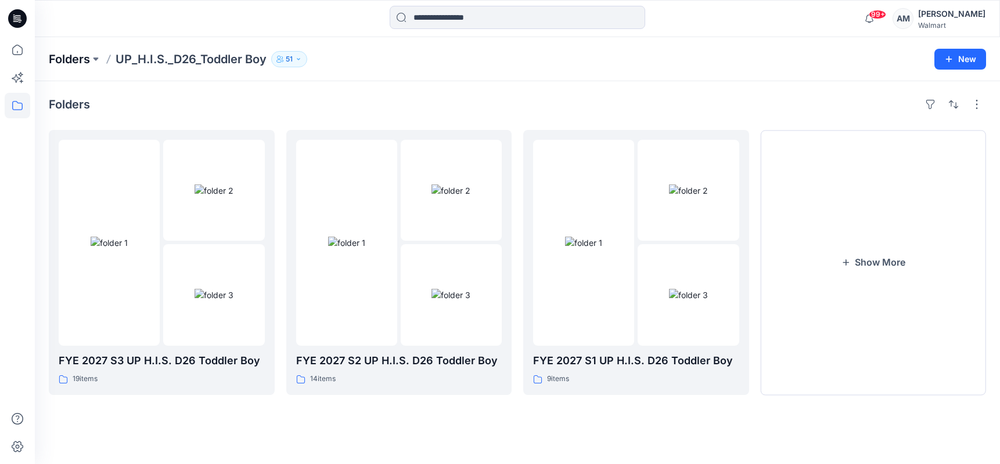
click at [80, 59] on p "Folders" at bounding box center [69, 59] width 41 height 16
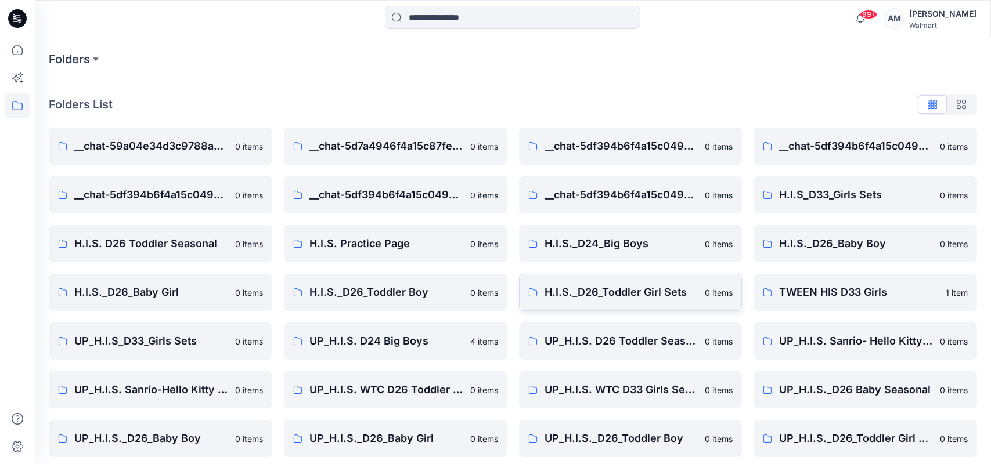
scroll to position [7, 0]
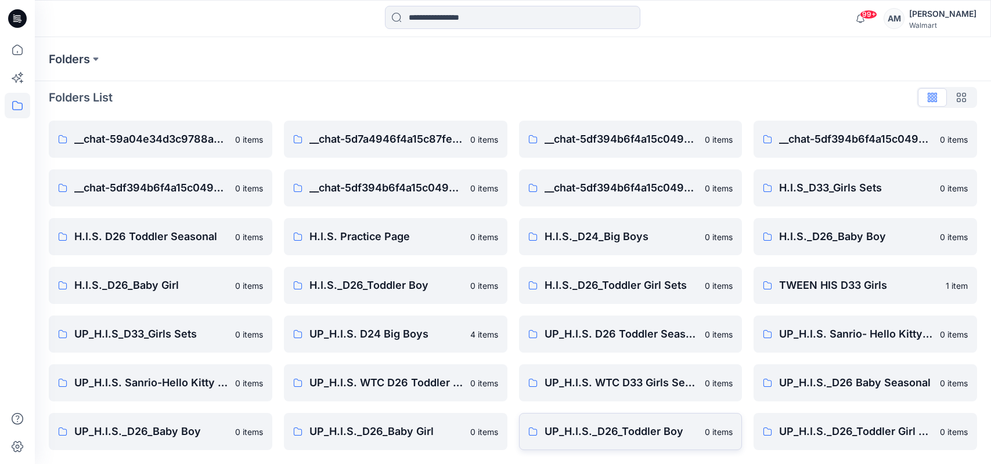
click at [619, 442] on link "UP_H.I.S._D26_Toddler Boy [DEMOGRAPHIC_DATA] items" at bounding box center [631, 431] width 224 height 37
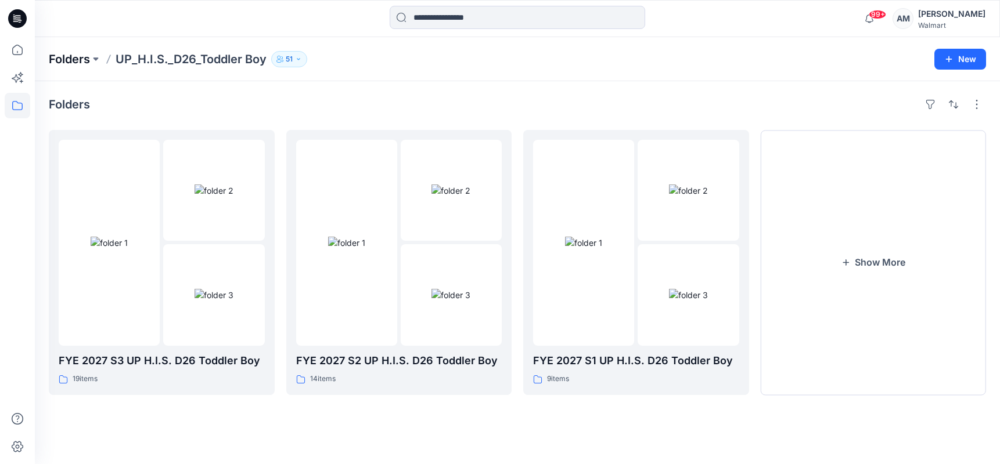
click at [67, 64] on p "Folders" at bounding box center [69, 59] width 41 height 16
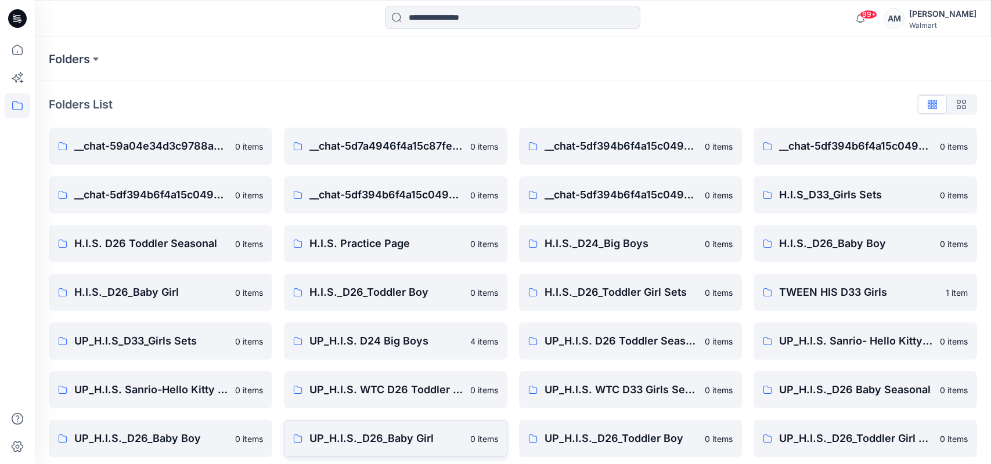
click at [380, 438] on p "UP_H.I.S._D26_Baby Girl" at bounding box center [386, 439] width 154 height 16
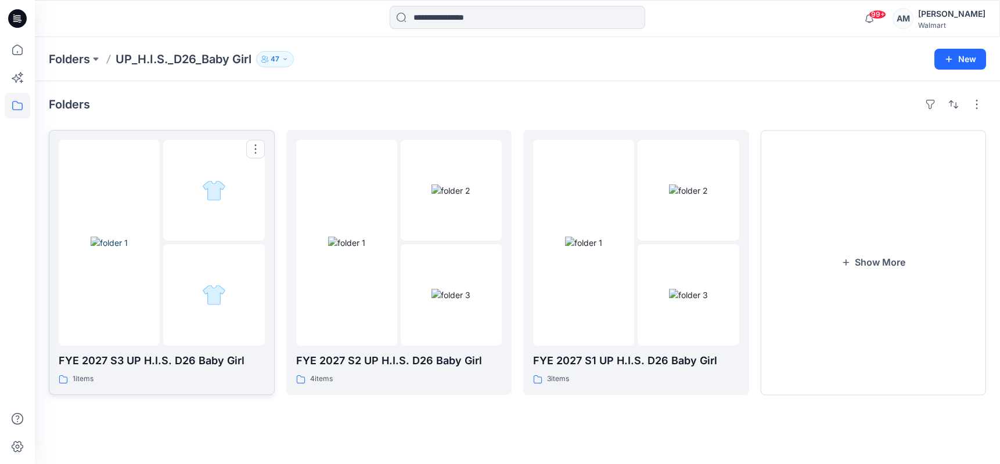
click at [128, 239] on img at bounding box center [109, 243] width 37 height 12
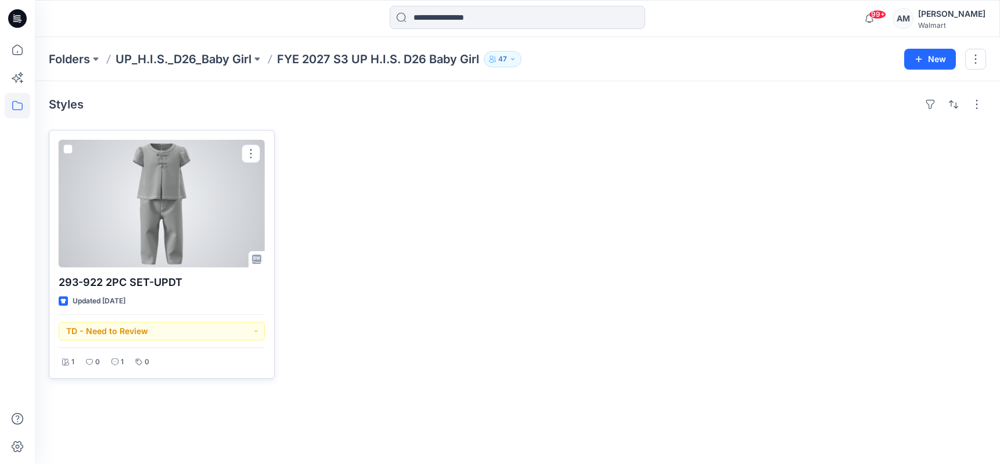
click at [187, 221] on div at bounding box center [162, 204] width 206 height 128
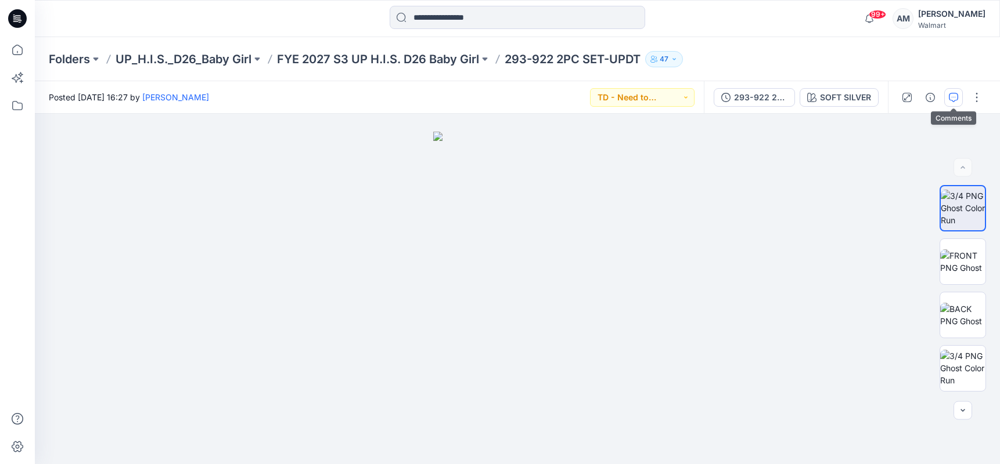
click at [953, 95] on icon "button" at bounding box center [953, 97] width 9 height 9
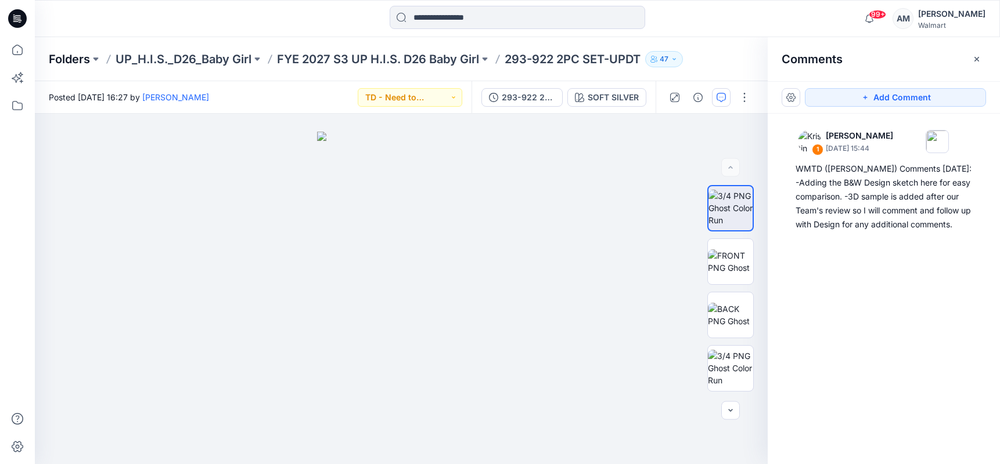
click at [71, 54] on p "Folders" at bounding box center [69, 59] width 41 height 16
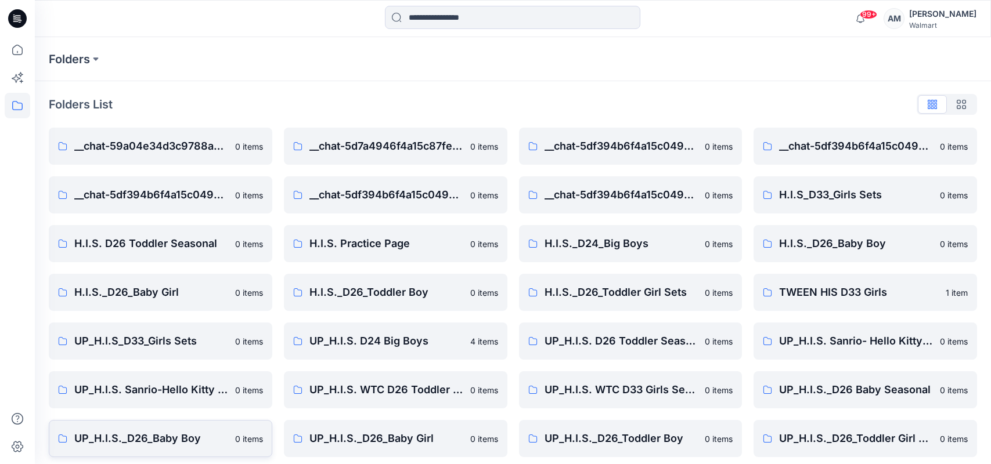
click at [190, 433] on p "UP_H.I.S._D26_Baby Boy" at bounding box center [151, 439] width 154 height 16
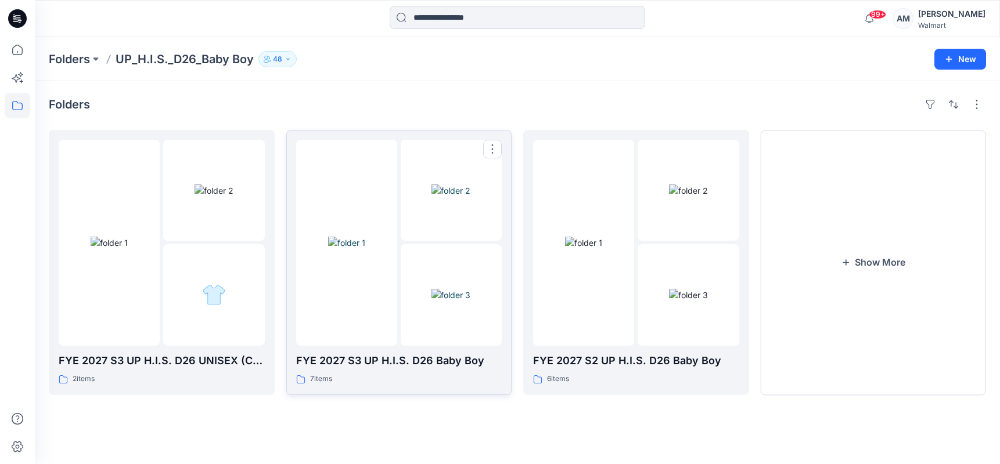
click at [431, 289] on img at bounding box center [450, 295] width 39 height 12
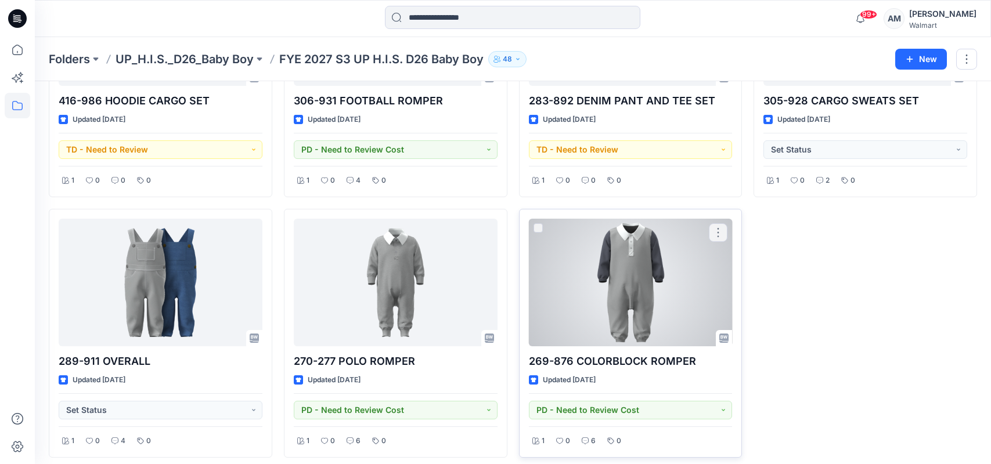
scroll to position [189, 0]
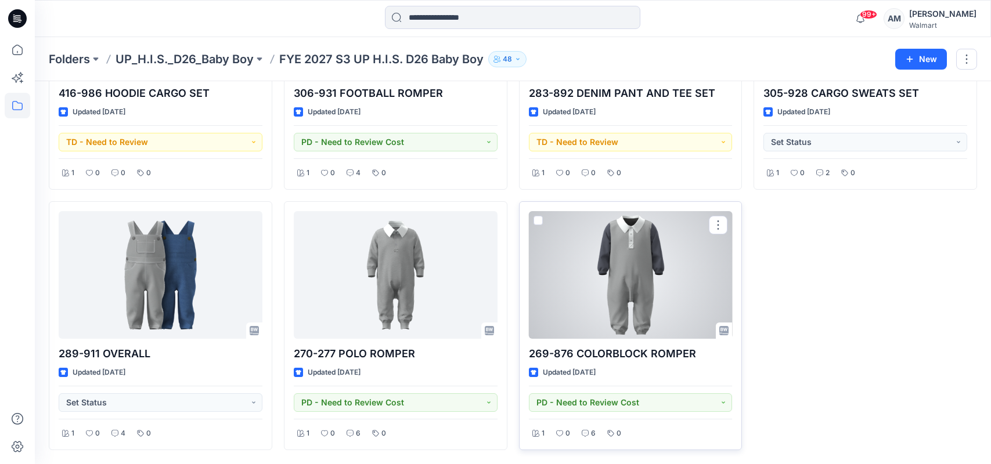
click at [649, 262] on div at bounding box center [631, 275] width 204 height 128
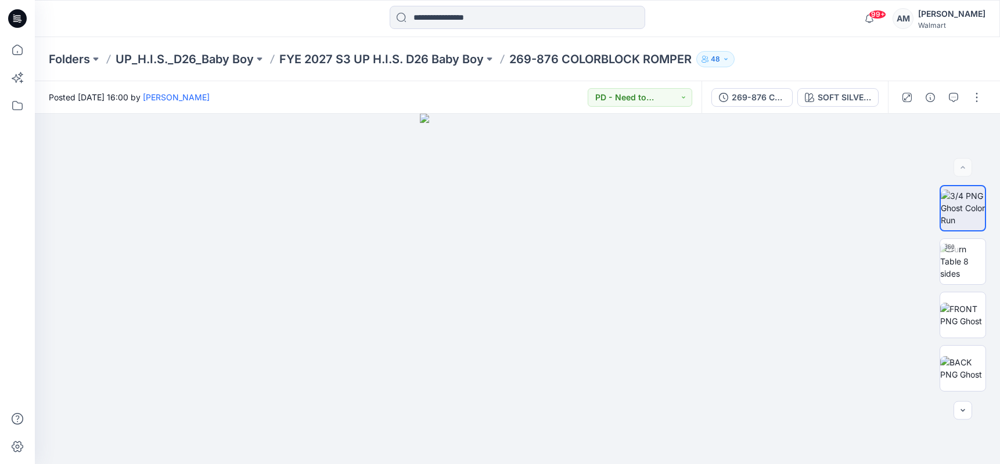
click at [399, 95] on div "Posted [DATE] 16:00 by [PERSON_NAME] PD - Need to Review Cost" at bounding box center [368, 97] width 667 height 32
click at [950, 101] on icon "button" at bounding box center [953, 97] width 9 height 9
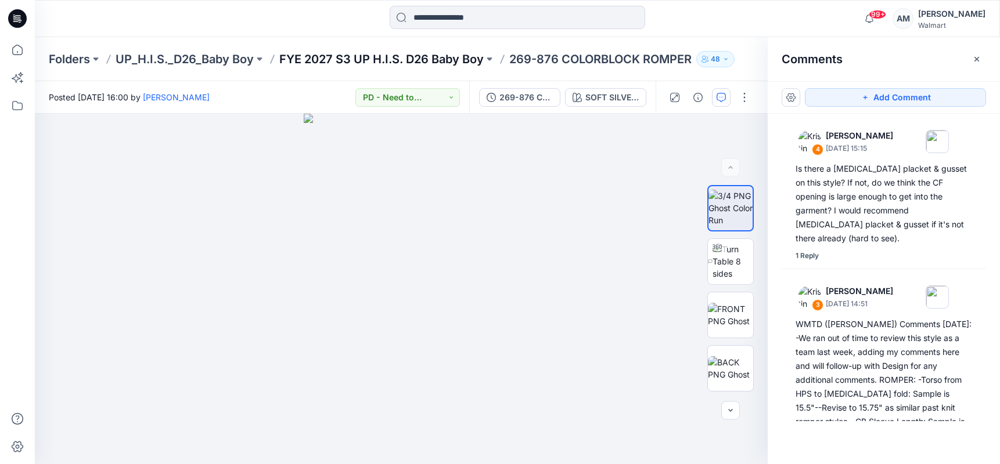
click at [388, 62] on p "FYE 2027 S3 UP H.I.S. D26 Baby Boy" at bounding box center [381, 59] width 204 height 16
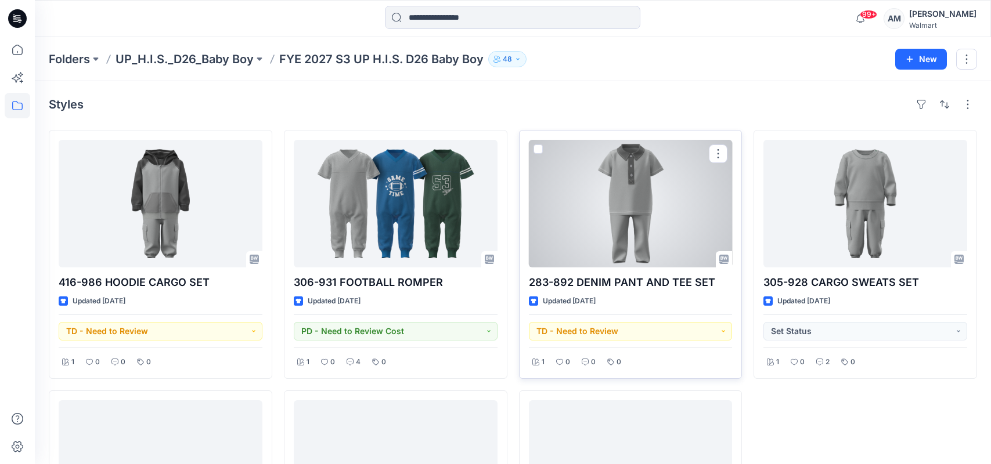
click at [672, 226] on div at bounding box center [631, 204] width 204 height 128
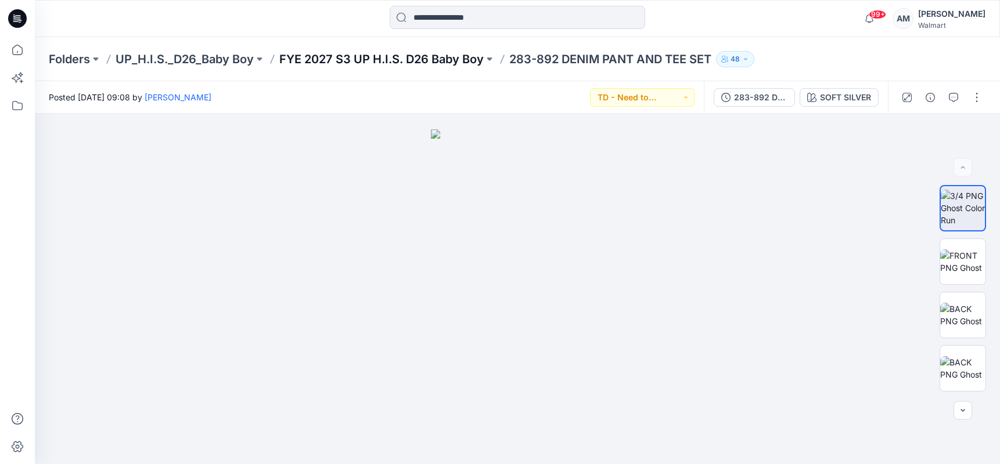
click at [417, 56] on p "FYE 2027 S3 UP H.I.S. D26 Baby Boy" at bounding box center [381, 59] width 204 height 16
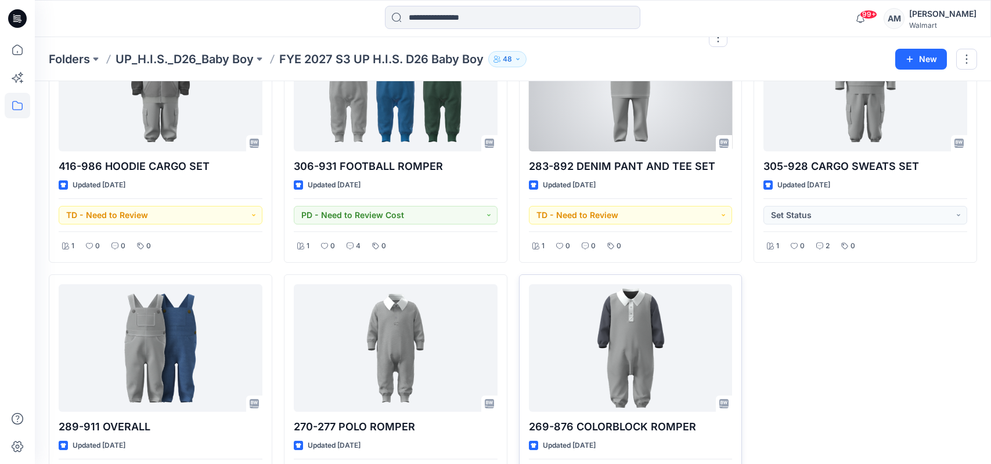
scroll to position [189, 0]
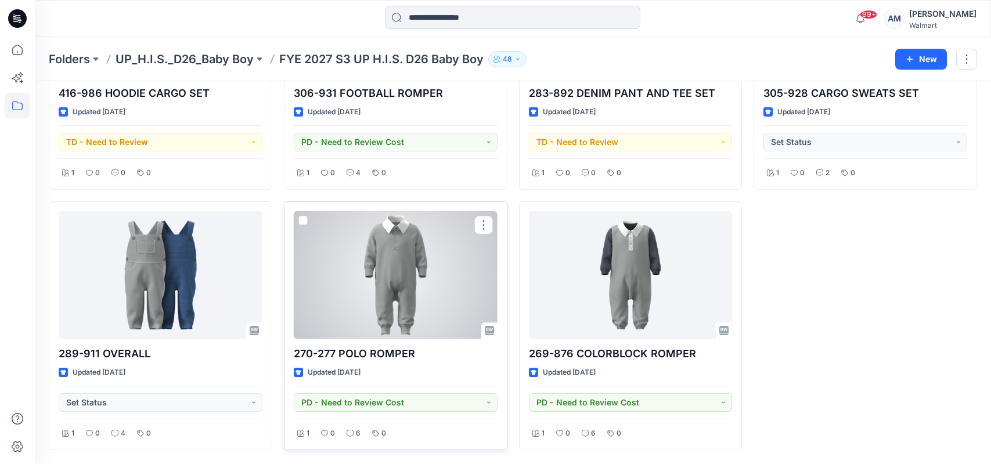
click at [411, 296] on div at bounding box center [396, 275] width 204 height 128
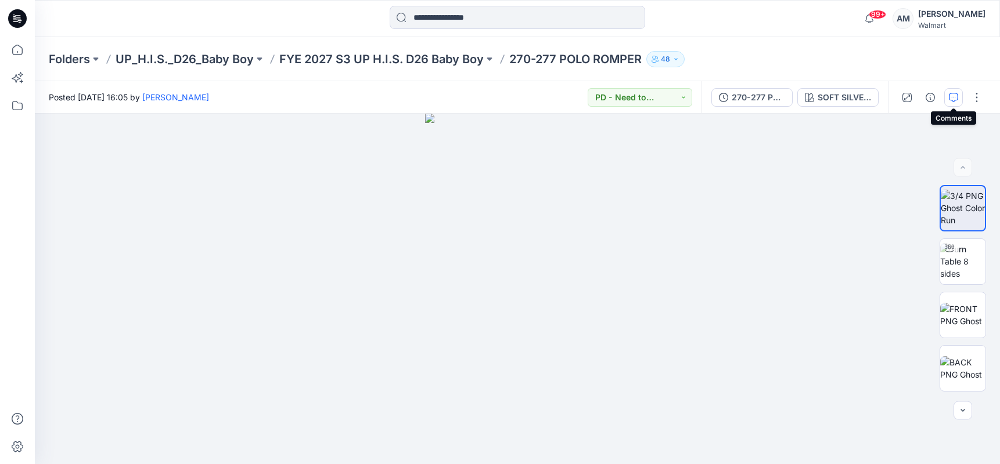
click at [956, 99] on icon "button" at bounding box center [953, 97] width 9 height 9
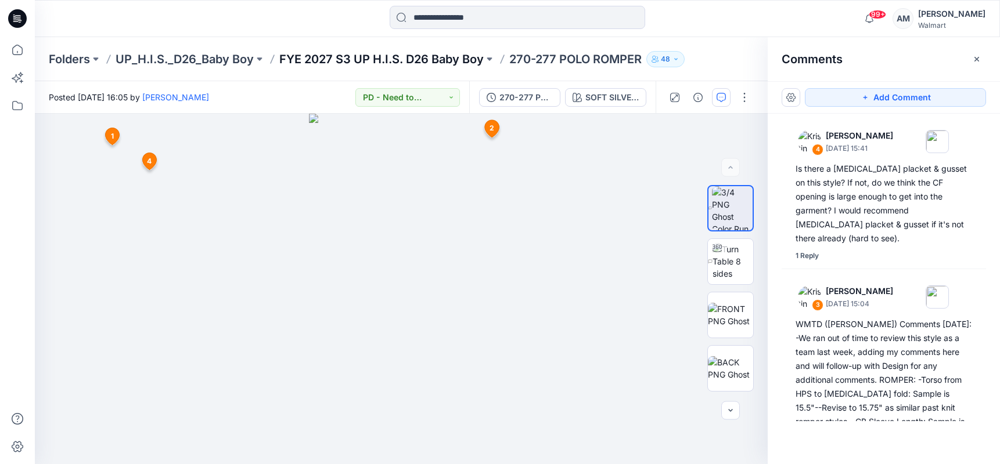
click at [414, 54] on p "FYE 2027 S3 UP H.I.S. D26 Baby Boy" at bounding box center [381, 59] width 204 height 16
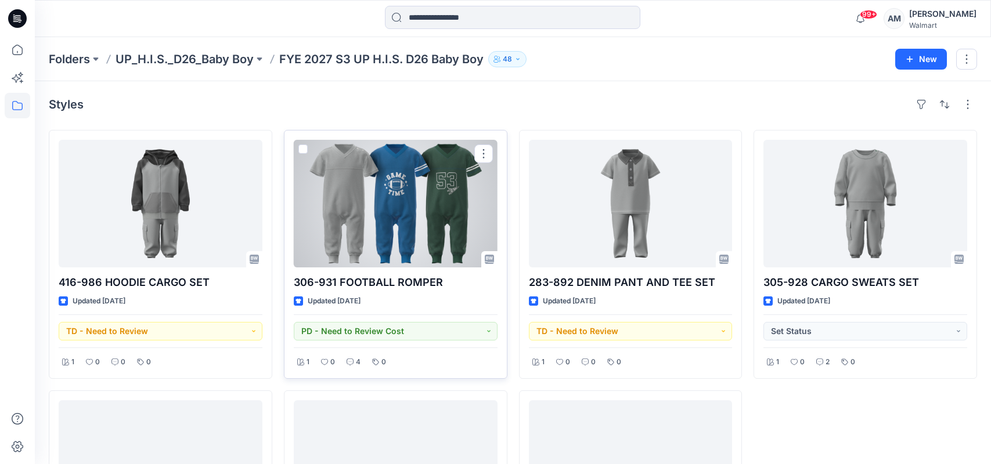
click at [415, 184] on div at bounding box center [396, 204] width 204 height 128
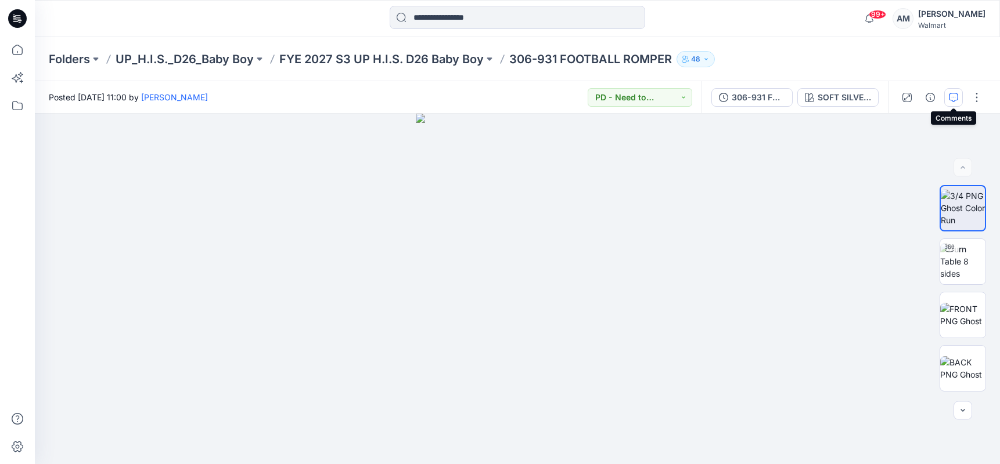
click at [958, 95] on button "button" at bounding box center [953, 97] width 19 height 19
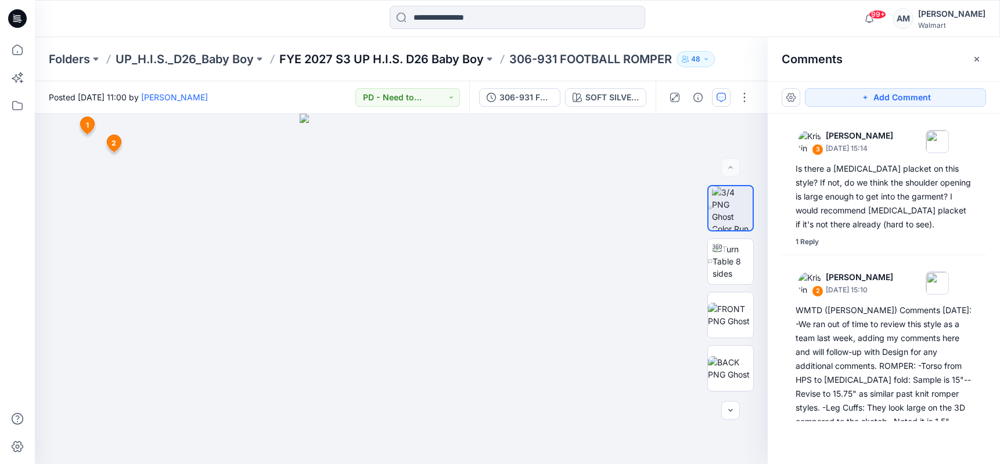
click at [343, 53] on p "FYE 2027 S3 UP H.I.S. D26 Baby Boy" at bounding box center [381, 59] width 204 height 16
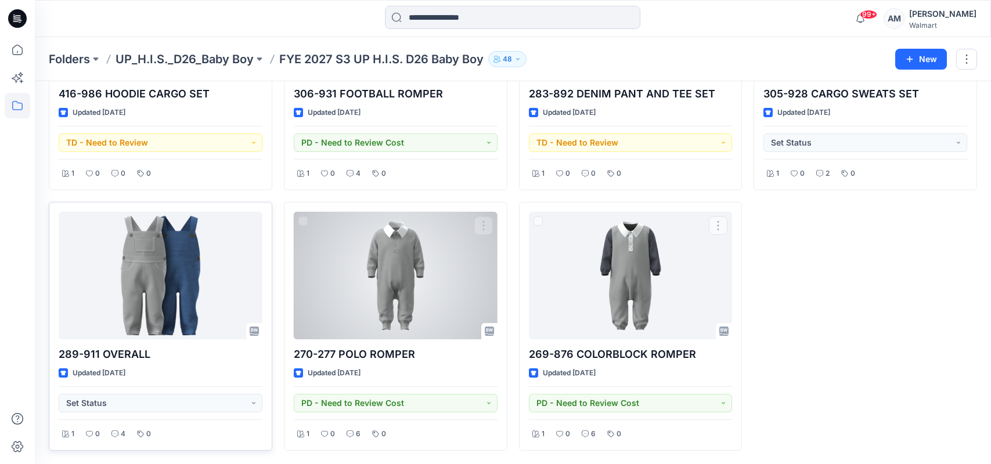
scroll to position [189, 0]
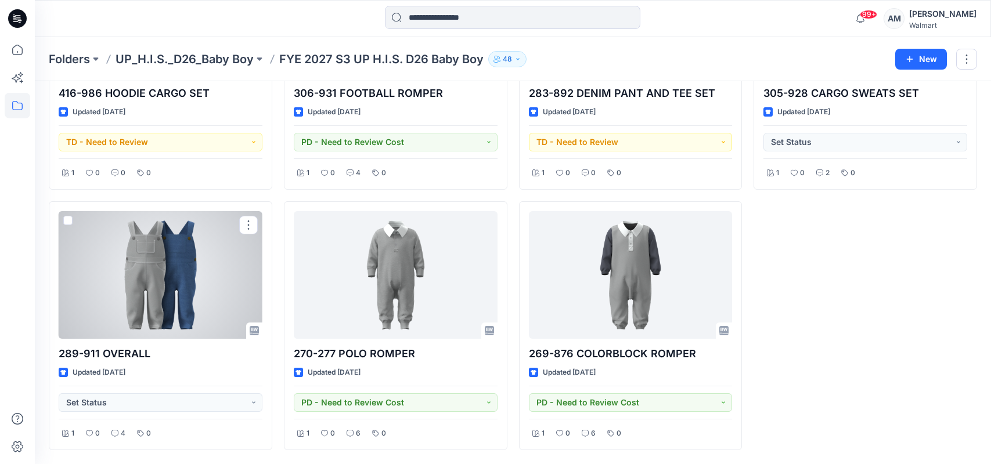
drag, startPoint x: 175, startPoint y: 280, endPoint x: 169, endPoint y: 285, distance: 8.3
click at [175, 280] on div at bounding box center [161, 275] width 204 height 128
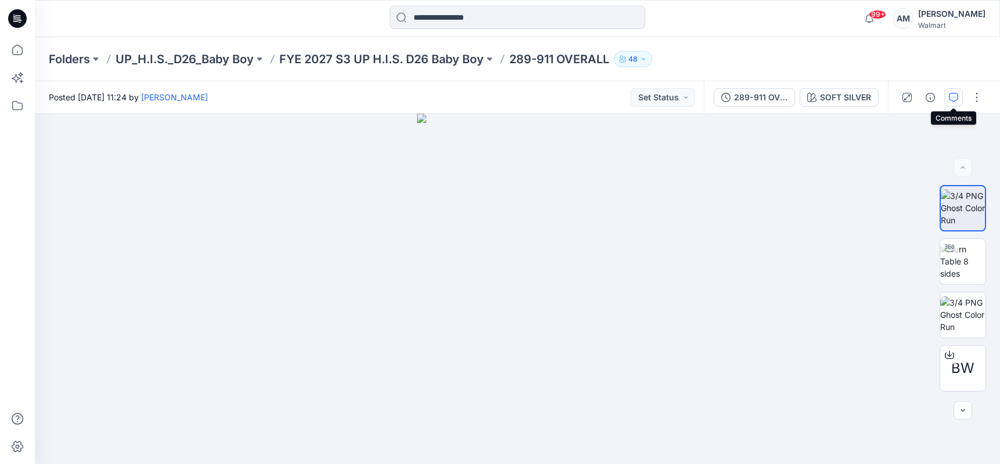
click at [953, 95] on icon "button" at bounding box center [953, 97] width 9 height 9
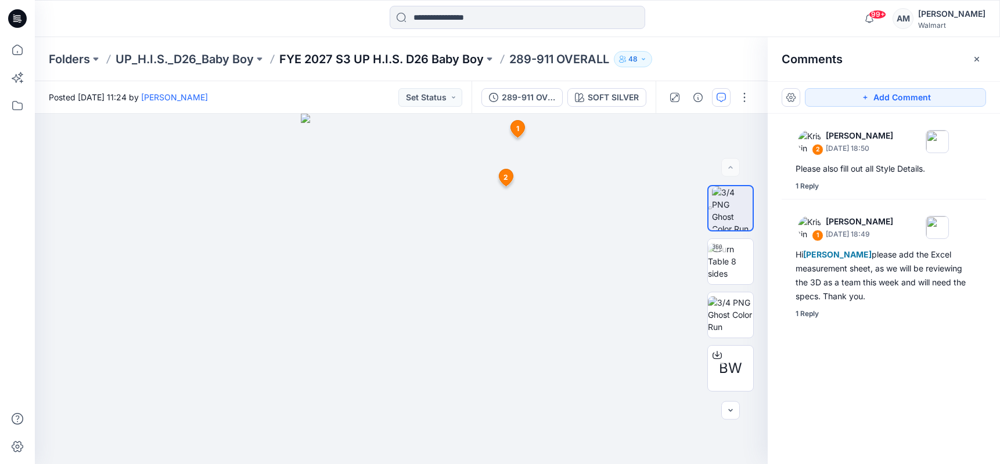
click at [417, 60] on p "FYE 2027 S3 UP H.I.S. D26 Baby Boy" at bounding box center [381, 59] width 204 height 16
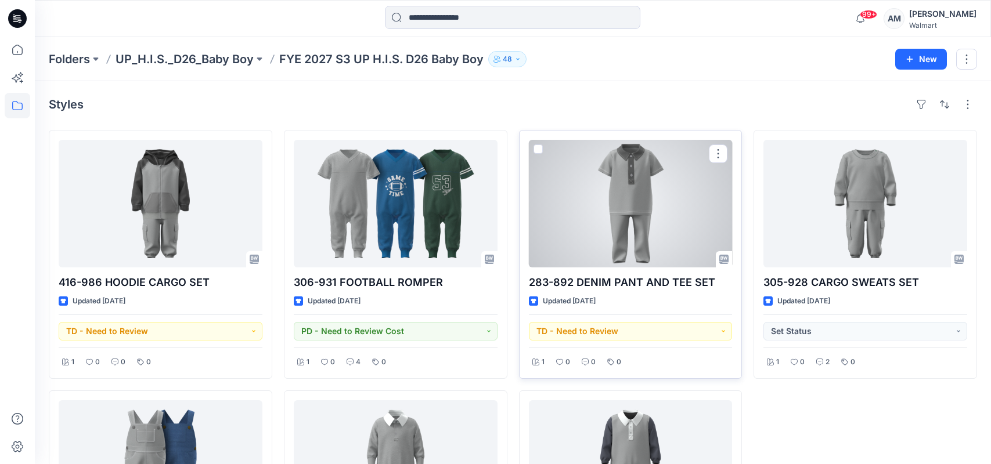
click at [636, 211] on div at bounding box center [631, 204] width 204 height 128
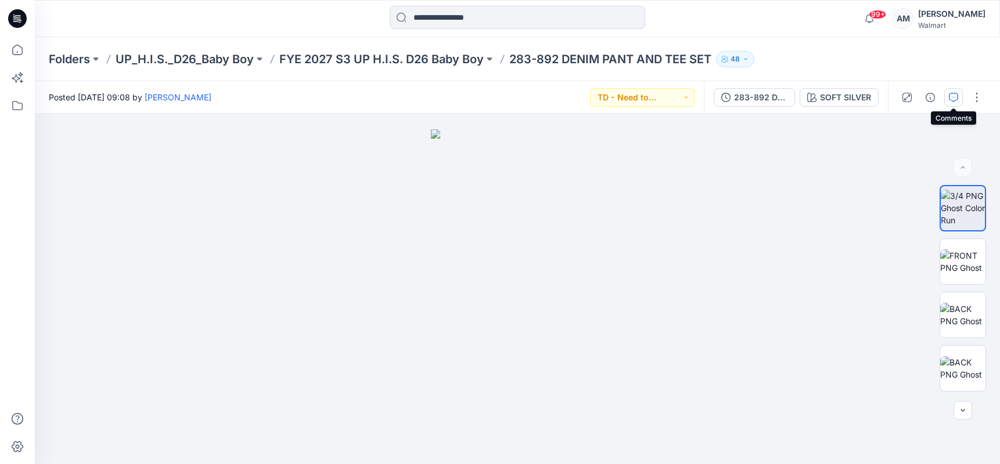
click at [955, 96] on icon "button" at bounding box center [953, 97] width 9 height 9
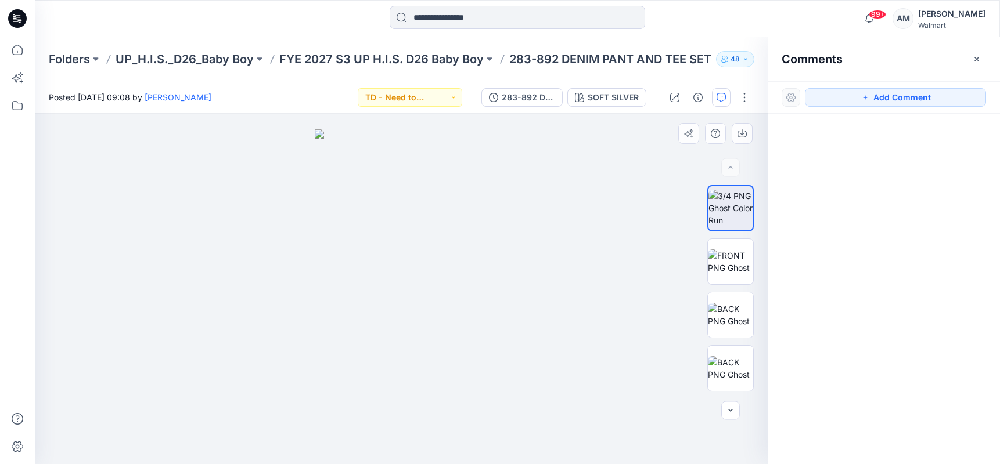
click at [541, 160] on div at bounding box center [401, 289] width 733 height 351
click at [435, 57] on p "FYE 2027 S3 UP H.I.S. D26 Baby Boy" at bounding box center [381, 59] width 204 height 16
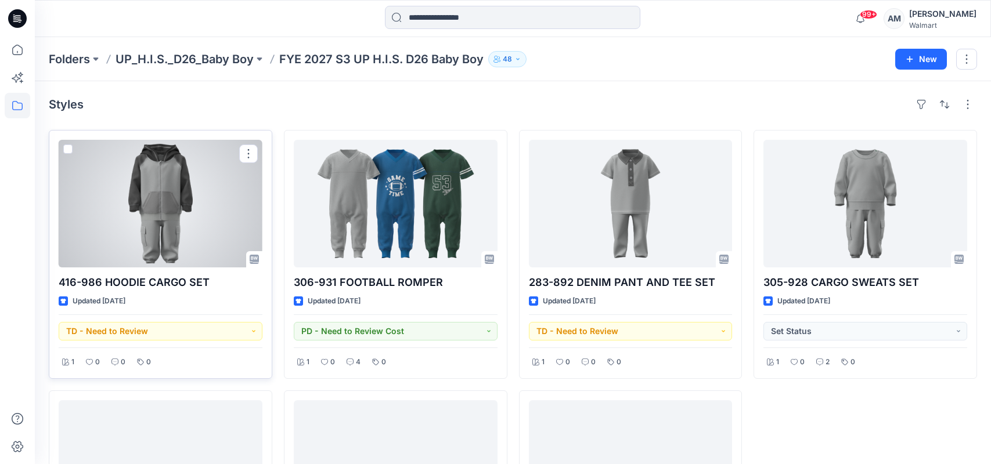
click at [179, 216] on div at bounding box center [161, 204] width 204 height 128
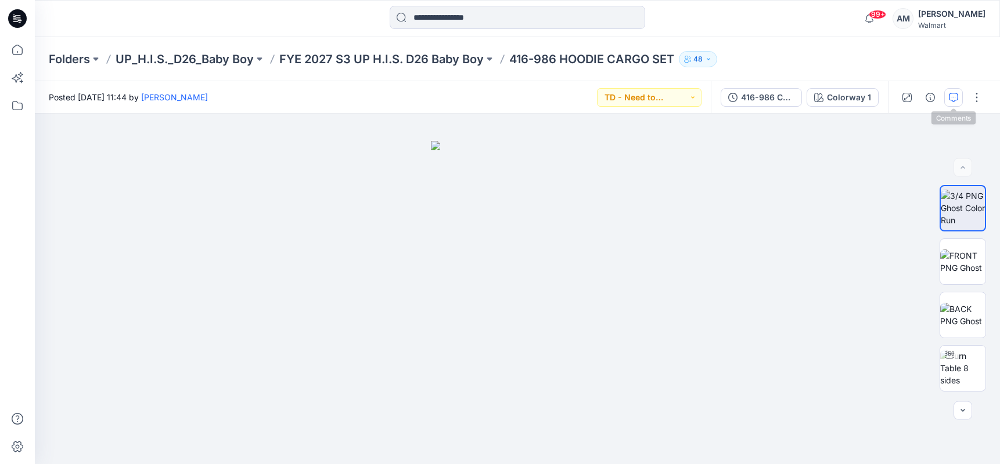
click at [949, 94] on icon "button" at bounding box center [953, 97] width 9 height 9
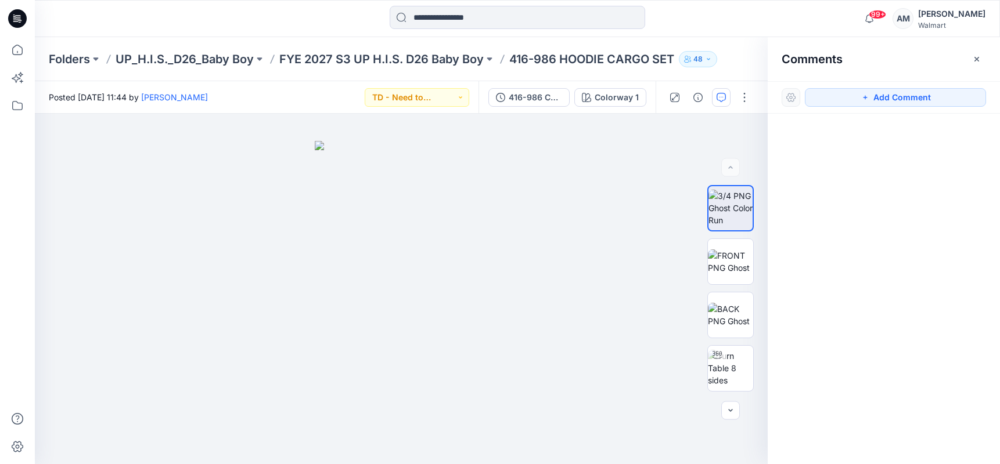
click at [702, 15] on div at bounding box center [517, 19] width 482 height 26
click at [182, 58] on p "UP_H.I.S._D26_Baby Boy" at bounding box center [185, 59] width 138 height 16
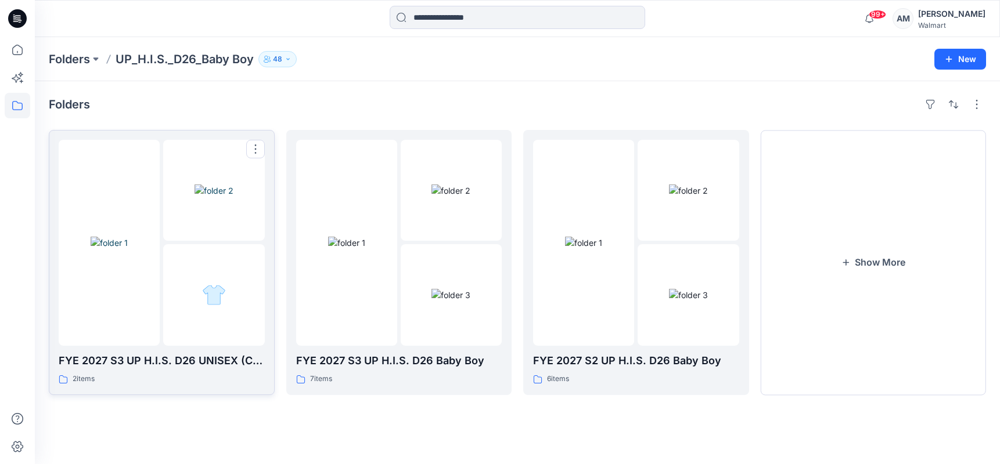
click at [182, 248] on div at bounding box center [213, 294] width 101 height 101
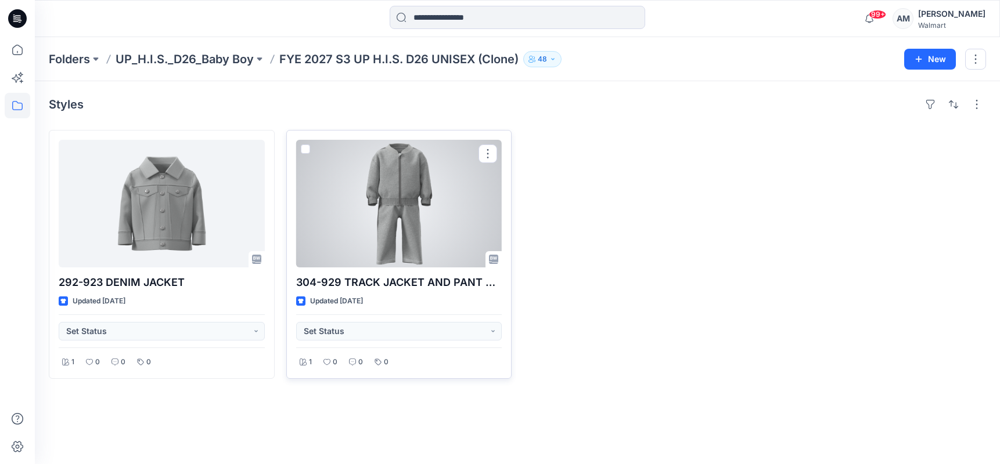
click at [361, 227] on div at bounding box center [399, 204] width 206 height 128
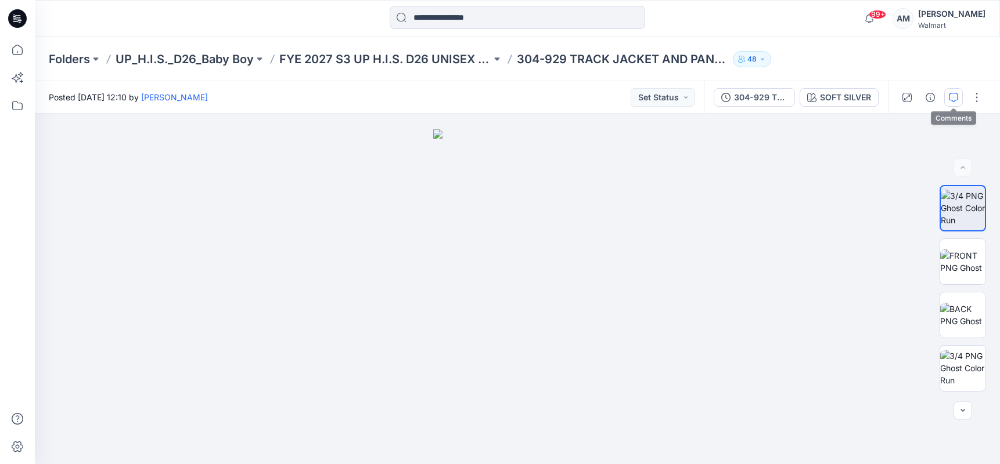
click at [950, 98] on icon "button" at bounding box center [953, 97] width 9 height 9
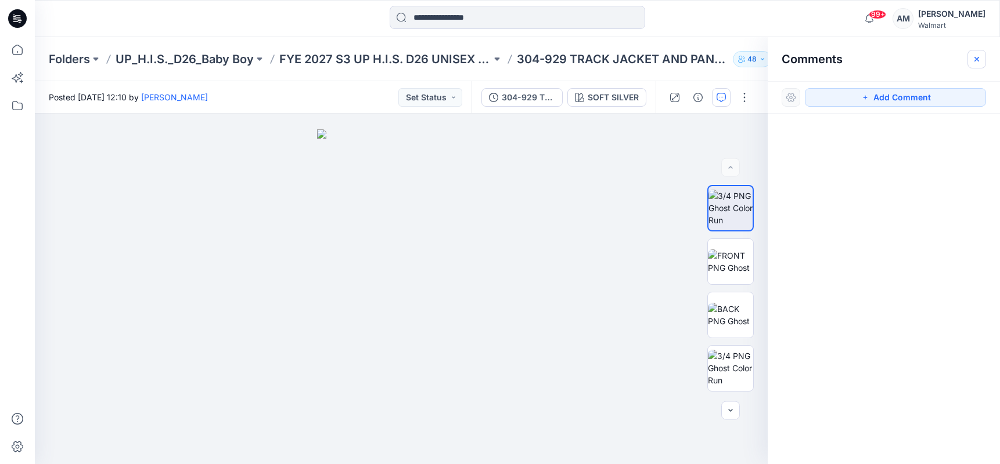
click at [976, 59] on icon "button" at bounding box center [976, 58] width 5 height 5
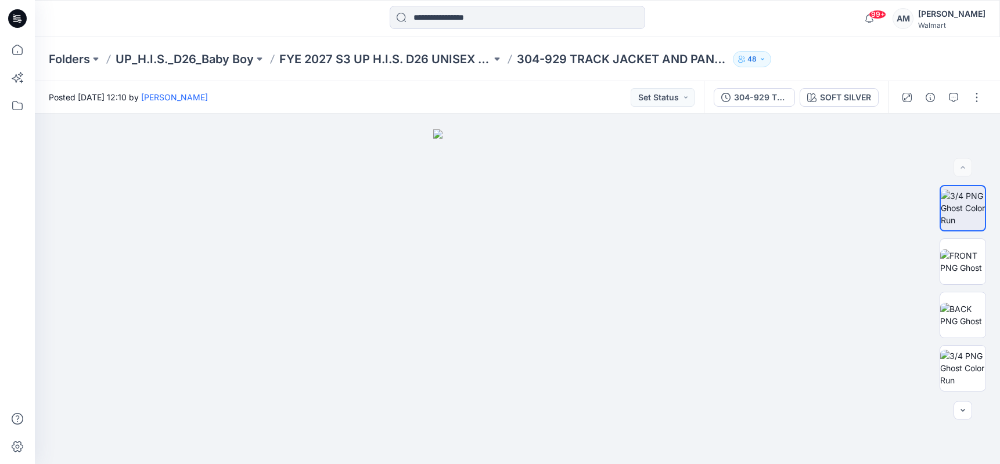
click at [876, 57] on div "Folders UP_H.I.S._D26_Baby Boy FYE 2027 S3 UP H.I.S. D26 UNISEX (Clone) 304-929…" at bounding box center [472, 59] width 846 height 16
click at [73, 57] on p "Folders" at bounding box center [69, 59] width 41 height 16
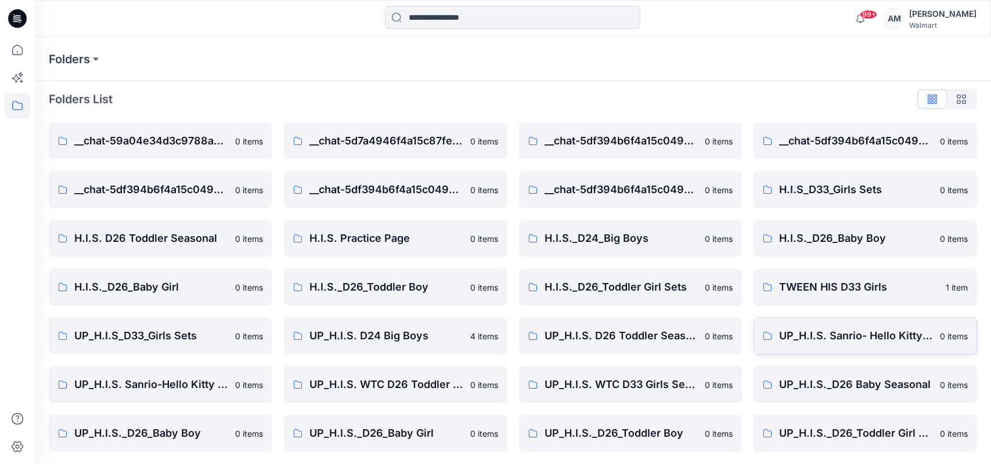
scroll to position [7, 0]
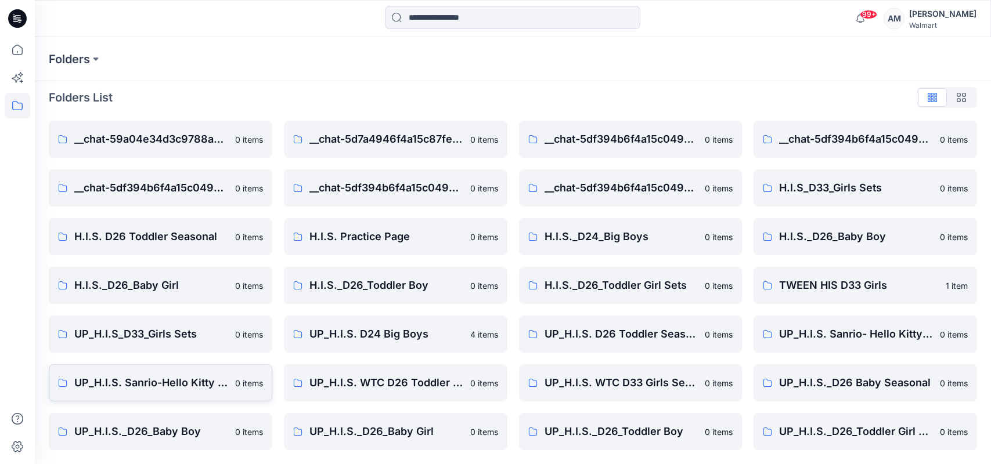
click at [142, 377] on p "UP_H.I.S. Sanrio-Hello Kitty D26 Toddler Girls" at bounding box center [151, 383] width 154 height 16
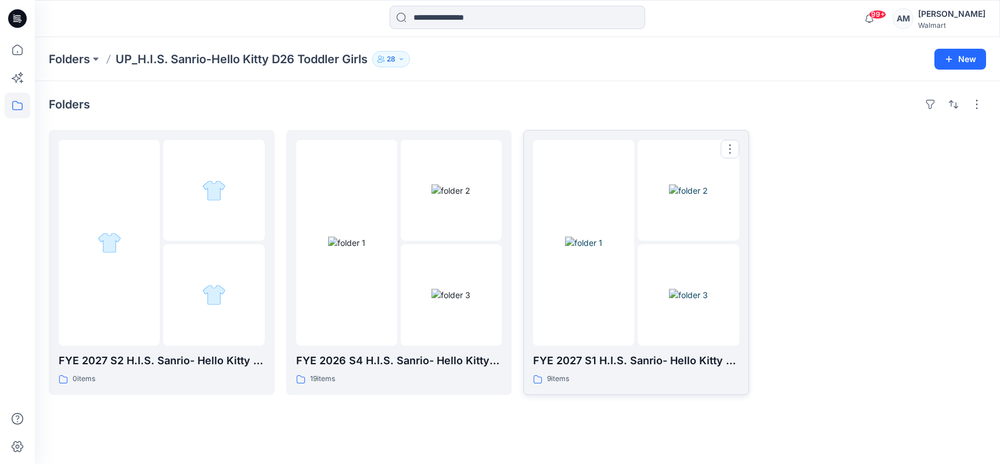
click at [669, 301] on img at bounding box center [688, 295] width 39 height 12
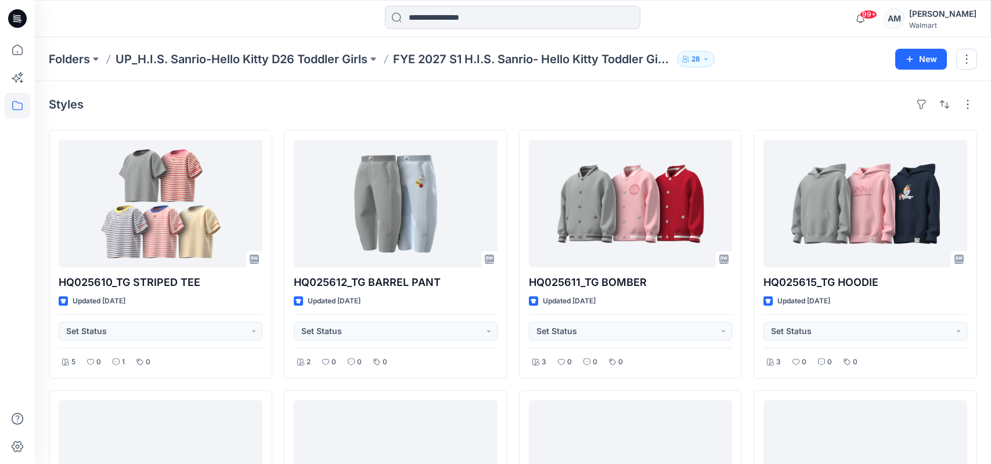
click at [783, 24] on div "99+ Notifications [PERSON_NAME] has updated 326-948 HALF-ZIP SWEATSHIRT with 32…" at bounding box center [513, 19] width 956 height 26
click at [70, 63] on p "Folders" at bounding box center [69, 59] width 41 height 16
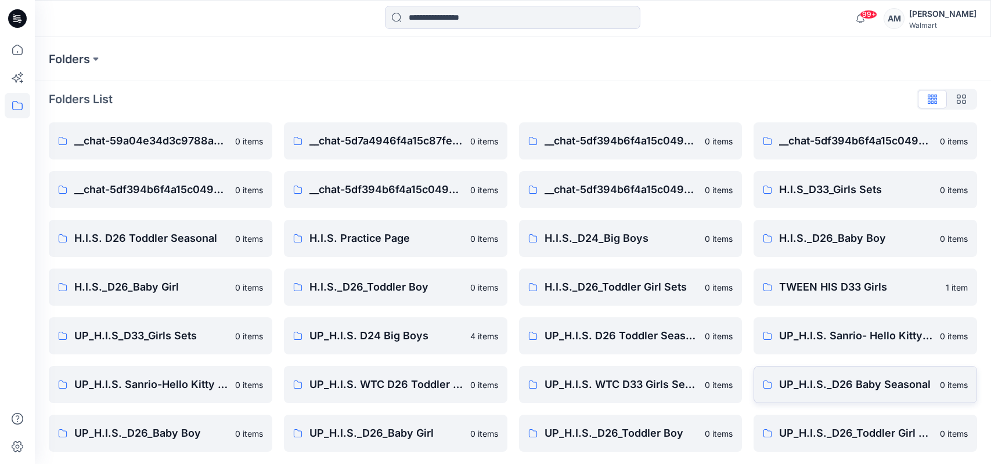
scroll to position [7, 0]
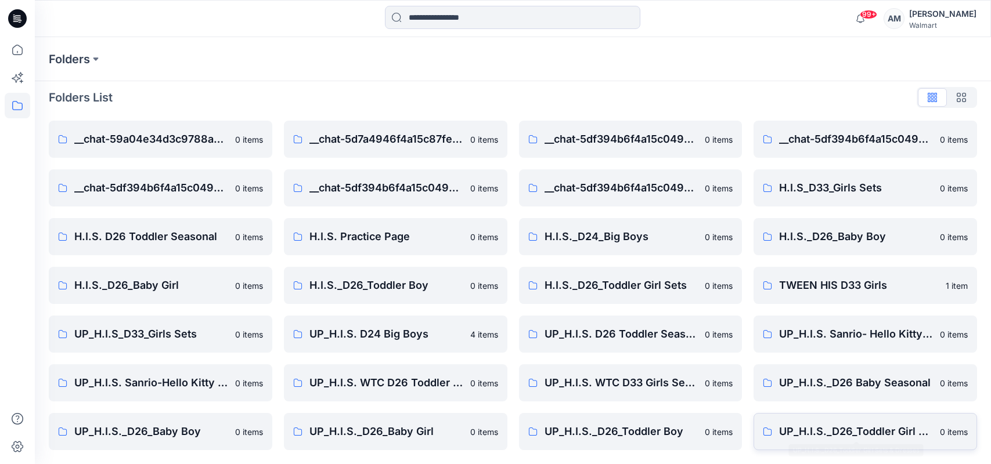
click at [870, 442] on link "UP_H.I.S._D26_Toddler Girl Sets & Dresses 0 items" at bounding box center [866, 431] width 224 height 37
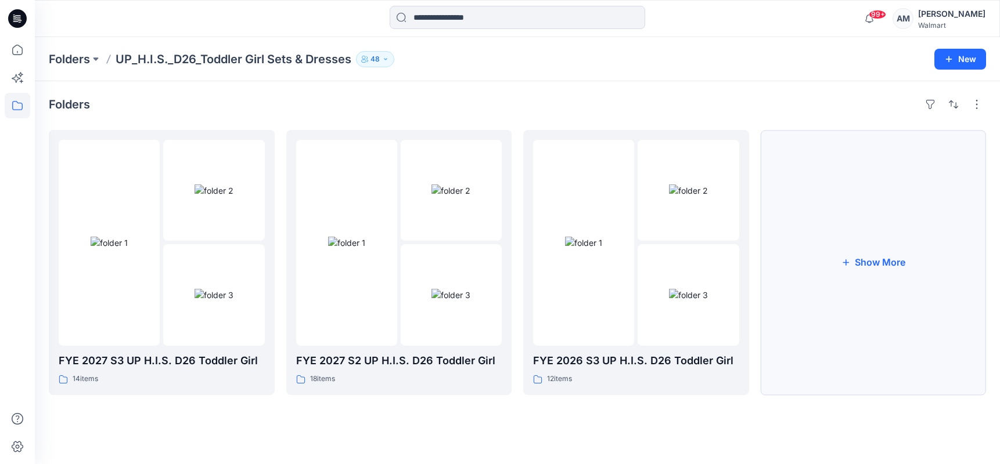
click at [878, 272] on button "Show More" at bounding box center [874, 262] width 226 height 265
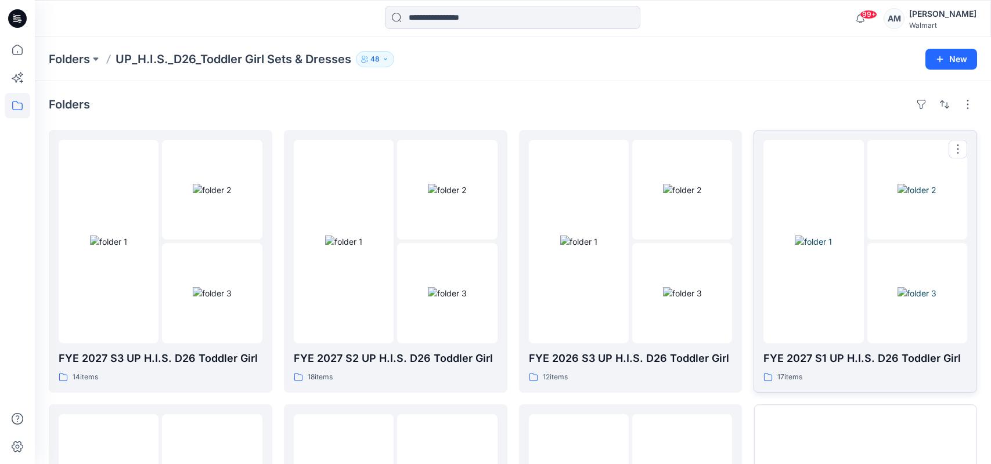
click at [898, 287] on img at bounding box center [917, 293] width 39 height 12
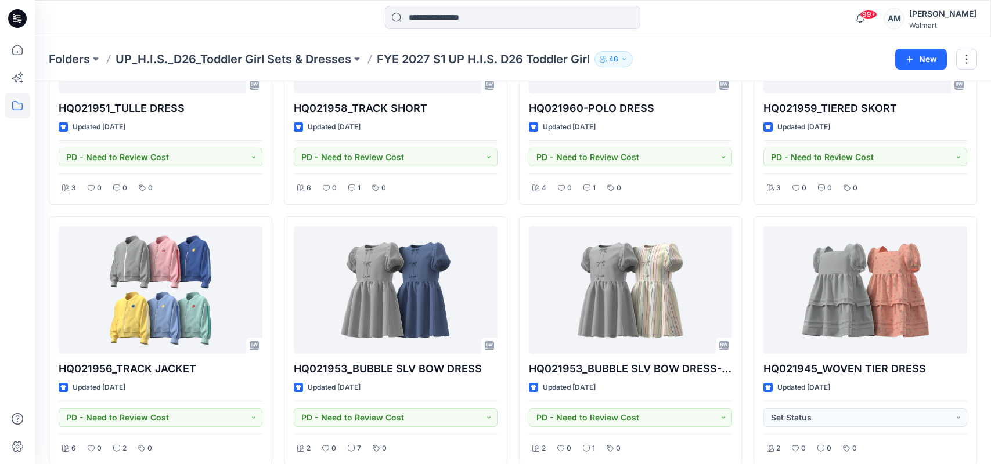
scroll to position [232, 0]
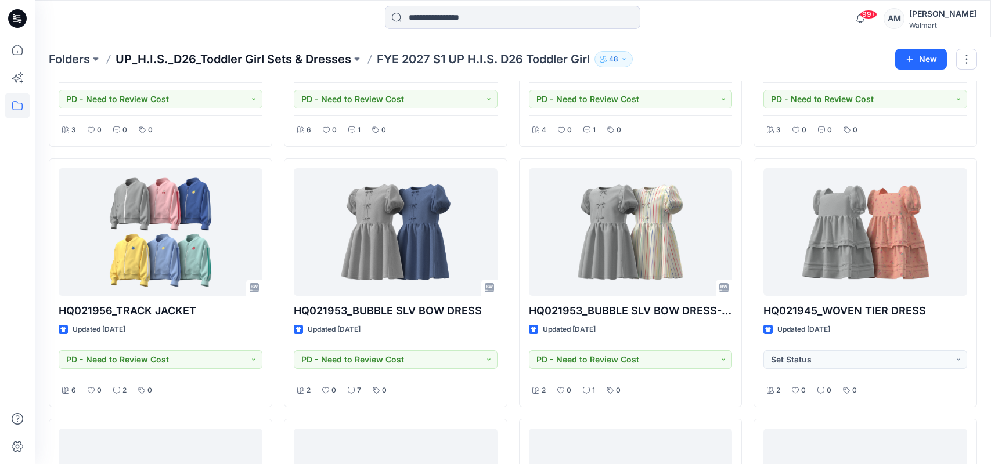
click at [288, 56] on p "UP_H.I.S._D26_Toddler Girl Sets & Dresses" at bounding box center [234, 59] width 236 height 16
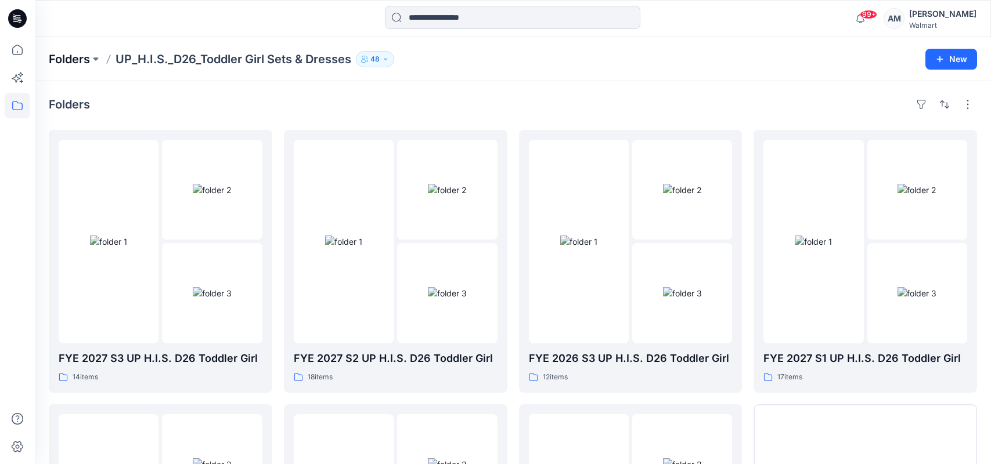
click at [79, 53] on p "Folders" at bounding box center [69, 59] width 41 height 16
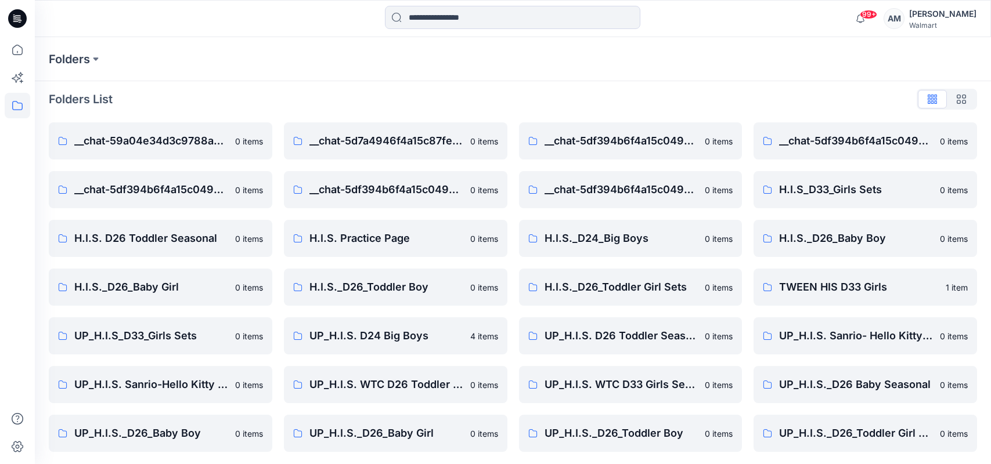
scroll to position [7, 0]
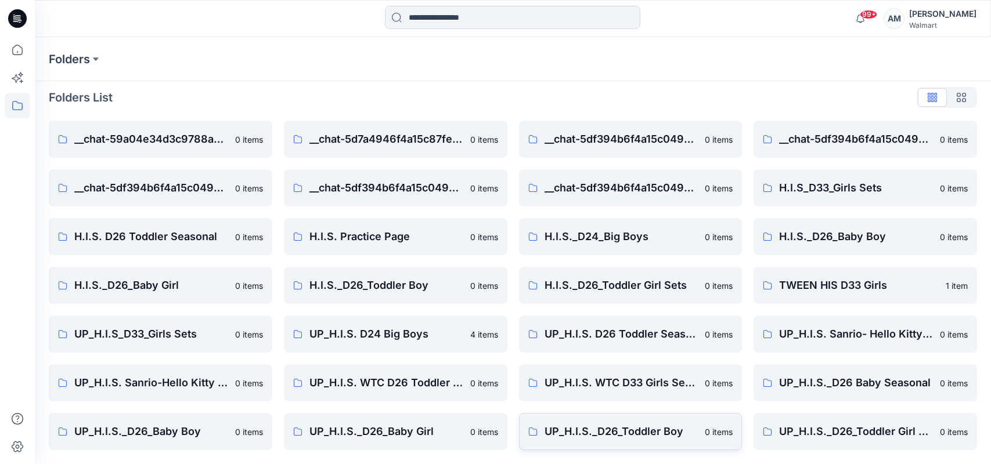
click at [654, 433] on p "UP_H.I.S._D26_Toddler Boy" at bounding box center [622, 432] width 154 height 16
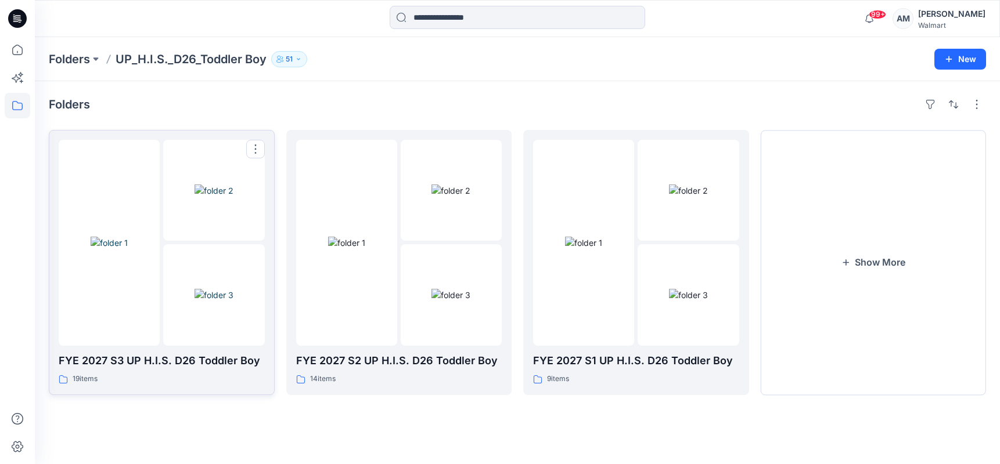
click at [128, 240] on img at bounding box center [109, 243] width 37 height 12
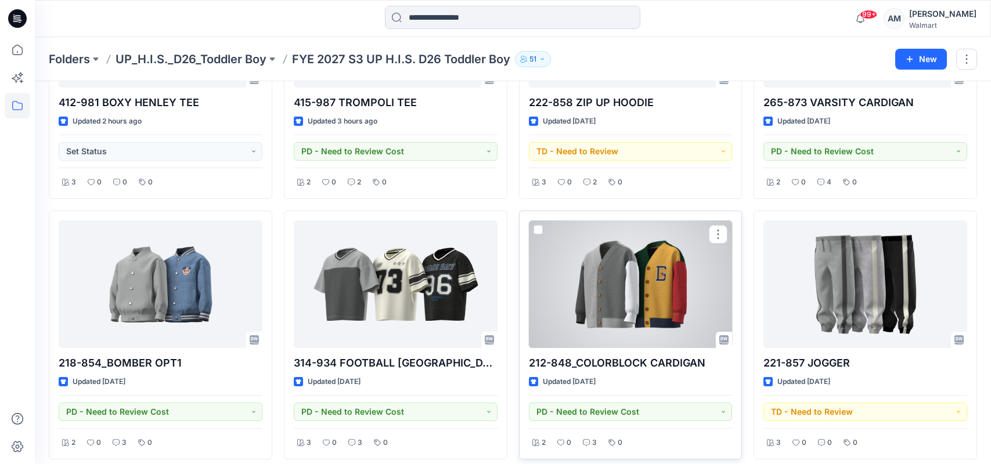
scroll to position [492, 0]
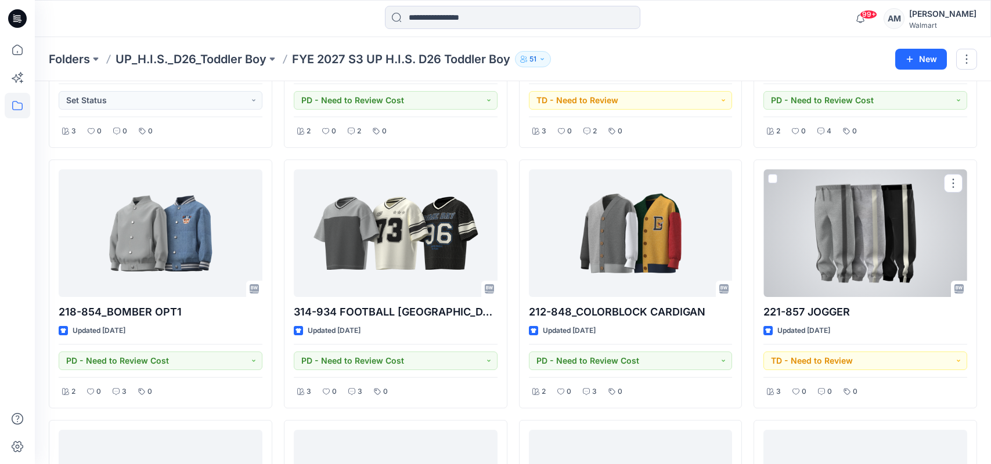
click at [838, 240] on div at bounding box center [865, 234] width 204 height 128
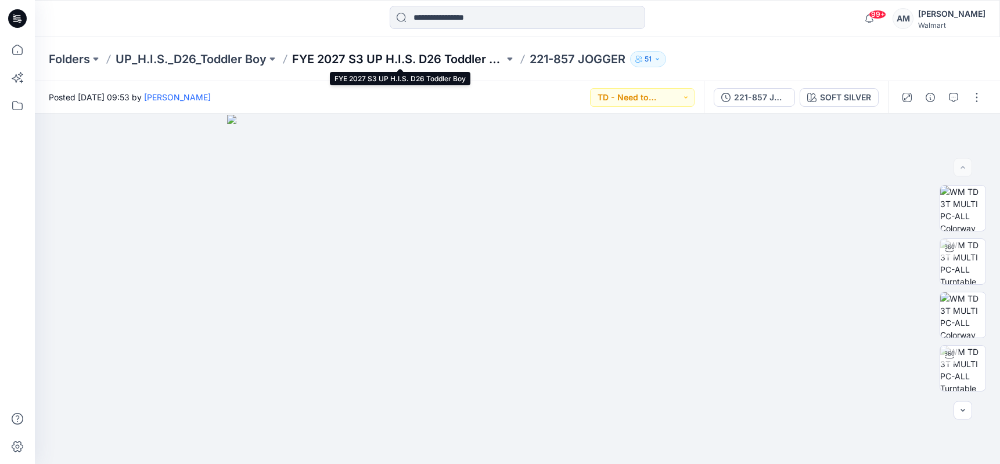
click at [357, 54] on p "FYE 2027 S3 UP H.I.S. D26 Toddler Boy" at bounding box center [398, 59] width 212 height 16
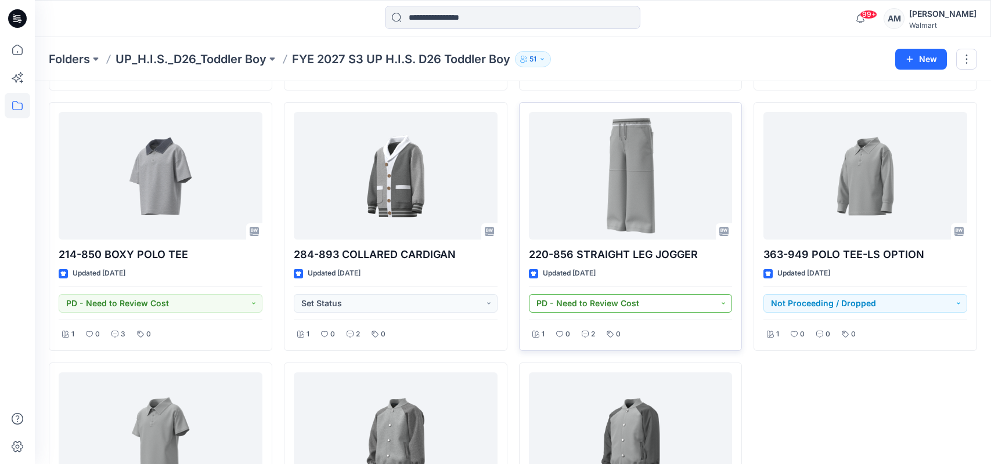
scroll to position [813, 0]
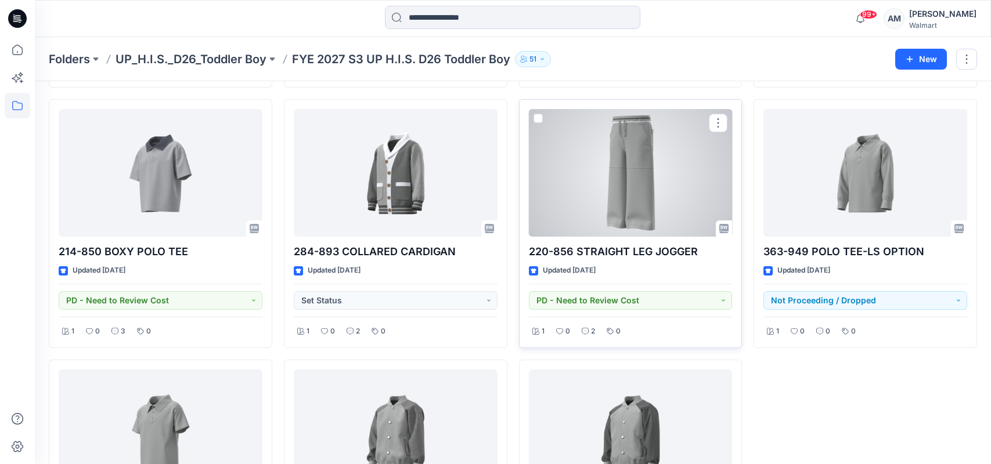
click at [653, 194] on div at bounding box center [631, 173] width 204 height 128
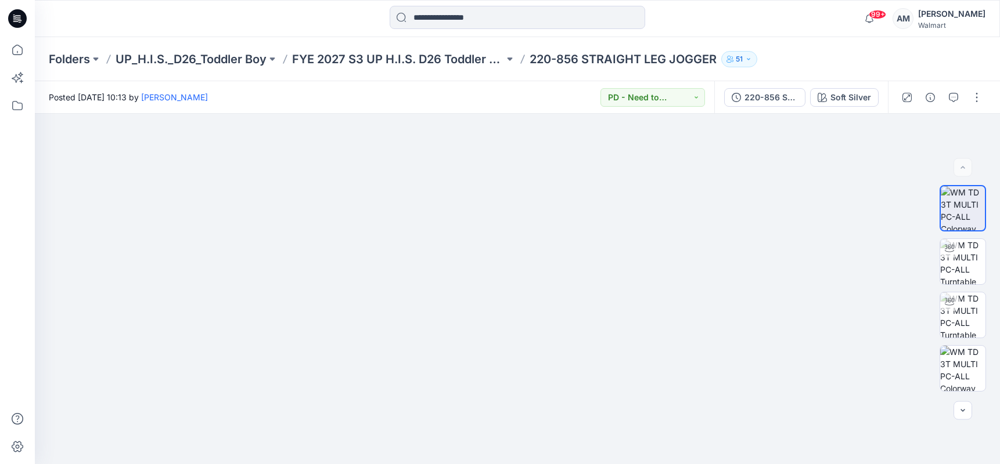
click at [798, 22] on div "99+ Notifications [PERSON_NAME] has updated 326-948 HALF-ZIP SWEATSHIRT with 32…" at bounding box center [517, 19] width 964 height 26
click at [445, 59] on p "FYE 2027 S3 UP H.I.S. D26 Toddler Boy" at bounding box center [398, 59] width 212 height 16
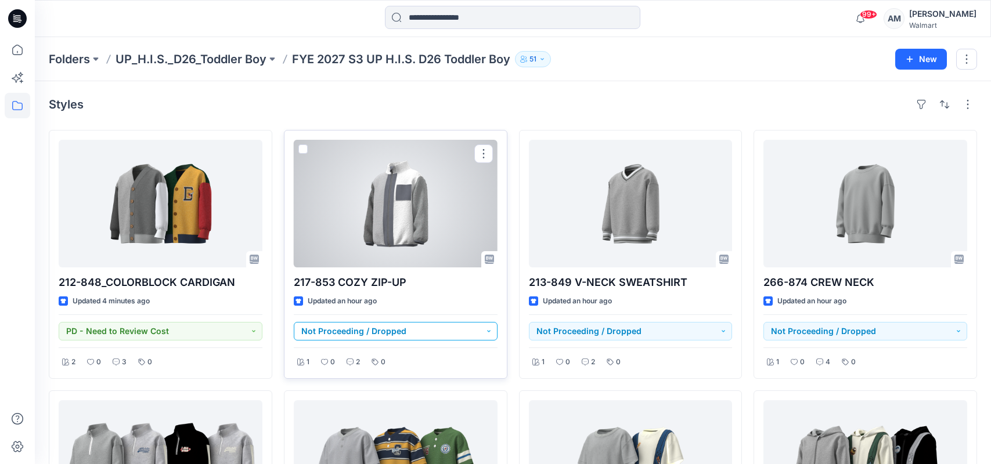
click at [487, 333] on button "Not Proceeding / Dropped" at bounding box center [396, 331] width 204 height 19
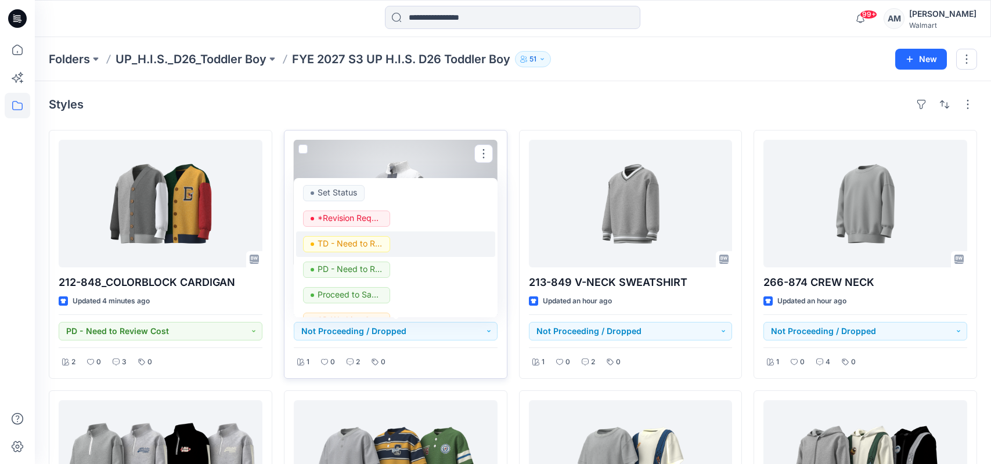
click at [392, 244] on div "TD - Need to Review" at bounding box center [395, 244] width 185 height 16
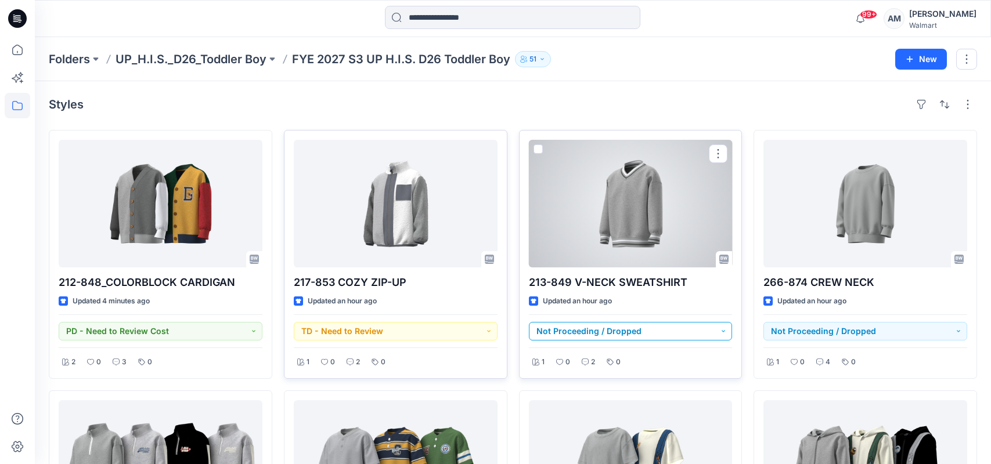
click at [728, 330] on button "Not Proceeding / Dropped" at bounding box center [631, 331] width 204 height 19
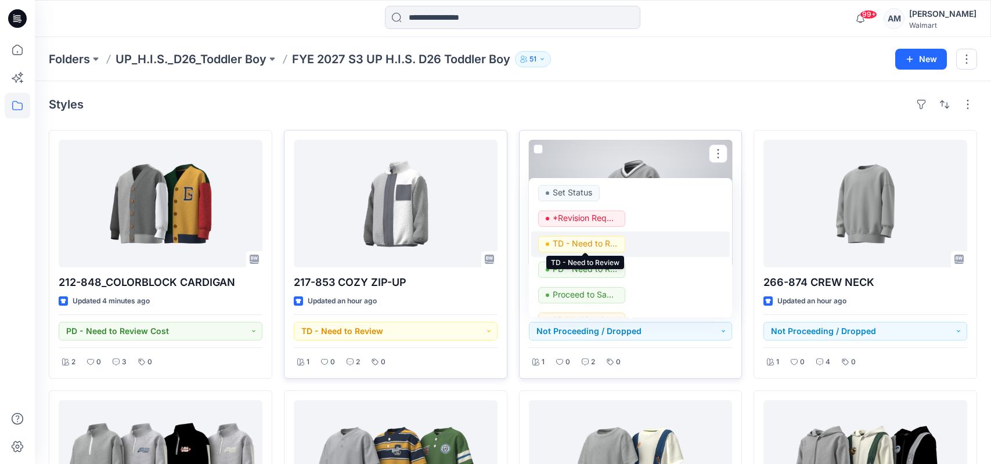
click at [597, 245] on p "TD - Need to Review" at bounding box center [585, 243] width 65 height 15
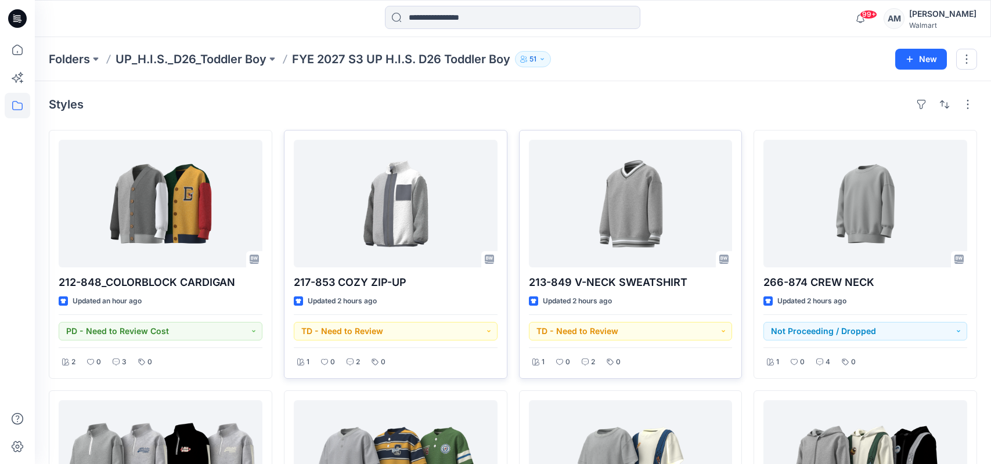
click at [796, 52] on div "Folders UP_H.I.S._D26_Toddler Boy FYE 2027 S3 UP H.I.S. D26 Toddler Boy [DEMOGR…" at bounding box center [468, 59] width 838 height 16
click at [183, 56] on p "UP_H.I.S._D26_Toddler Boy" at bounding box center [191, 59] width 151 height 16
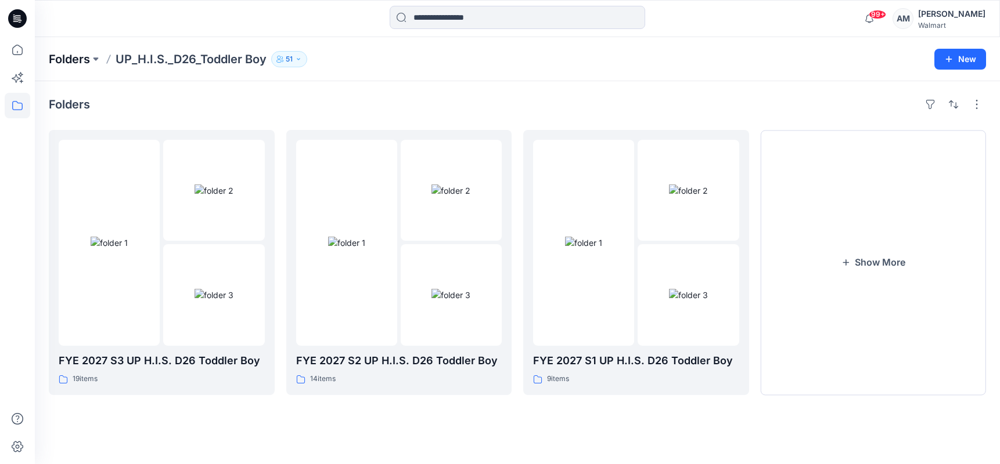
click at [67, 53] on p "Folders" at bounding box center [69, 59] width 41 height 16
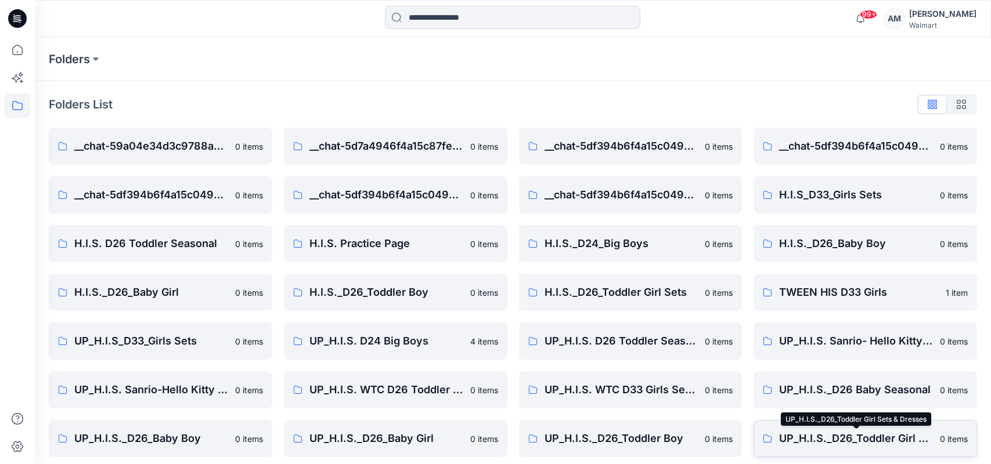
click at [865, 434] on p "UP_H.I.S._D26_Toddler Girl Sets & Dresses" at bounding box center [856, 439] width 154 height 16
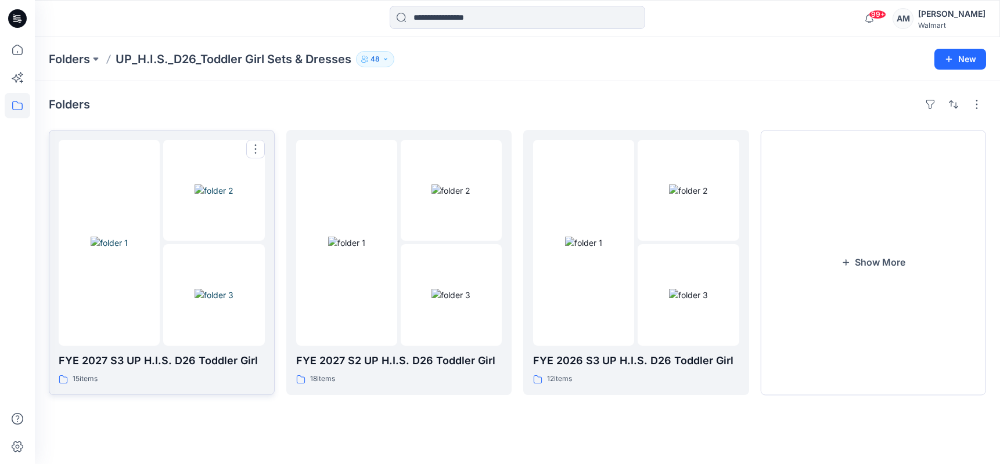
click at [128, 249] on img at bounding box center [109, 243] width 37 height 12
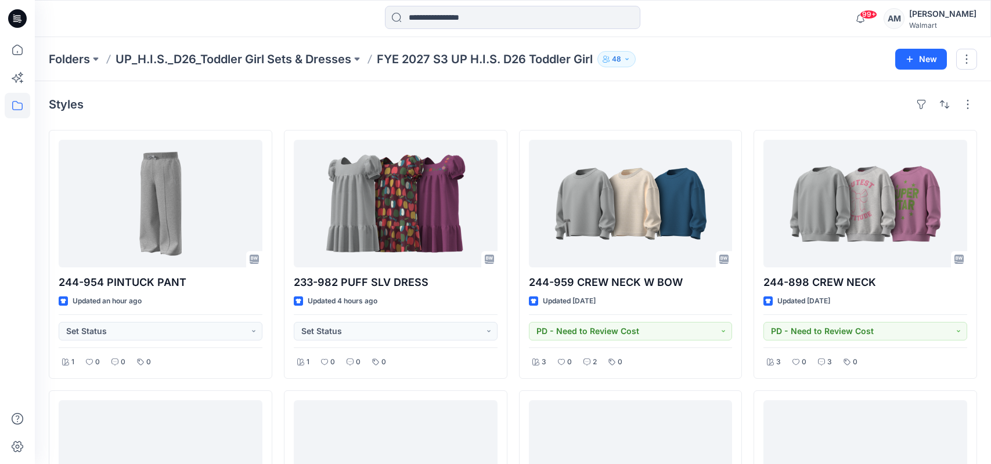
click at [72, 67] on div "Folders UP_H.I.S._D26_Toddler Girl Sets & Dresses FYE 2027 S3 UP H.I.S. D26 Tod…" at bounding box center [513, 59] width 956 height 44
click at [76, 59] on p "Folders" at bounding box center [69, 59] width 41 height 16
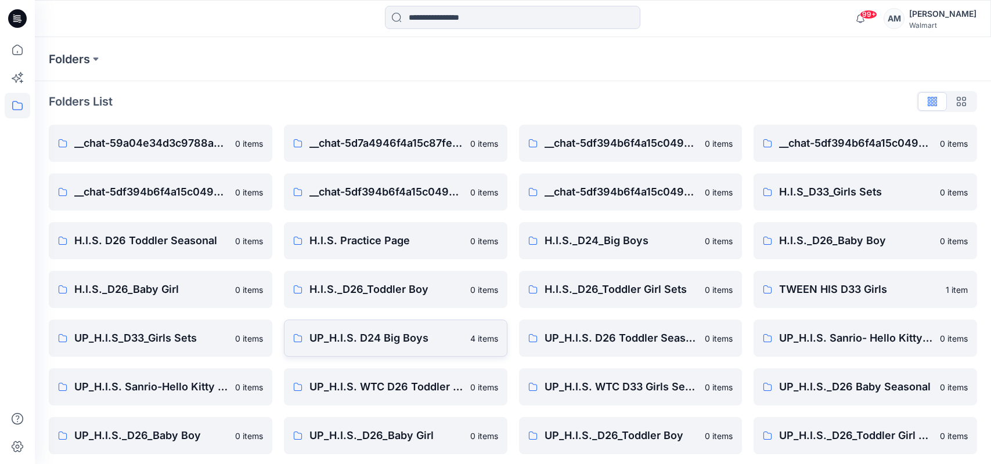
scroll to position [7, 0]
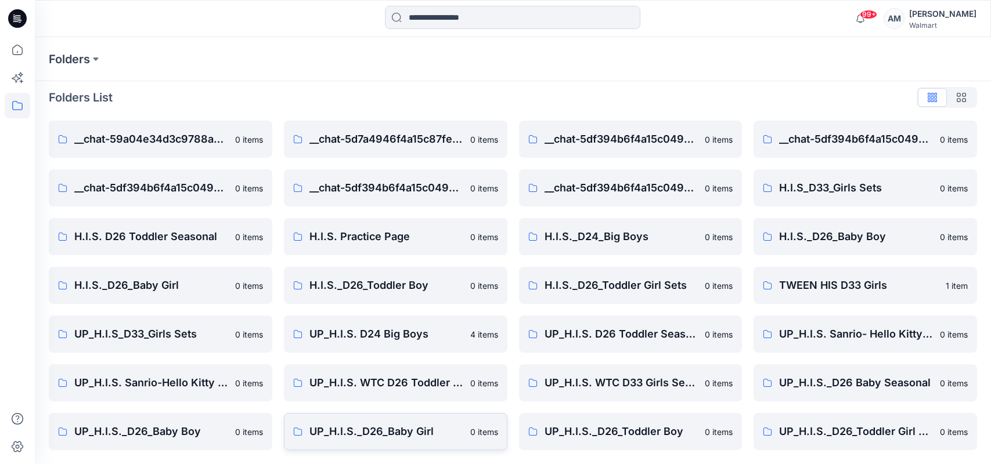
click at [432, 433] on p "UP_H.I.S._D26_Baby Girl" at bounding box center [386, 432] width 154 height 16
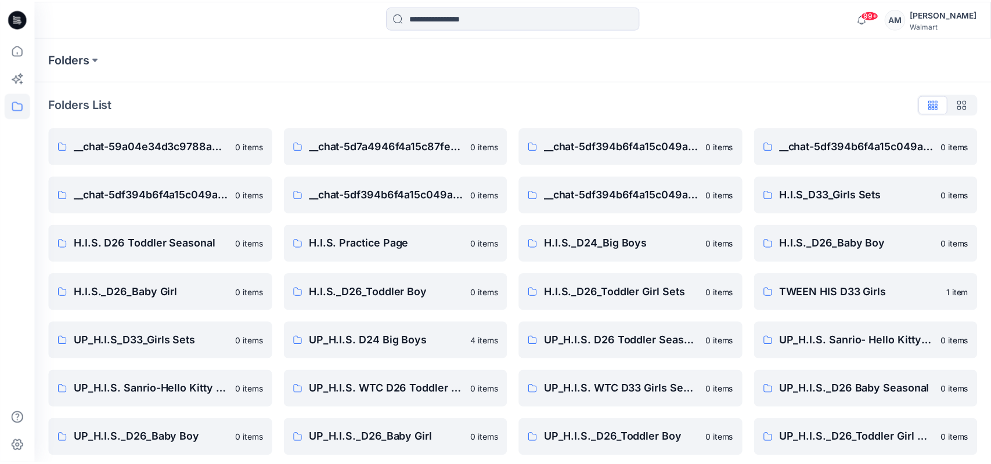
scroll to position [7, 0]
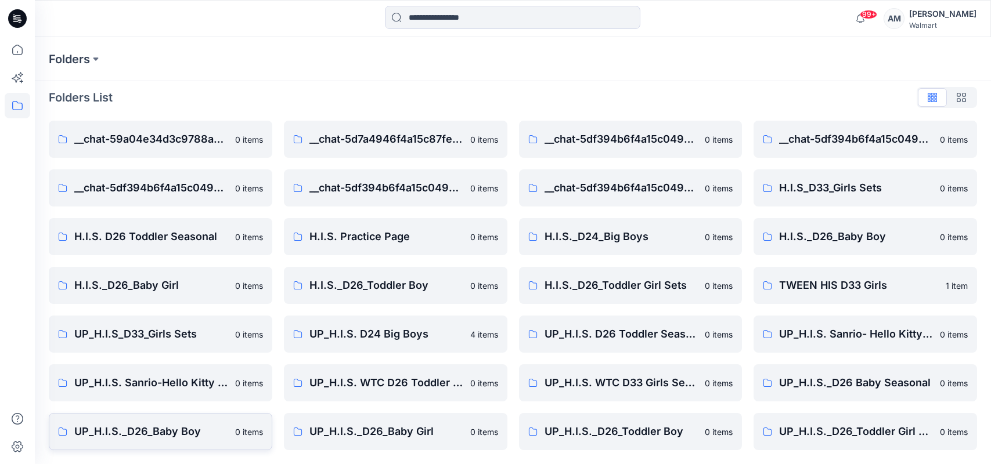
click at [140, 434] on p "UP_H.I.S._D26_Baby Boy" at bounding box center [151, 432] width 154 height 16
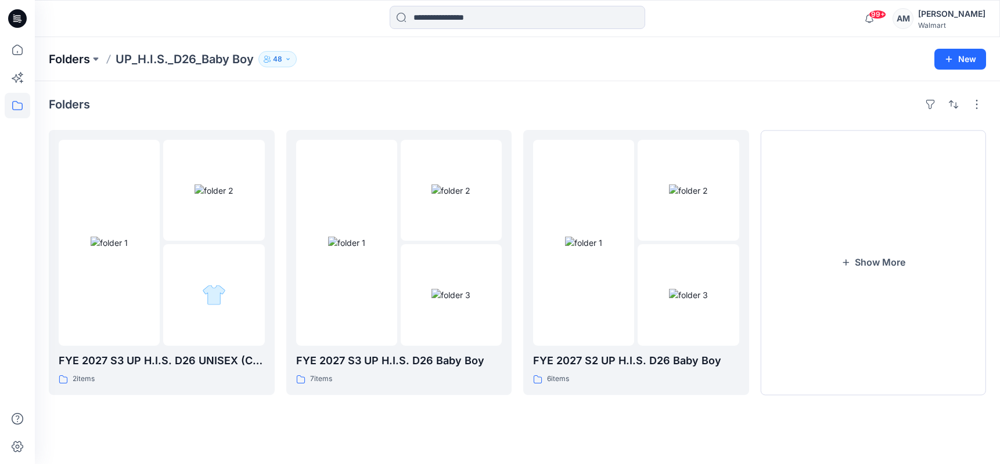
click at [57, 57] on p "Folders" at bounding box center [69, 59] width 41 height 16
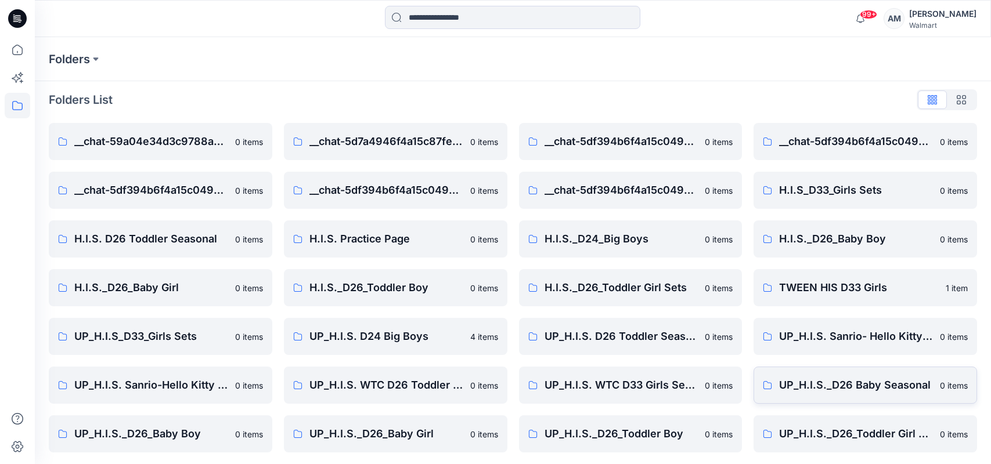
scroll to position [7, 0]
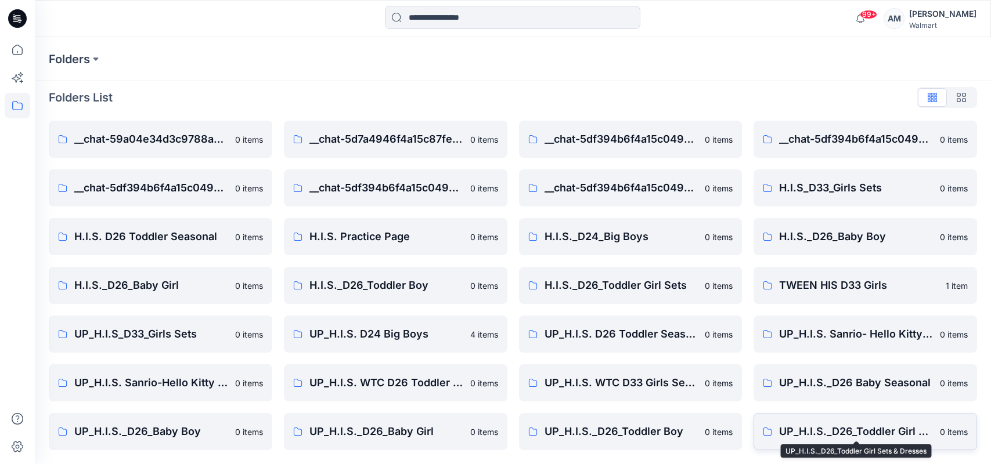
click at [844, 427] on p "UP_H.I.S._D26_Toddler Girl Sets & Dresses" at bounding box center [856, 432] width 154 height 16
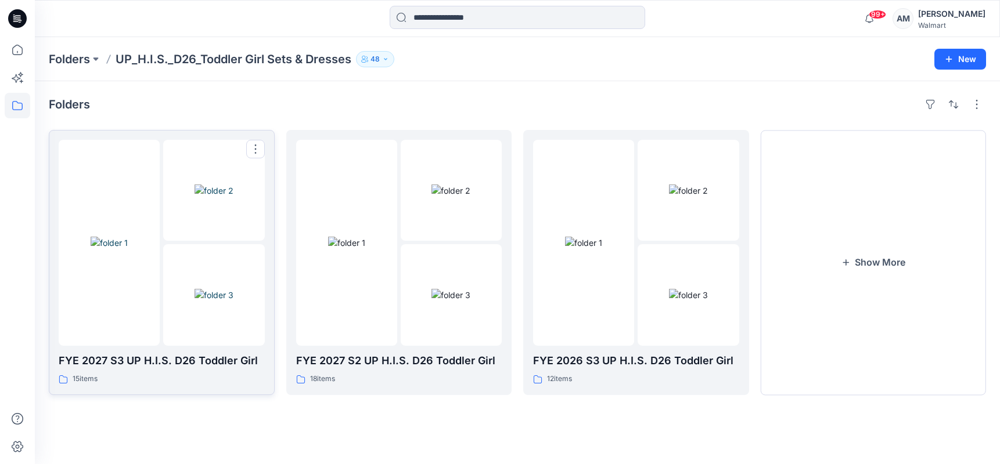
click at [118, 243] on img at bounding box center [109, 243] width 37 height 12
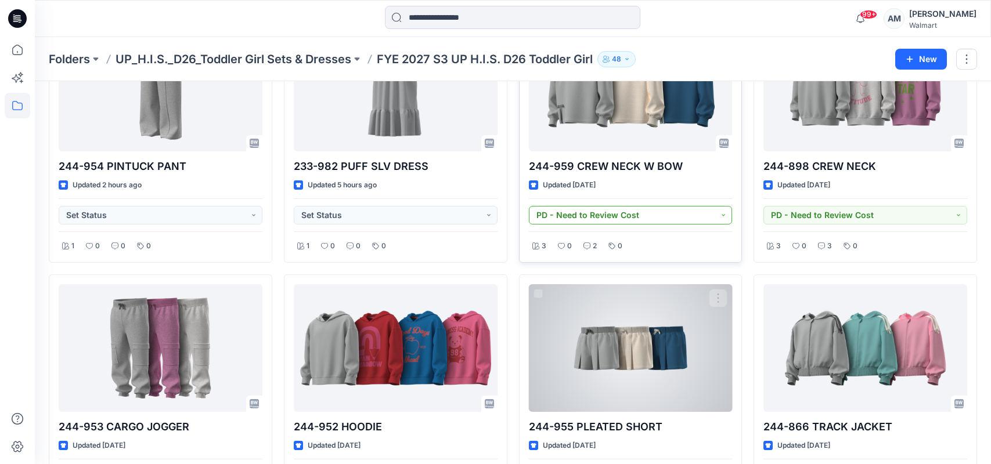
scroll to position [174, 0]
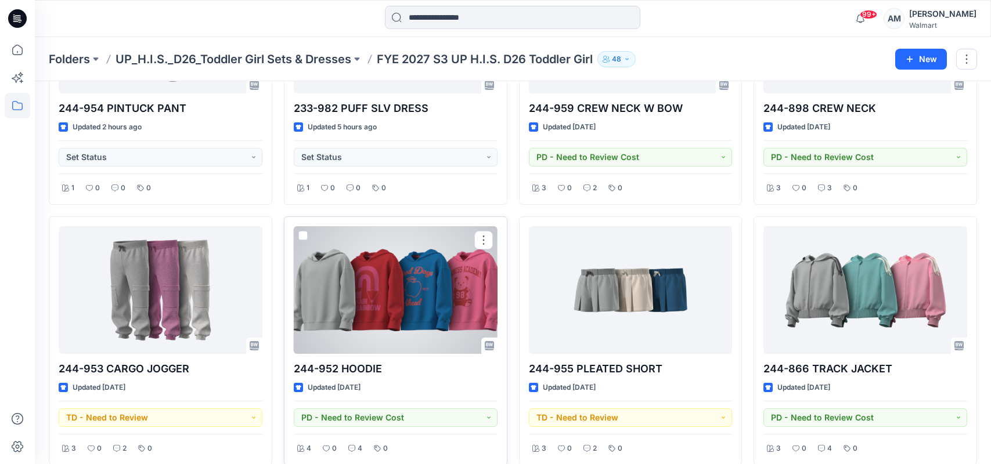
click at [372, 319] on div at bounding box center [396, 290] width 204 height 128
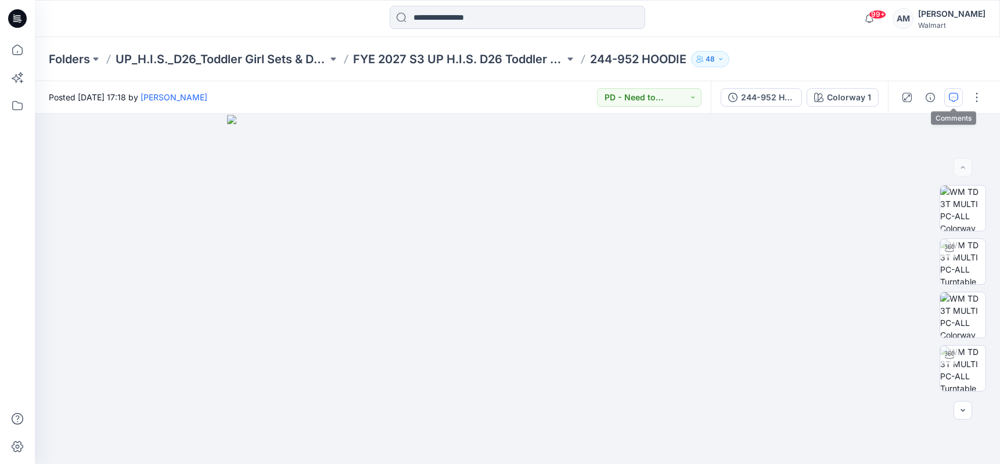
click at [950, 99] on icon "button" at bounding box center [953, 97] width 9 height 9
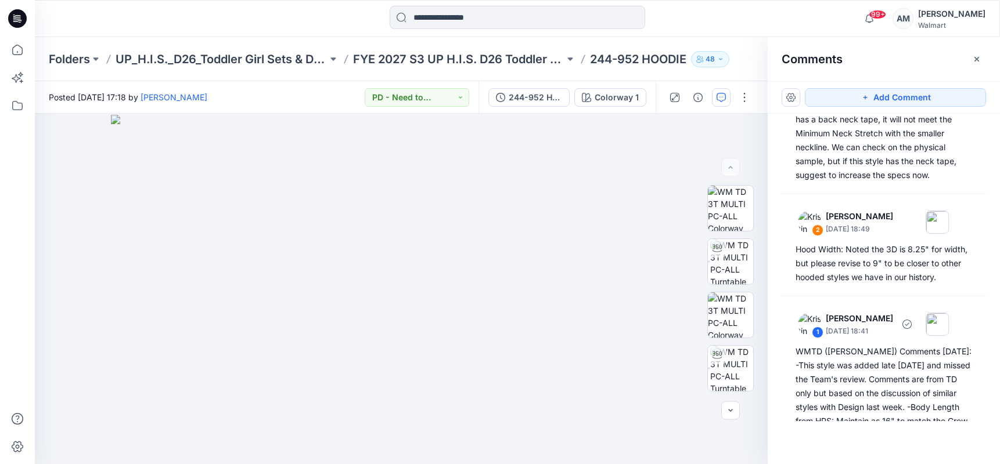
scroll to position [163, 0]
click at [887, 48] on div "Comments" at bounding box center [884, 59] width 232 height 44
